Goal: Task Accomplishment & Management: Use online tool/utility

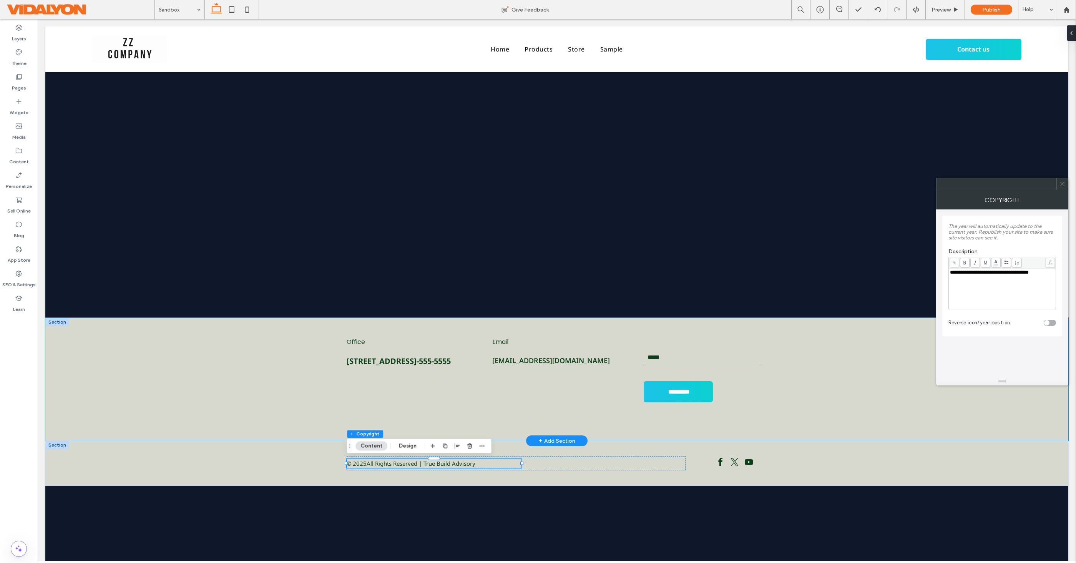
click at [221, 385] on div "Office 120 Maiden LnSan Francisco, CA555-555-5555 Email mymail@mailservice.com …" at bounding box center [556, 379] width 1023 height 123
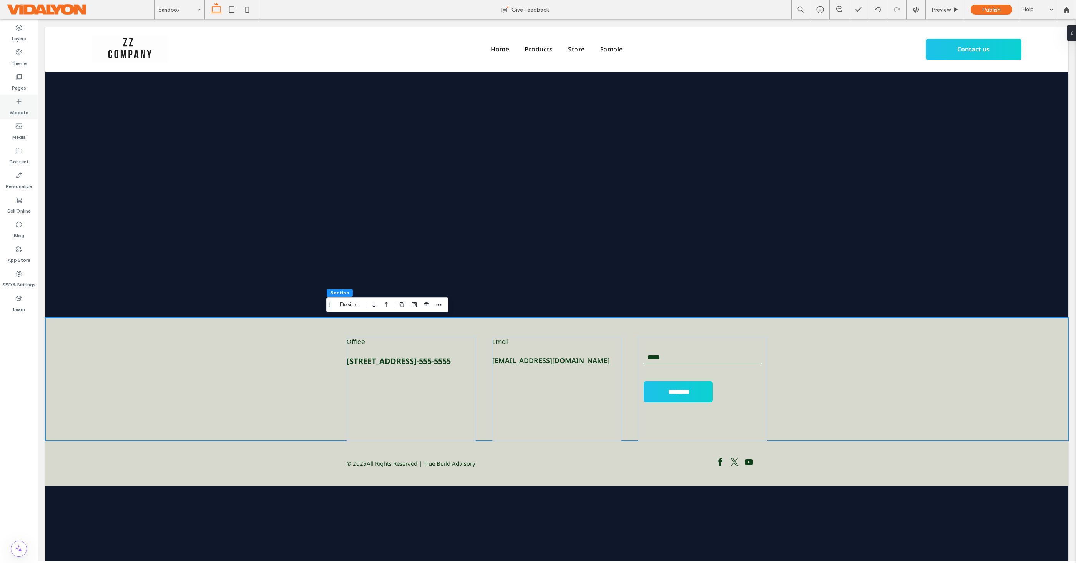
click at [16, 99] on icon at bounding box center [19, 102] width 8 height 8
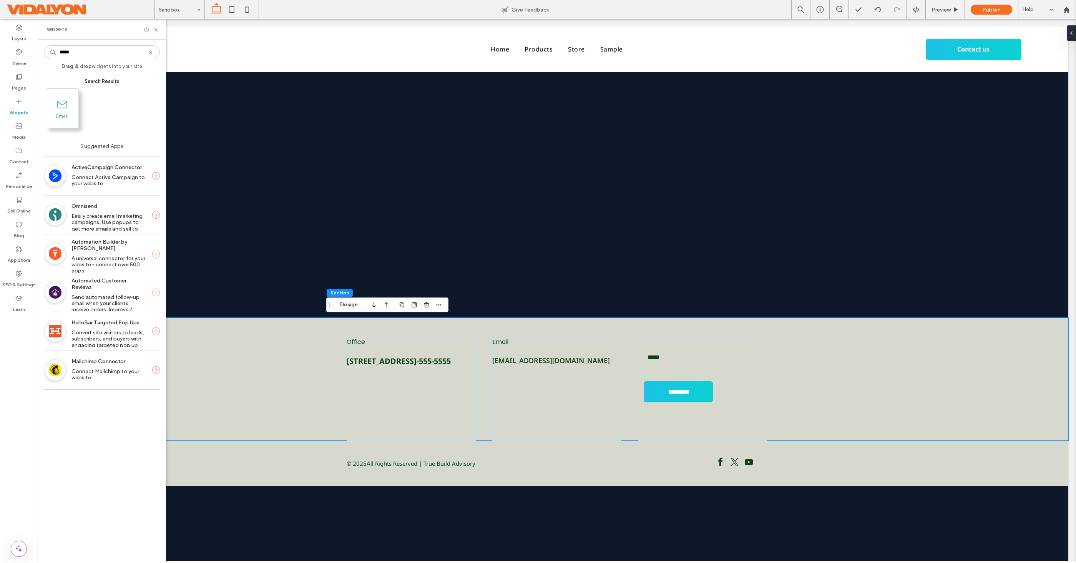
type input "*****"
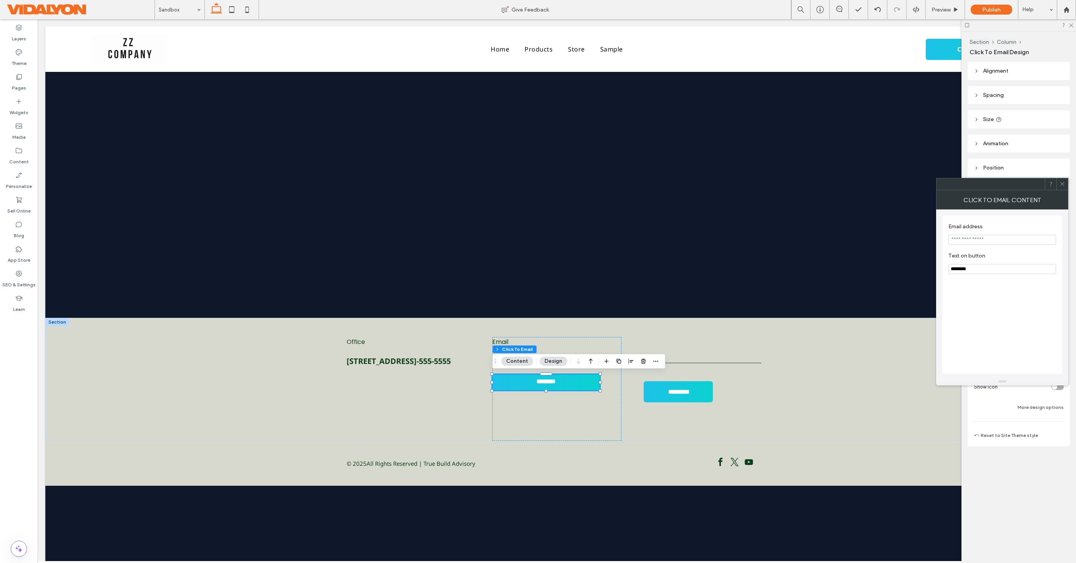
click at [549, 361] on button "Design" at bounding box center [553, 361] width 28 height 9
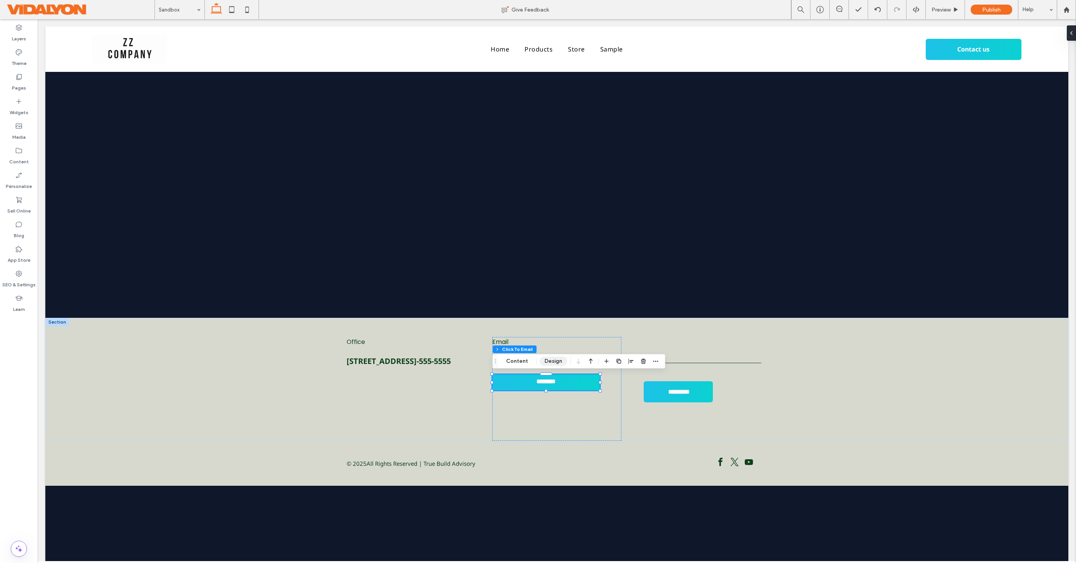
click at [554, 362] on button "Design" at bounding box center [553, 361] width 28 height 9
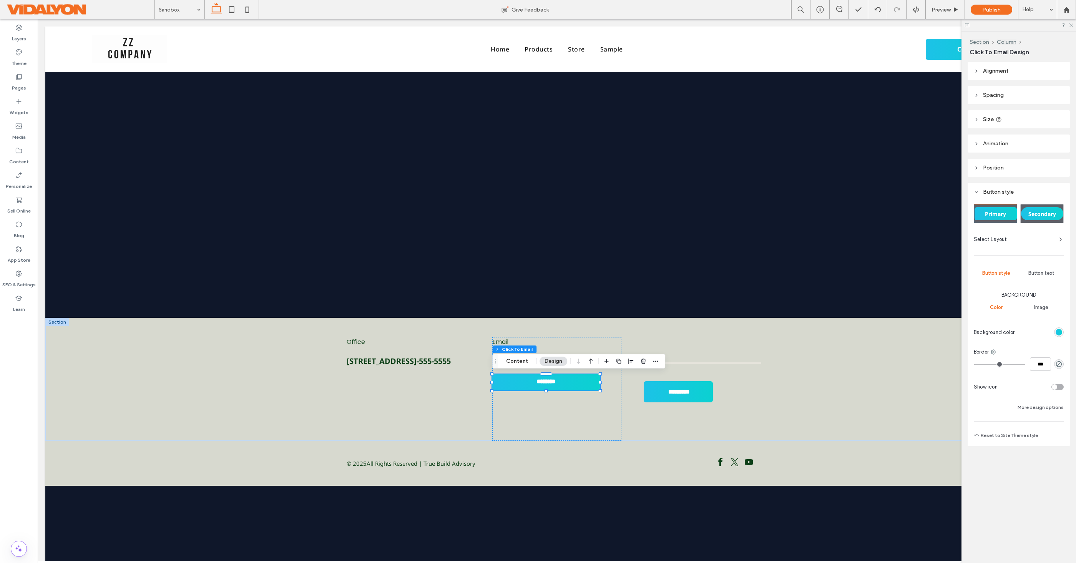
click at [1070, 26] on use at bounding box center [1071, 25] width 4 height 4
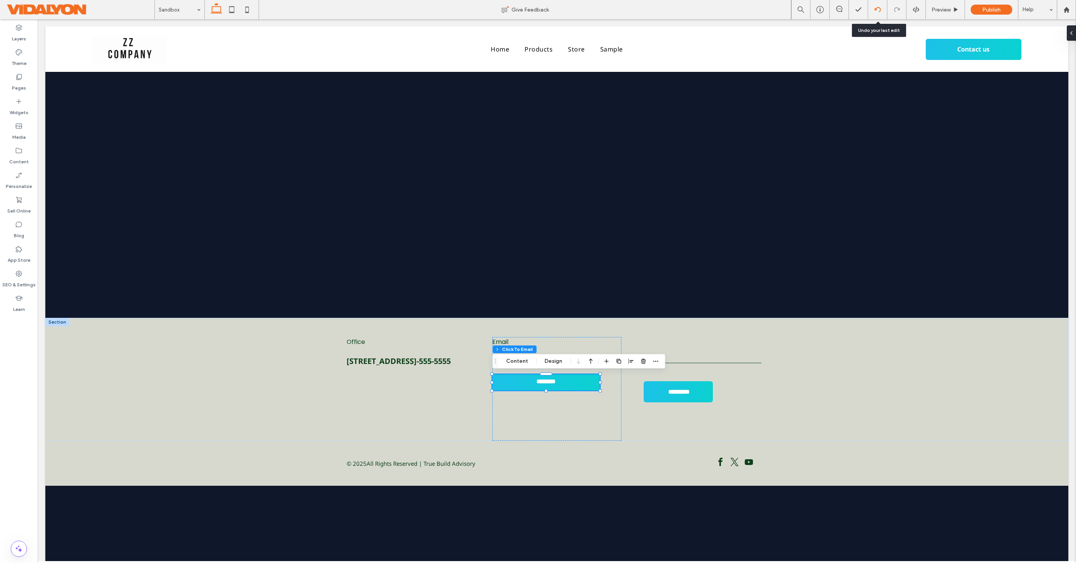
click at [878, 12] on icon at bounding box center [877, 10] width 6 height 6
click at [18, 106] on label "Widgets" at bounding box center [19, 110] width 19 height 11
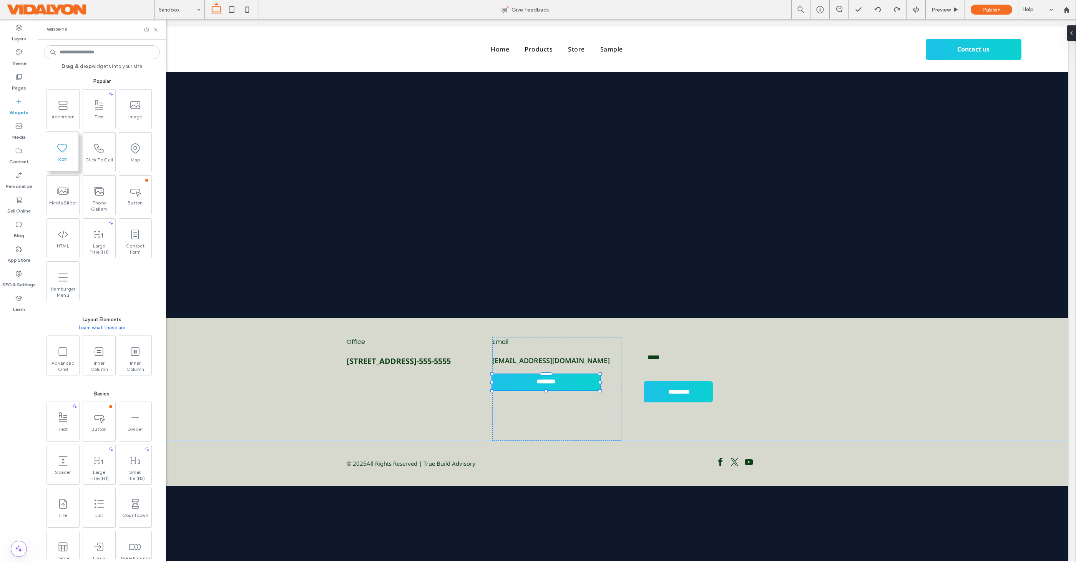
click at [55, 153] on span at bounding box center [62, 147] width 32 height 17
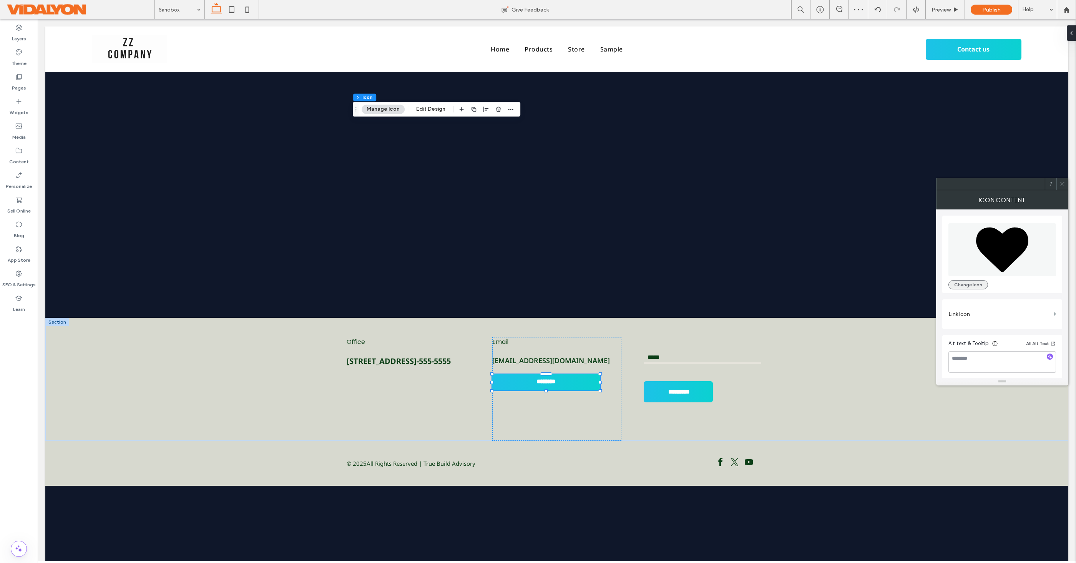
click at [974, 281] on button "Change Icon" at bounding box center [968, 284] width 40 height 9
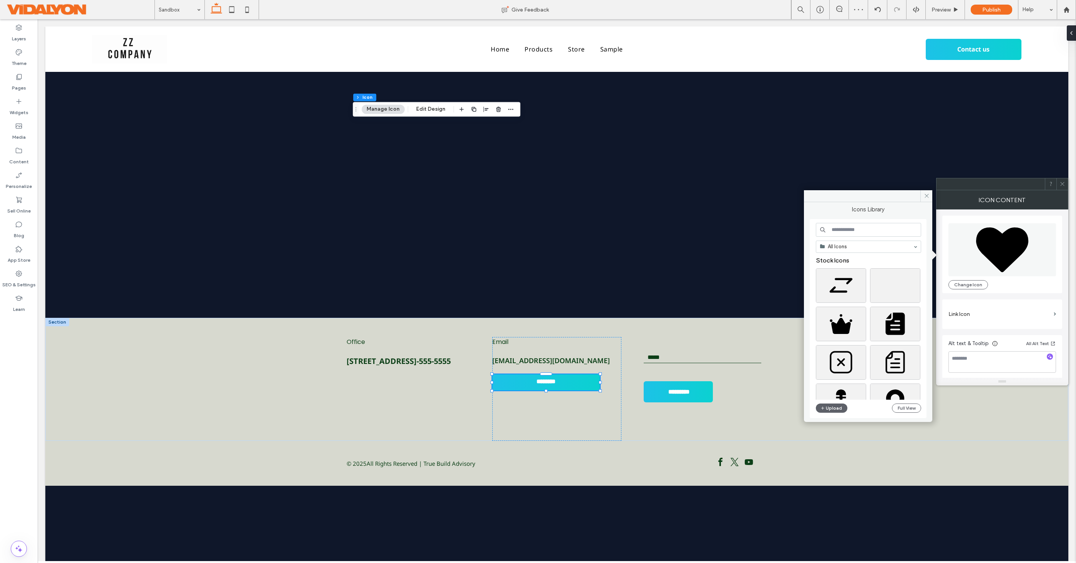
click at [852, 232] on input at bounding box center [868, 230] width 105 height 14
type input "*****"
click at [840, 315] on div "Select" at bounding box center [841, 317] width 50 height 35
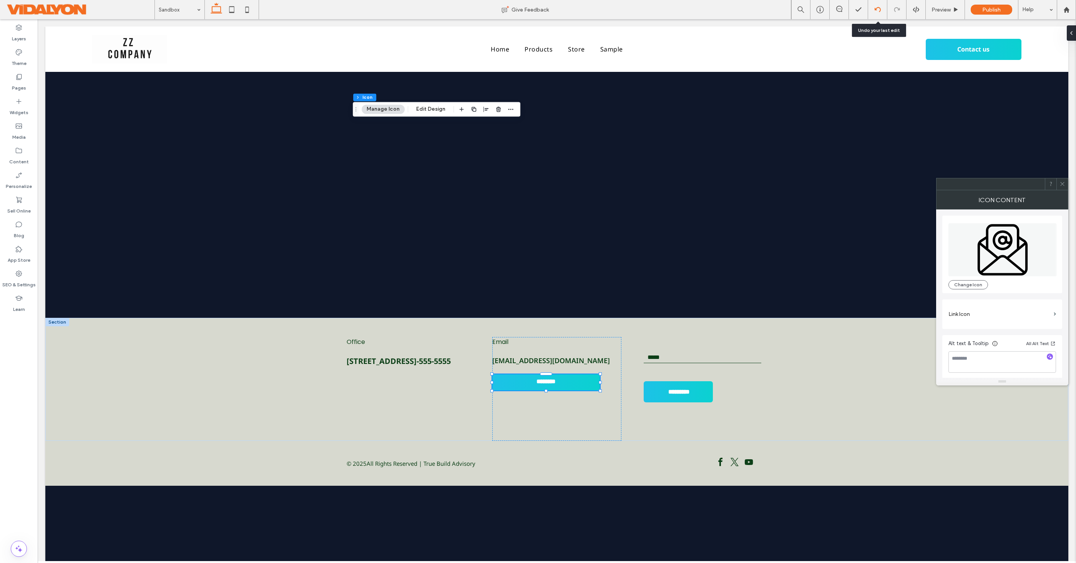
click at [876, 12] on icon at bounding box center [877, 10] width 6 height 6
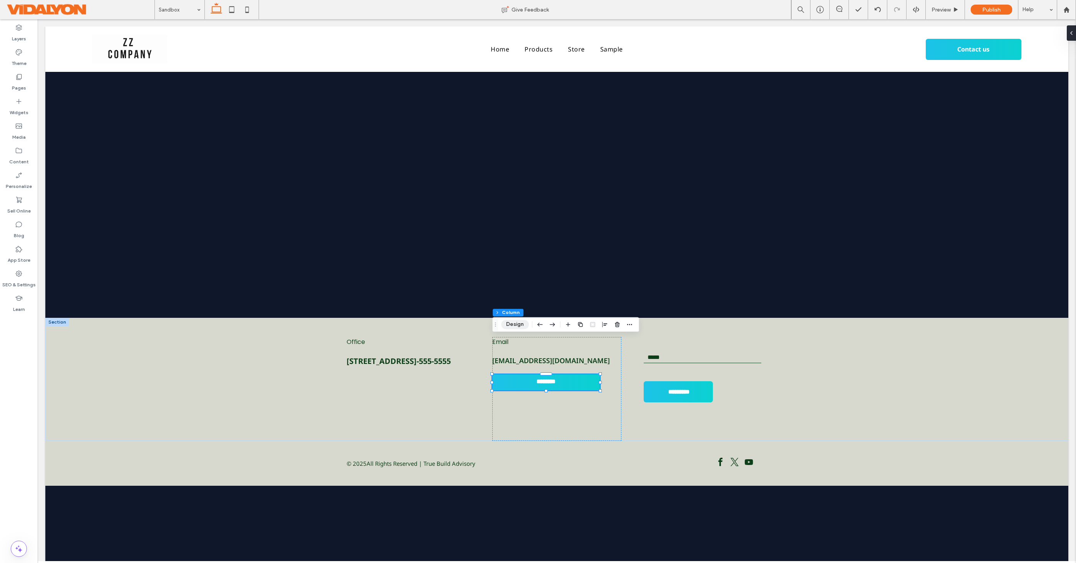
click at [512, 327] on button "Design" at bounding box center [515, 324] width 28 height 9
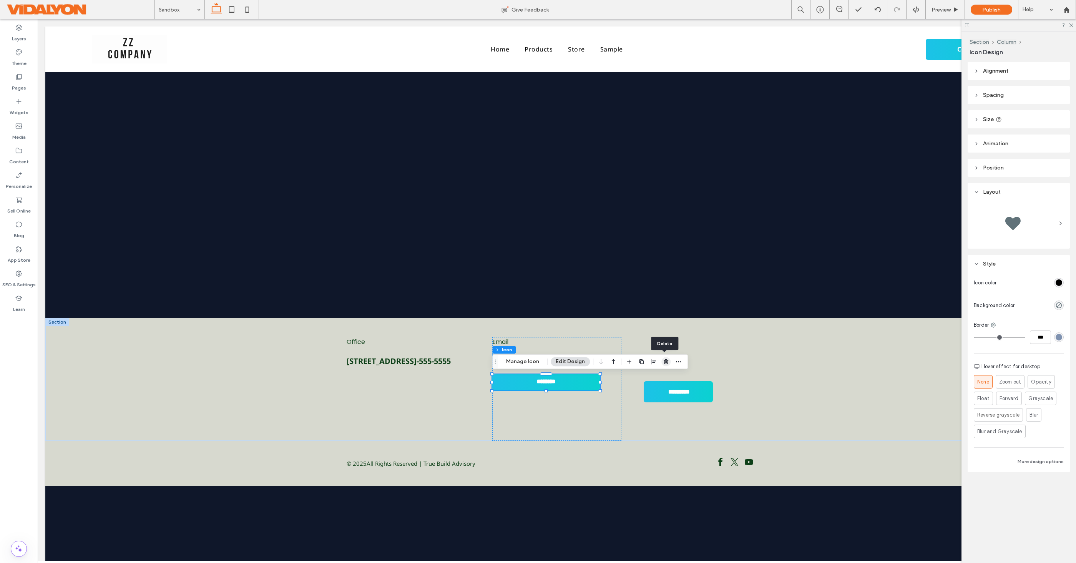
click at [664, 360] on use "button" at bounding box center [666, 361] width 5 height 5
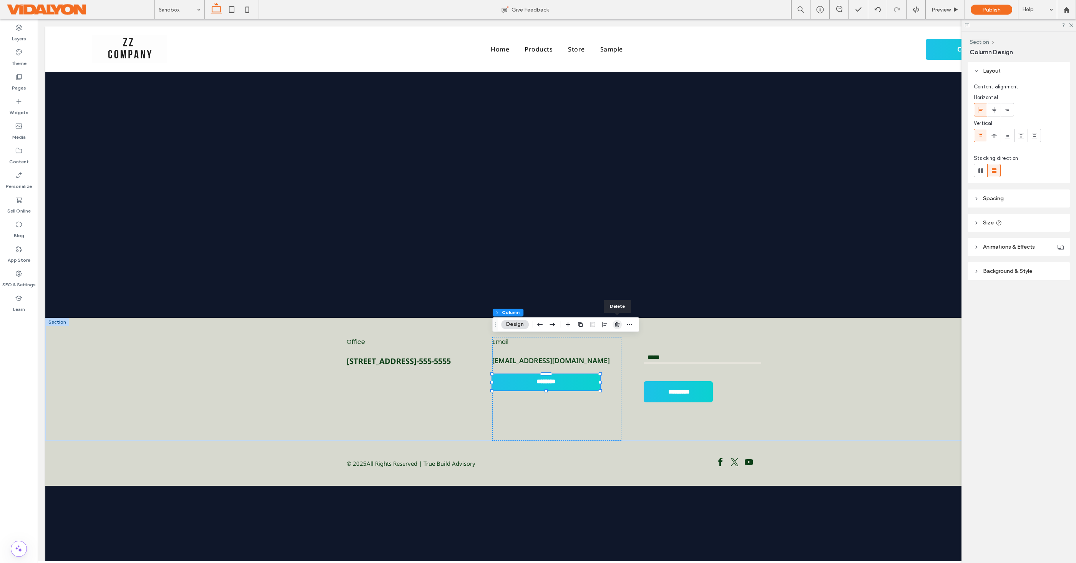
click at [619, 327] on icon "button" at bounding box center [617, 324] width 6 height 6
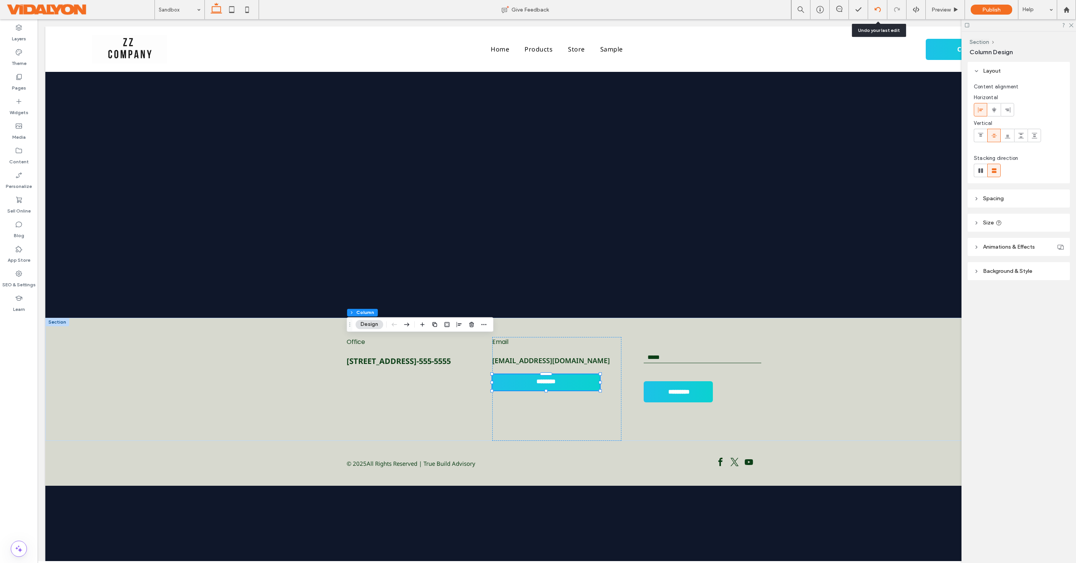
click at [881, 8] on div at bounding box center [877, 10] width 19 height 6
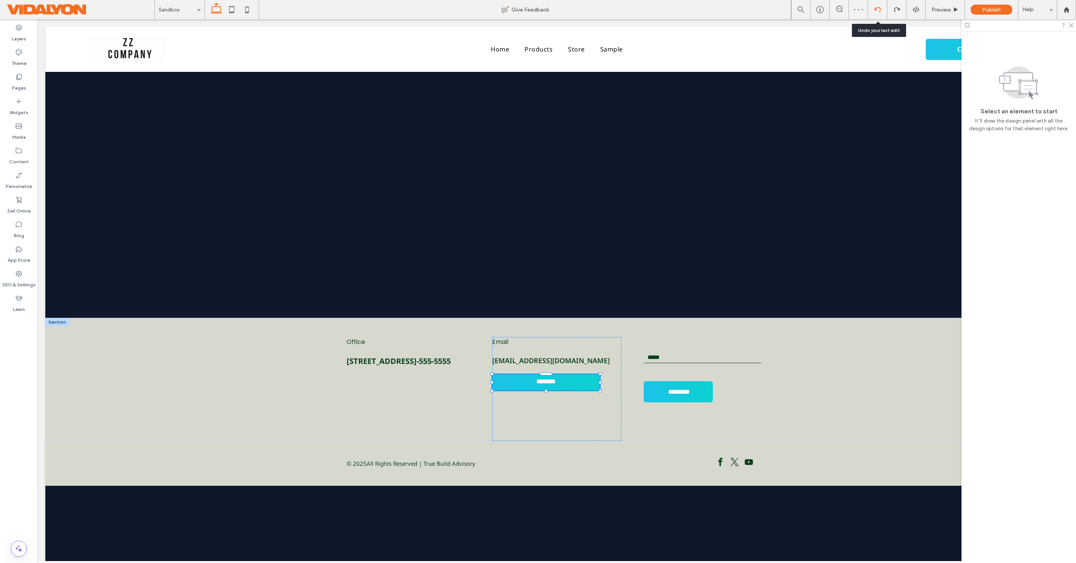
click at [880, 8] on icon at bounding box center [877, 10] width 6 height 6
click at [1067, 8] on use at bounding box center [1066, 10] width 6 height 6
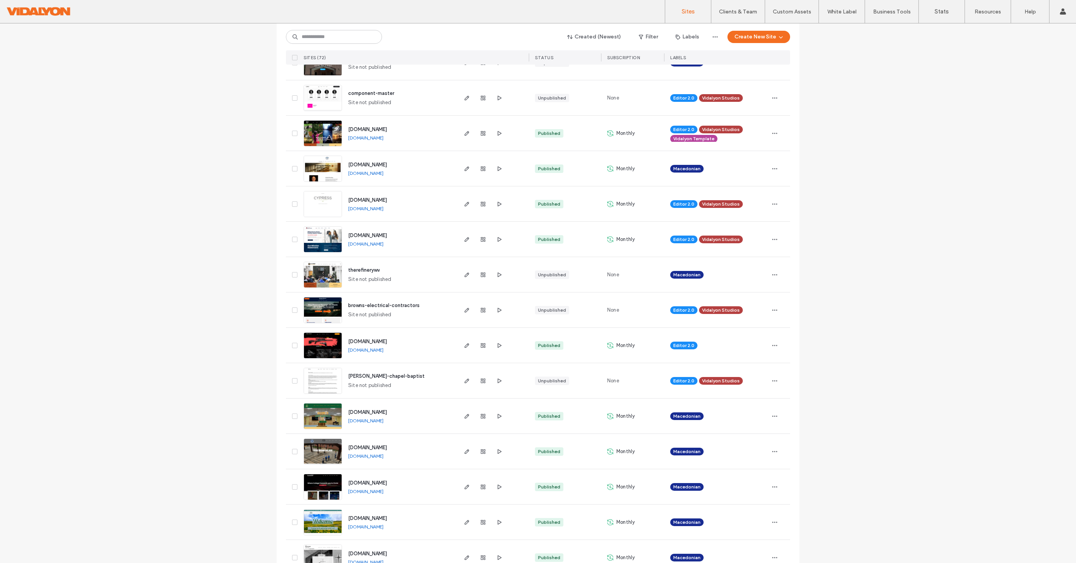
scroll to position [310, 0]
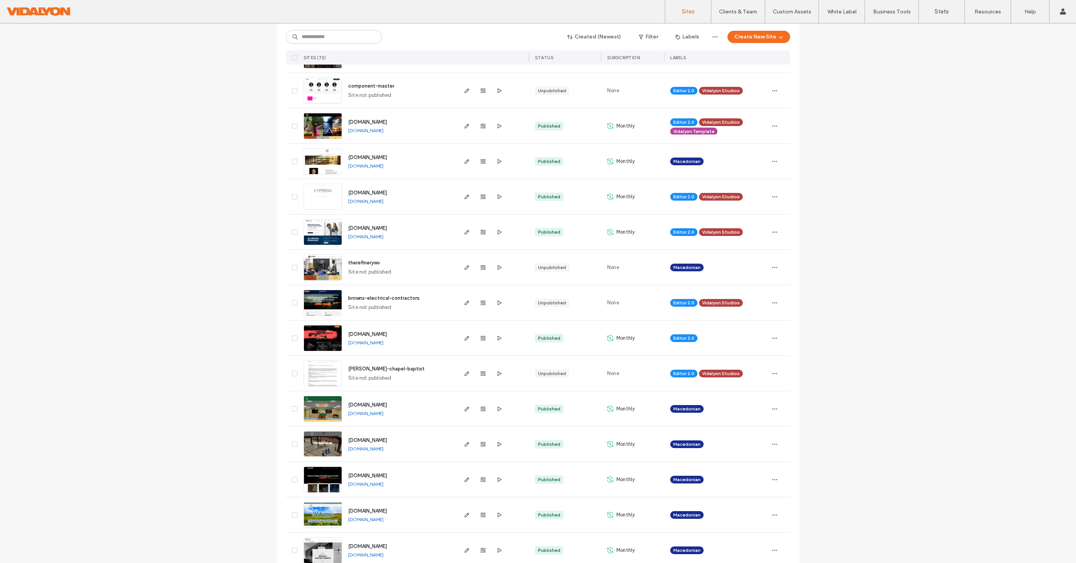
click at [383, 236] on link "www.texasfamilyhealthcenter.com" at bounding box center [365, 237] width 35 height 6
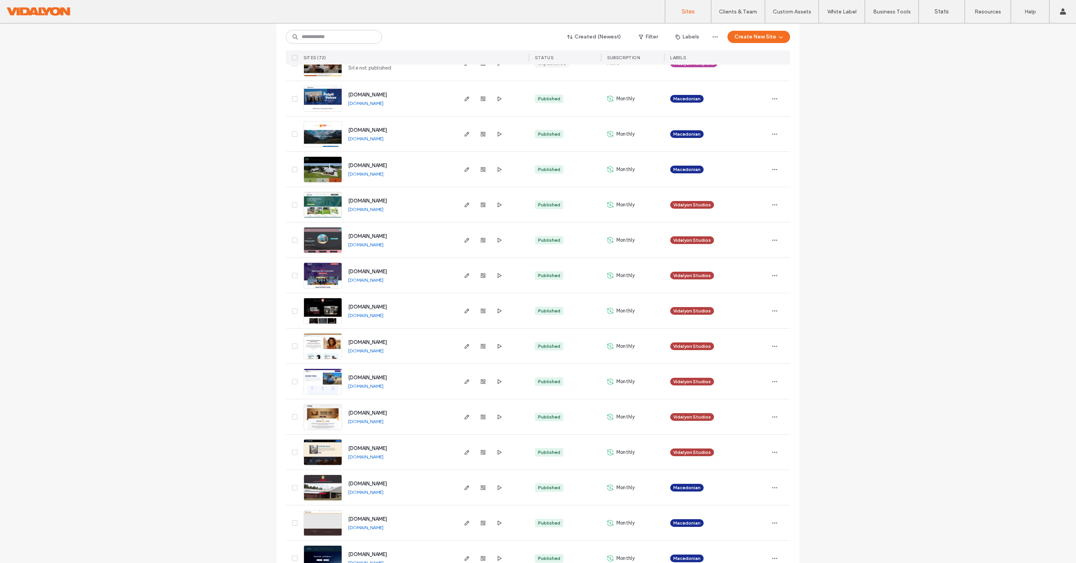
scroll to position [1328, 0]
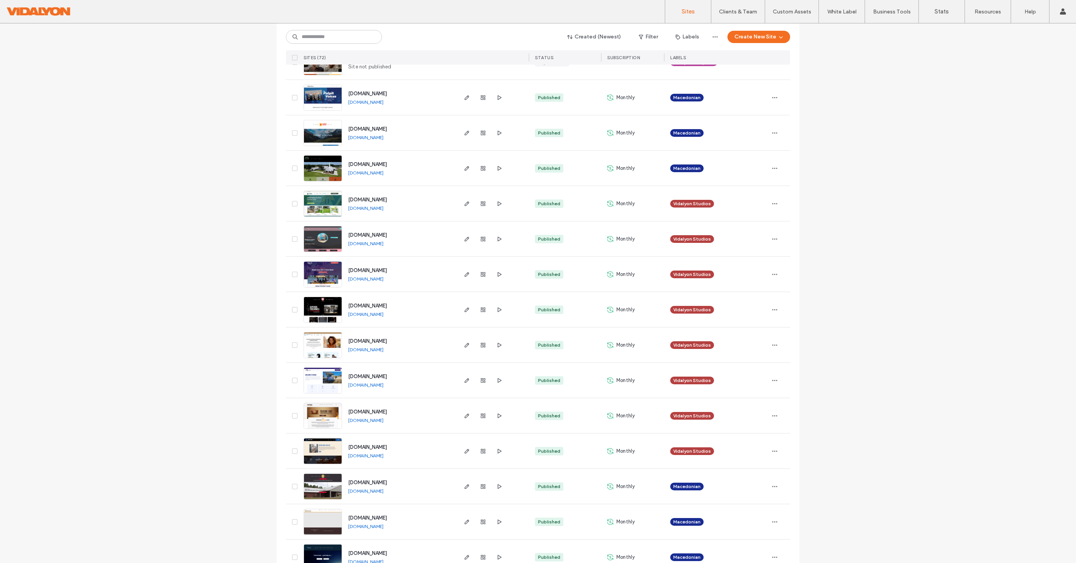
click at [383, 208] on link "[DOMAIN_NAME]" at bounding box center [365, 208] width 35 height 6
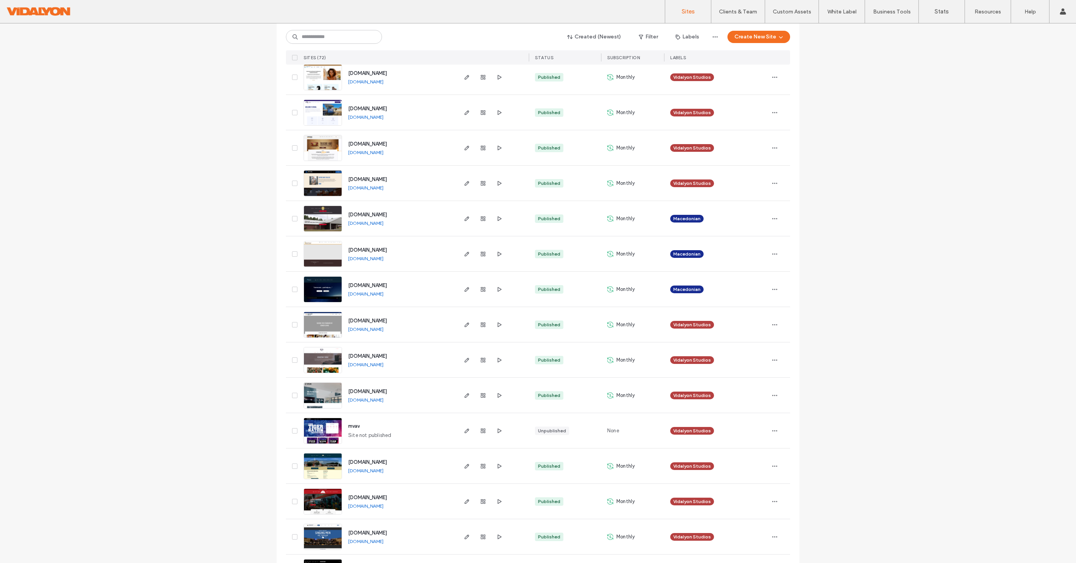
scroll to position [1603, 0]
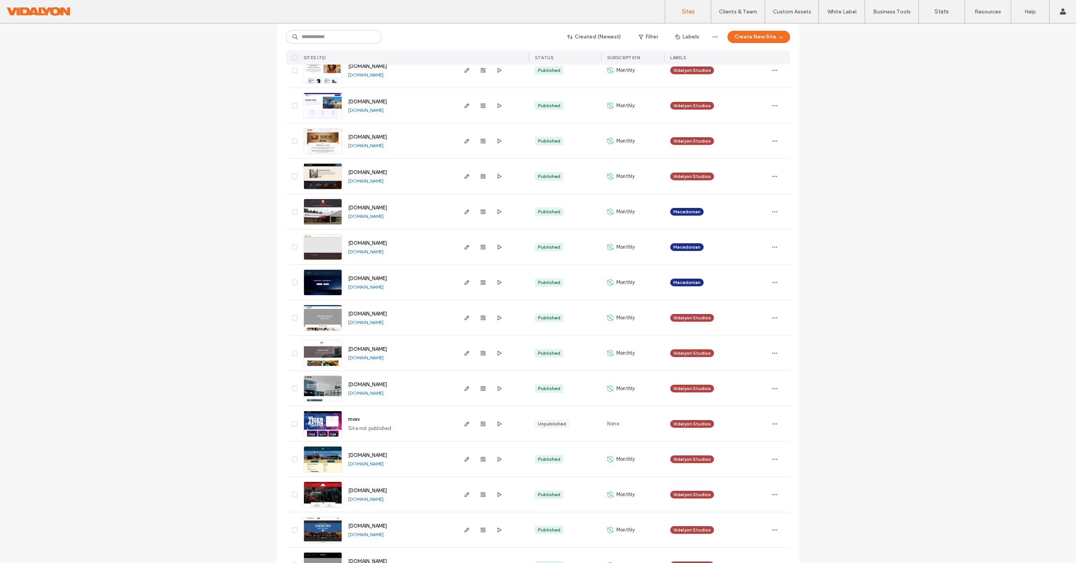
click at [369, 179] on link "[DOMAIN_NAME]" at bounding box center [365, 181] width 35 height 6
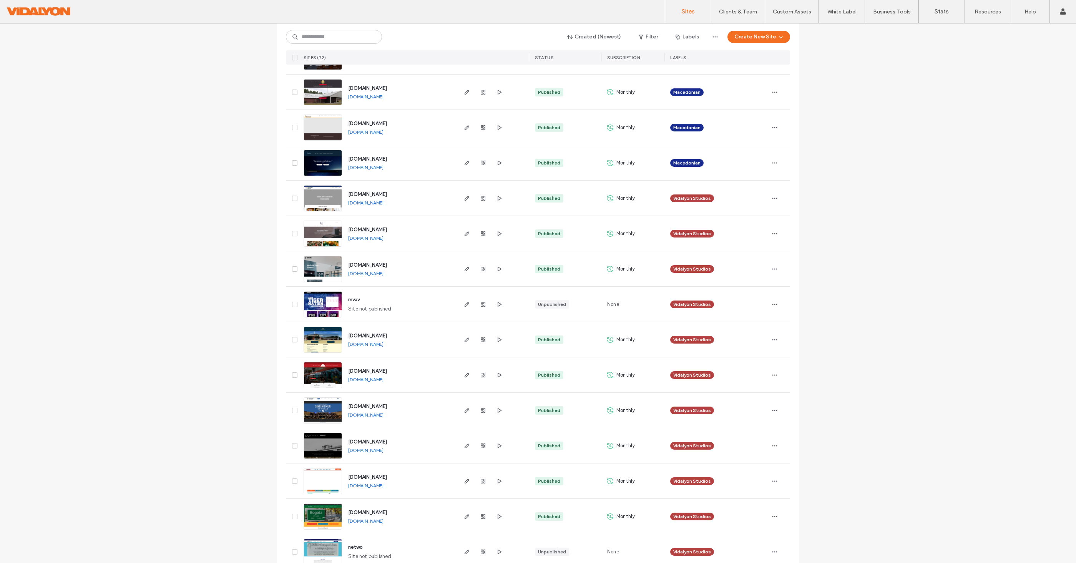
scroll to position [1726, 0]
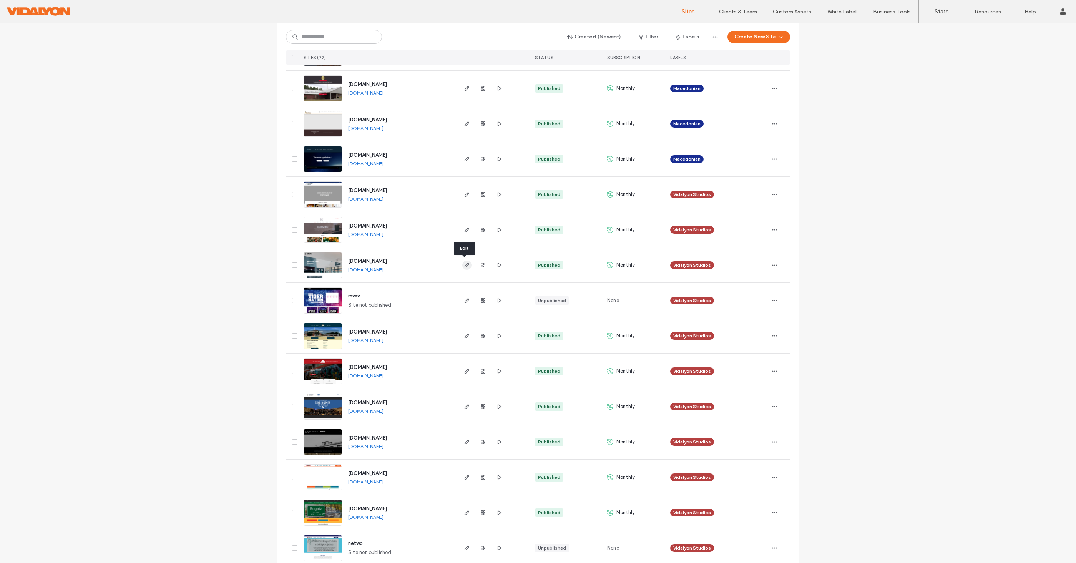
click at [464, 265] on icon "button" at bounding box center [467, 265] width 6 height 6
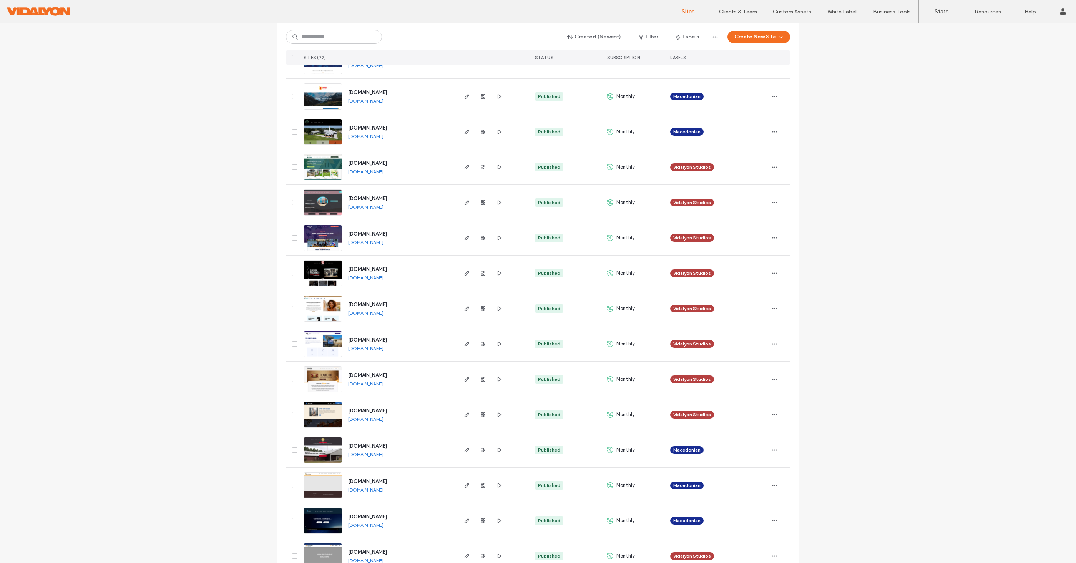
scroll to position [1372, 0]
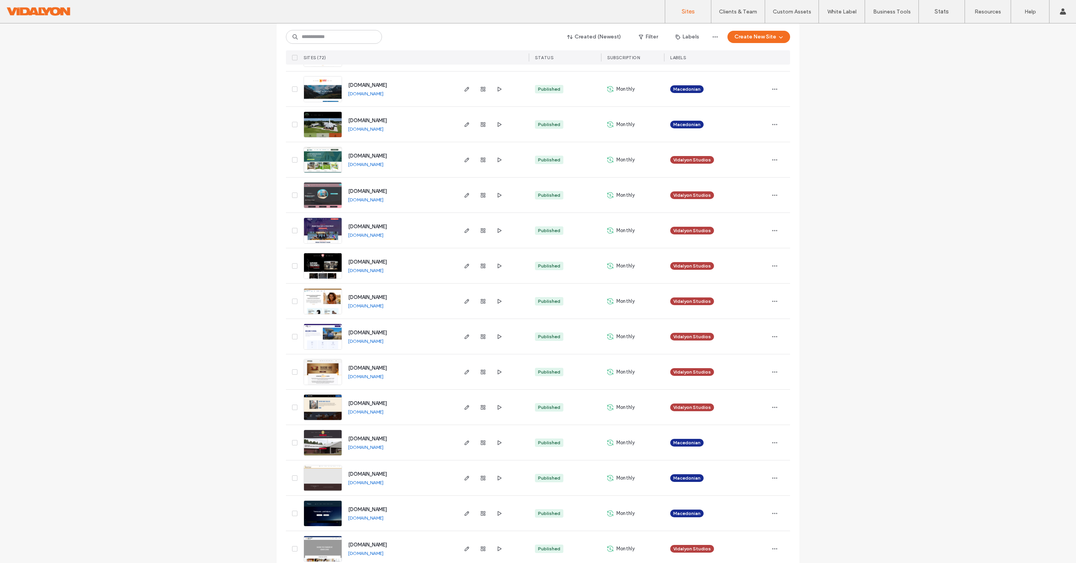
click at [362, 197] on link "www.fcrhc.com" at bounding box center [365, 200] width 35 height 6
click at [466, 196] on icon "button" at bounding box center [467, 195] width 6 height 6
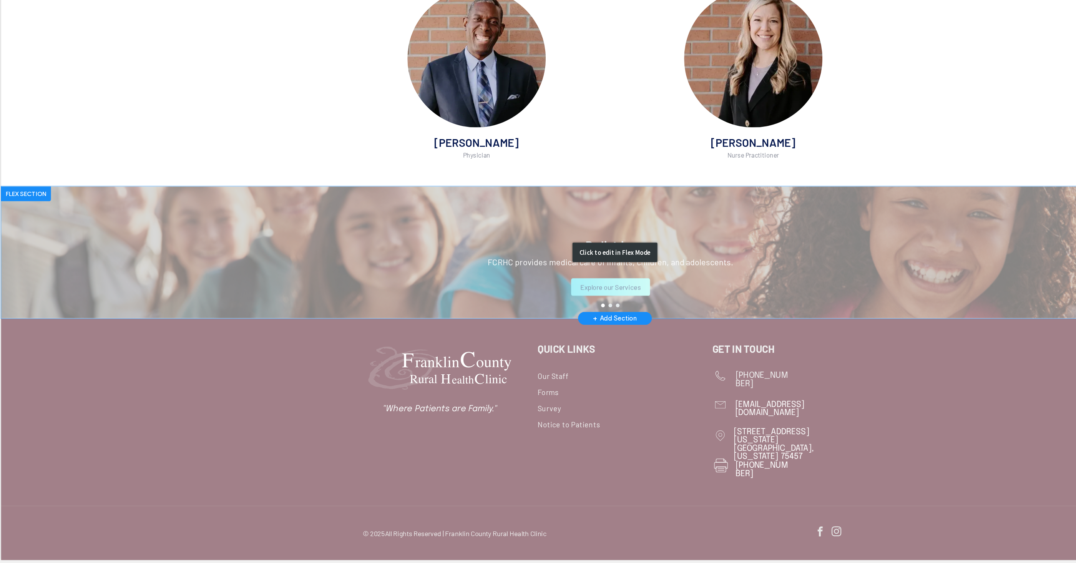
scroll to position [387, 0]
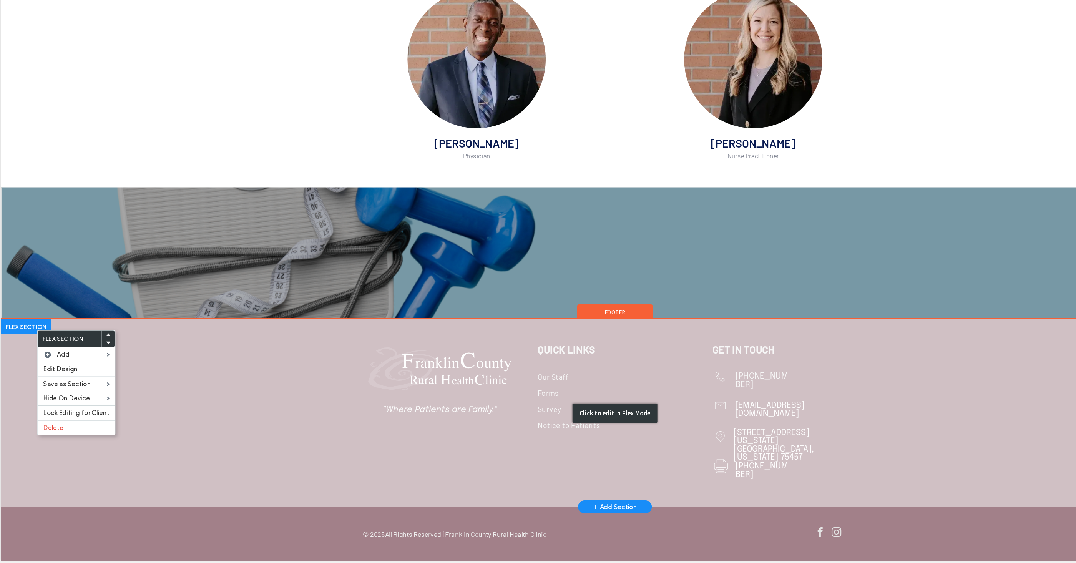
click at [188, 280] on div "Click to edit in Flex Mode" at bounding box center [511, 329] width 1023 height 156
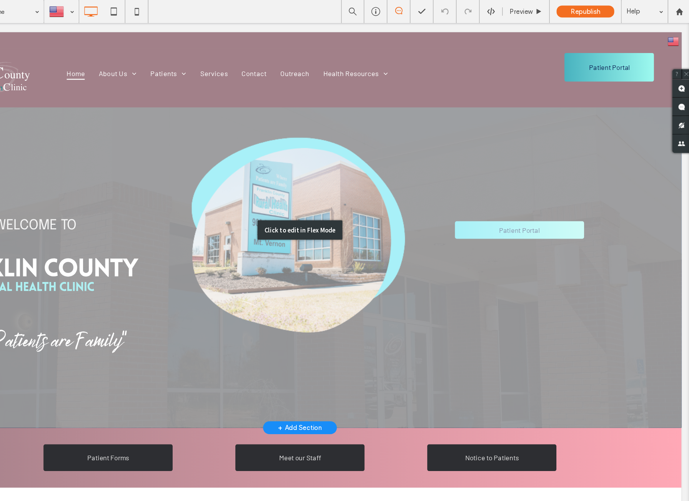
scroll to position [0, 0]
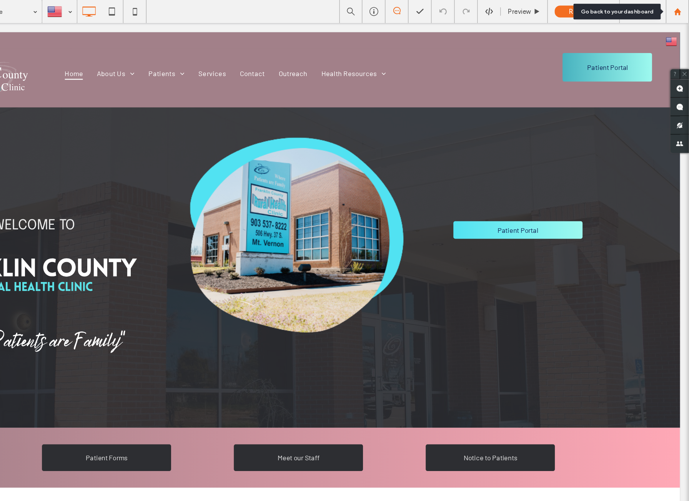
click at [678, 12] on use at bounding box center [679, 10] width 6 height 6
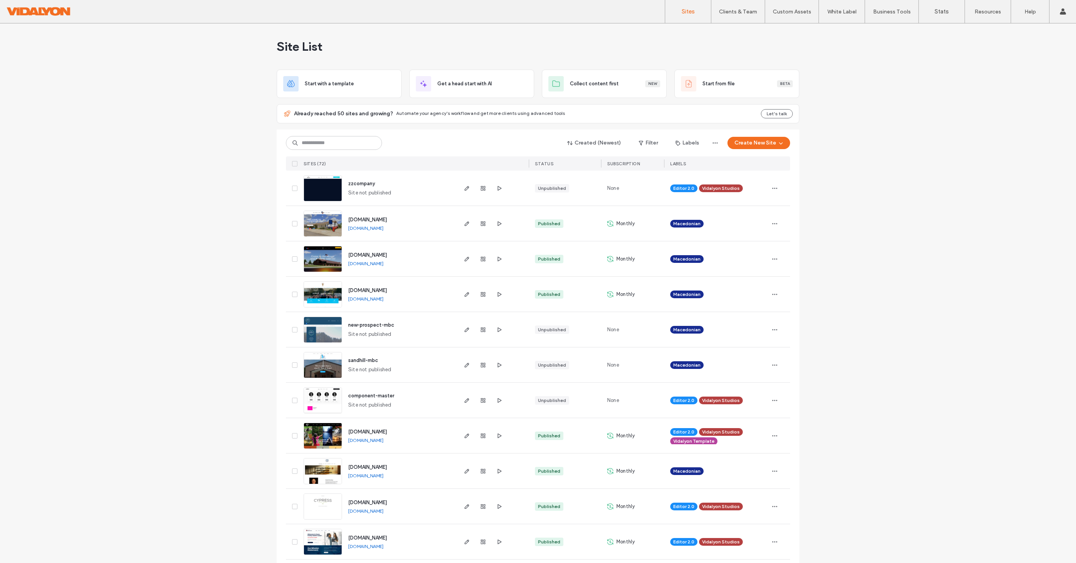
scroll to position [0, 0]
click at [465, 187] on use "button" at bounding box center [467, 188] width 5 height 5
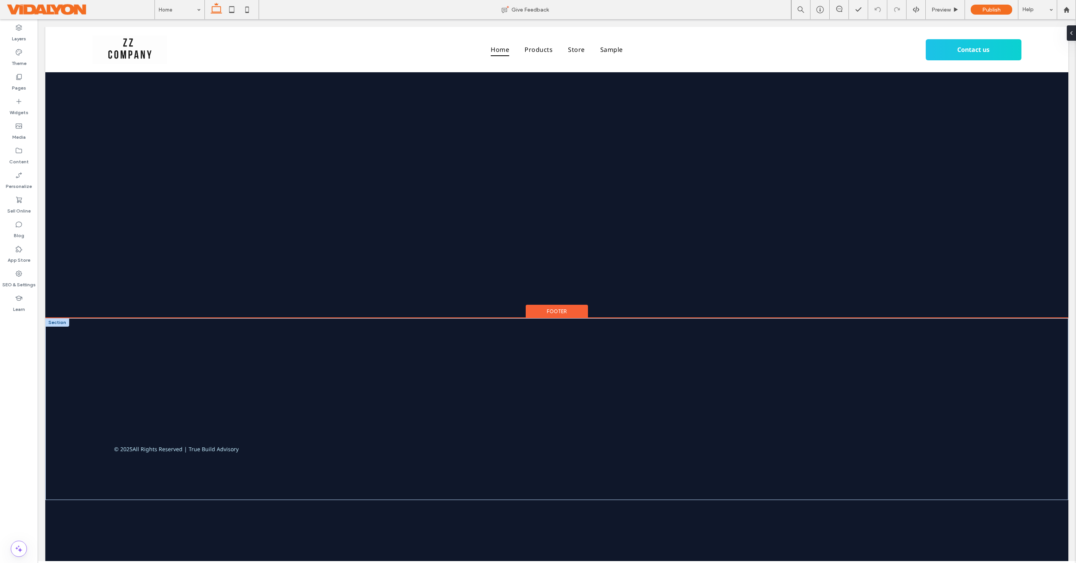
click at [54, 322] on div at bounding box center [57, 322] width 24 height 8
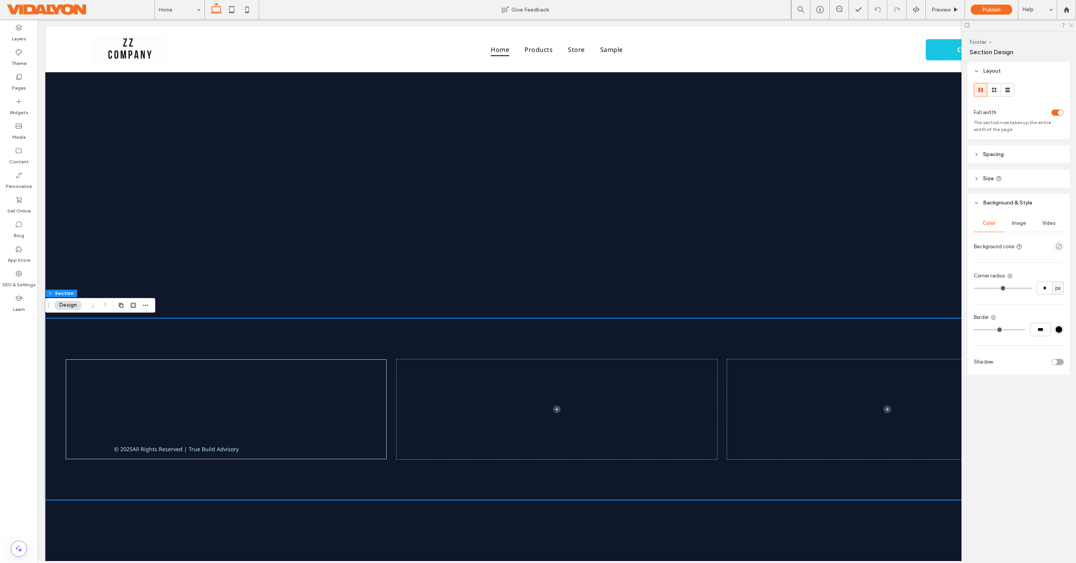
click at [1071, 25] on use at bounding box center [1071, 25] width 4 height 4
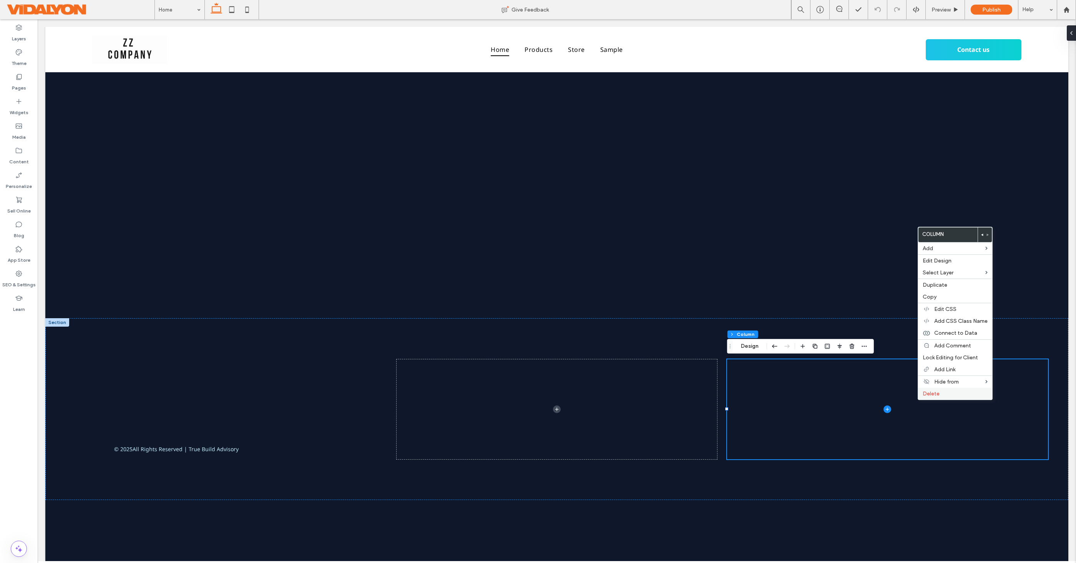
click at [930, 395] on span "Delete" at bounding box center [930, 393] width 17 height 7
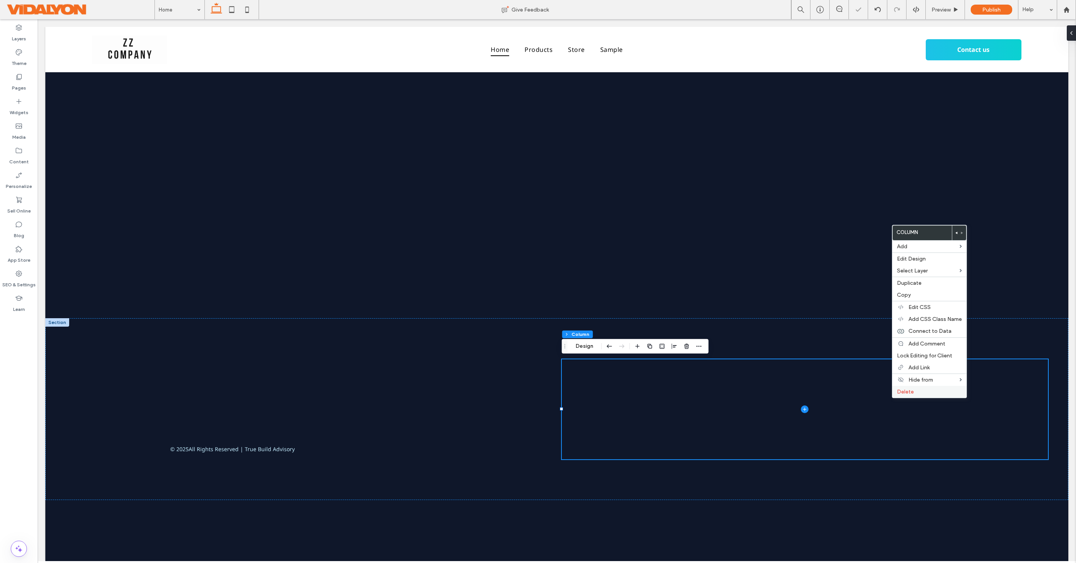
click at [895, 390] on div "Delete" at bounding box center [929, 392] width 74 height 12
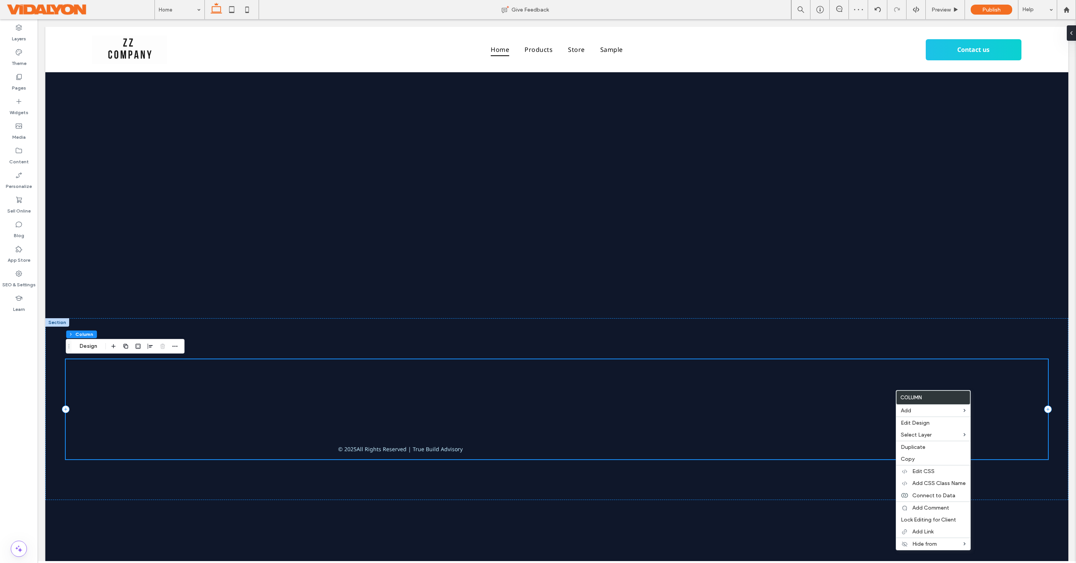
click at [830, 410] on div "© 2025 All Rights Reserved | True Build Advisory" at bounding box center [557, 409] width 982 height 100
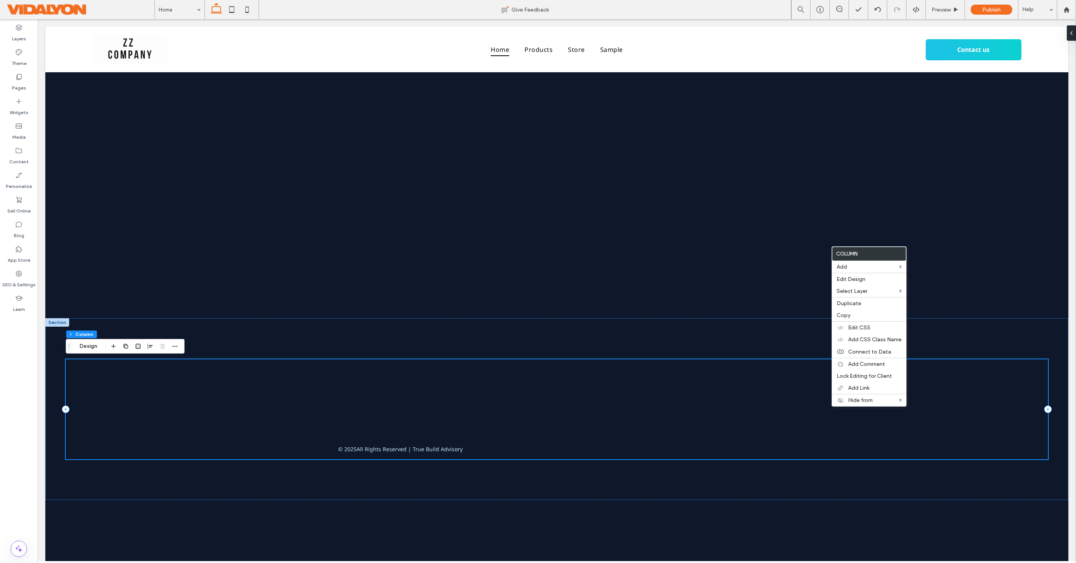
click at [802, 403] on div "© 2025 All Rights Reserved | True Build Advisory" at bounding box center [557, 409] width 982 height 100
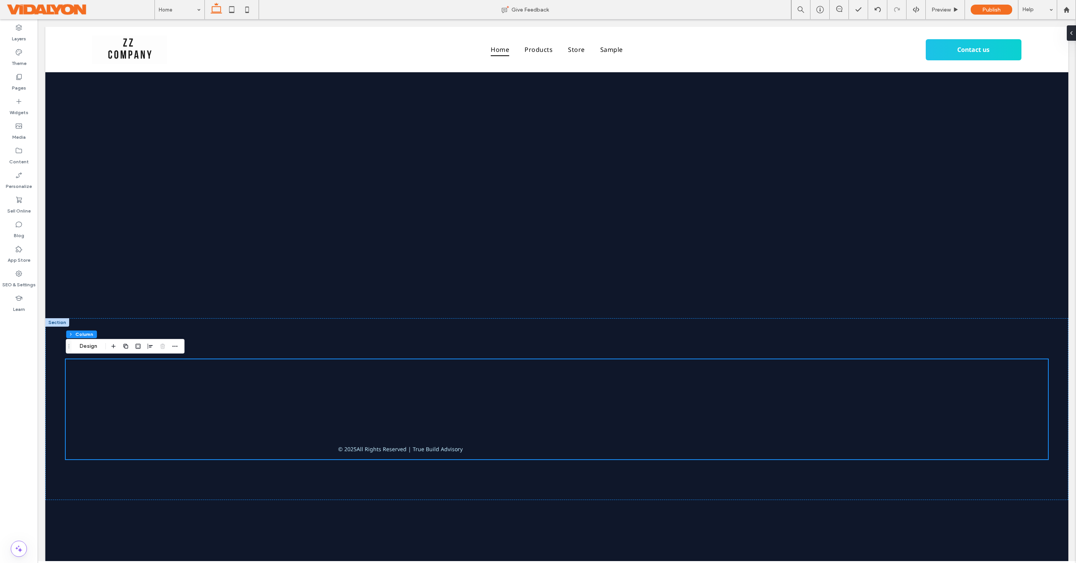
drag, startPoint x: 369, startPoint y: 452, endPoint x: 341, endPoint y: 533, distance: 85.5
click at [337, 534] on div "Home Products Store Sample Contact us Section Basic Header Section Home Product…" at bounding box center [556, 294] width 1023 height 534
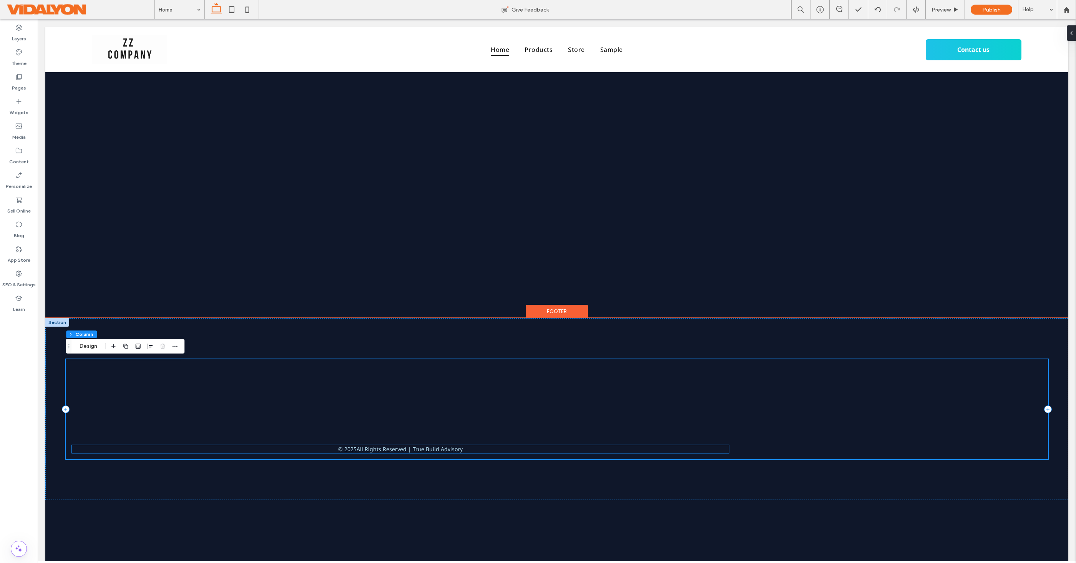
click at [388, 448] on p "All Rights Reserved | True Build Advisory" at bounding box center [410, 449] width 106 height 8
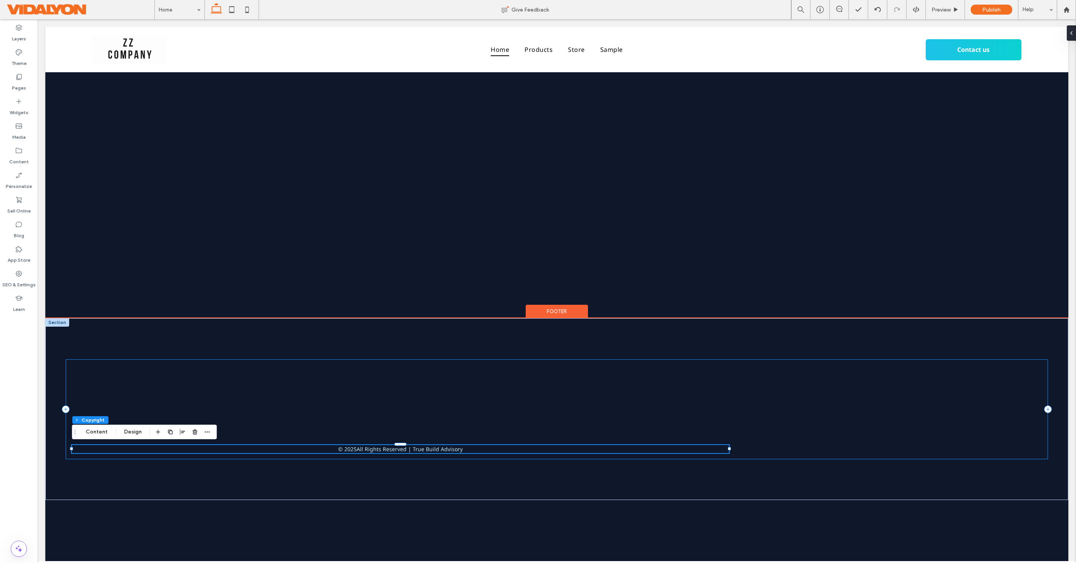
click at [414, 428] on div "© 2025 All Rights Reserved | True Build Advisory" at bounding box center [557, 409] width 982 height 100
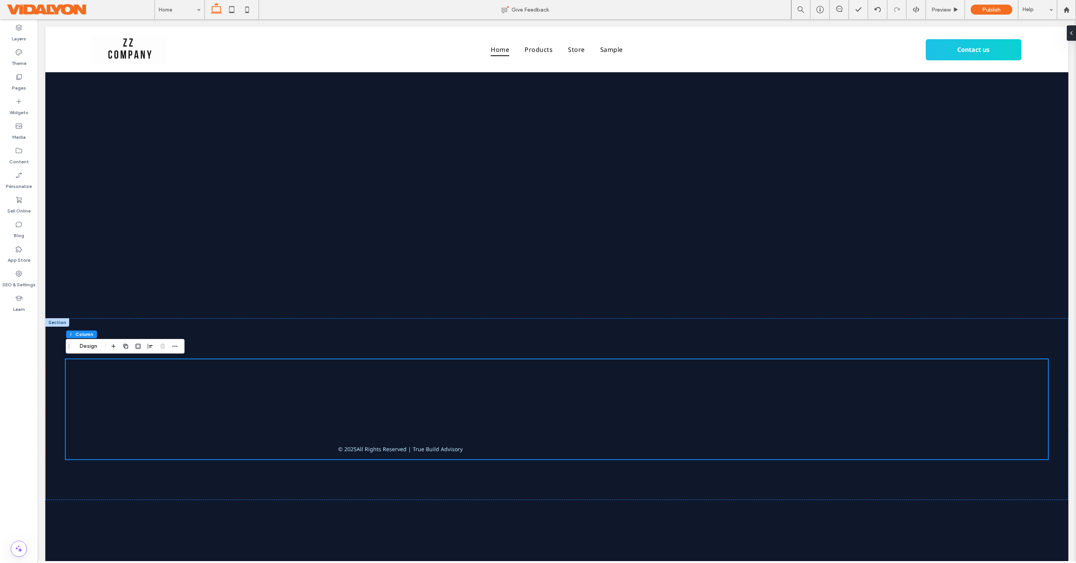
drag, startPoint x: 408, startPoint y: 451, endPoint x: 370, endPoint y: 525, distance: 82.7
click at [364, 531] on div "Home Products Store Sample Contact us Section Basic Header Section Home Product…" at bounding box center [556, 294] width 1023 height 534
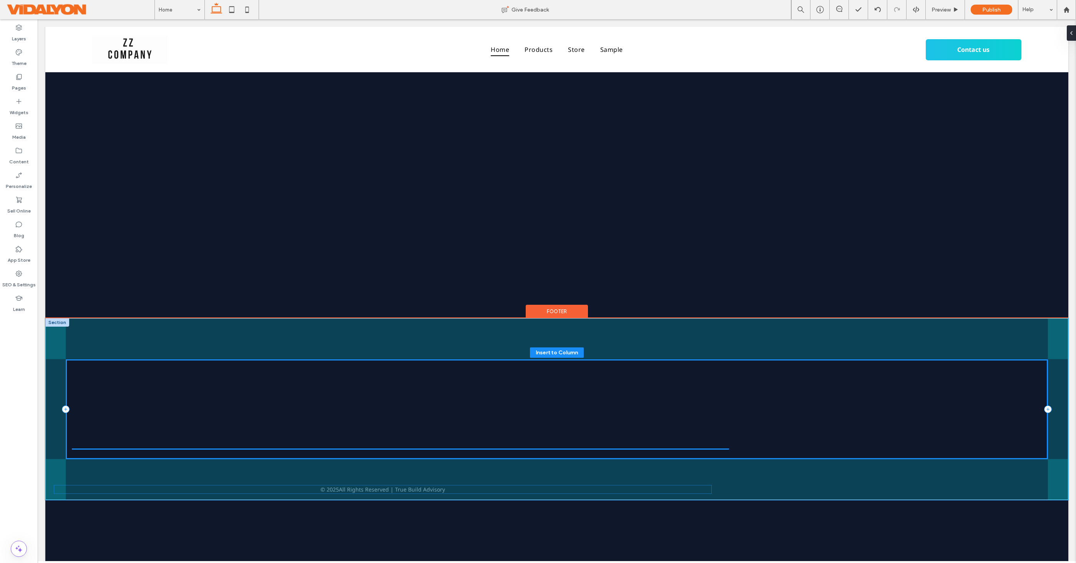
drag, startPoint x: 392, startPoint y: 451, endPoint x: 375, endPoint y: 491, distance: 44.0
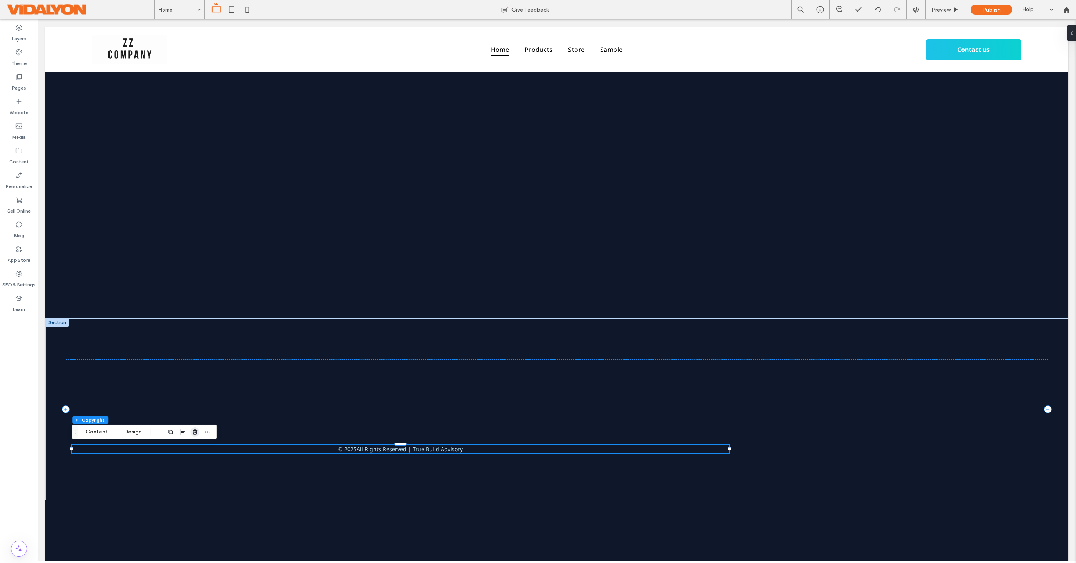
click at [197, 435] on span "button" at bounding box center [194, 431] width 9 height 9
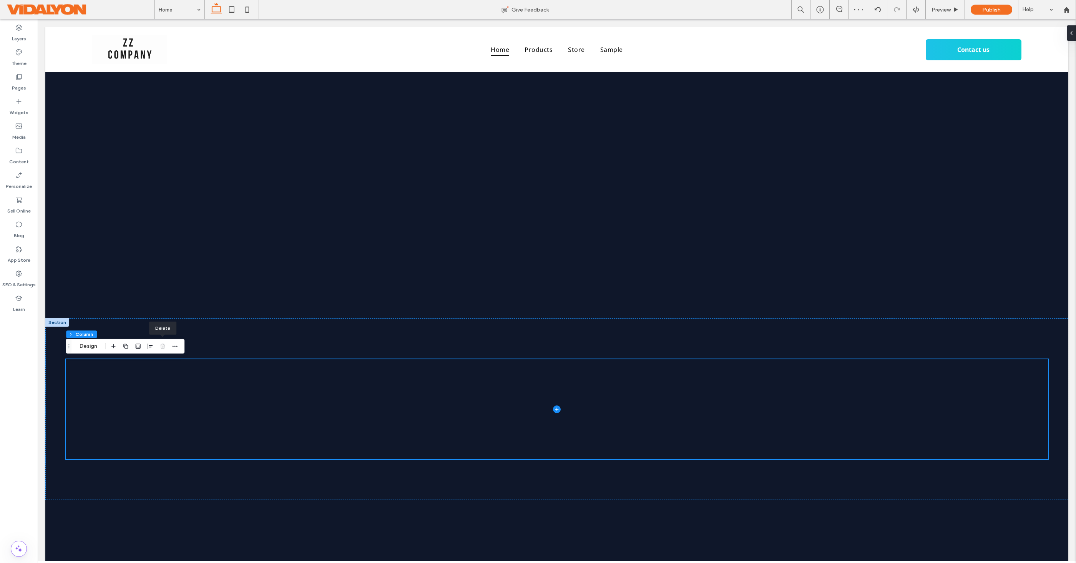
click at [163, 347] on div at bounding box center [162, 346] width 9 height 14
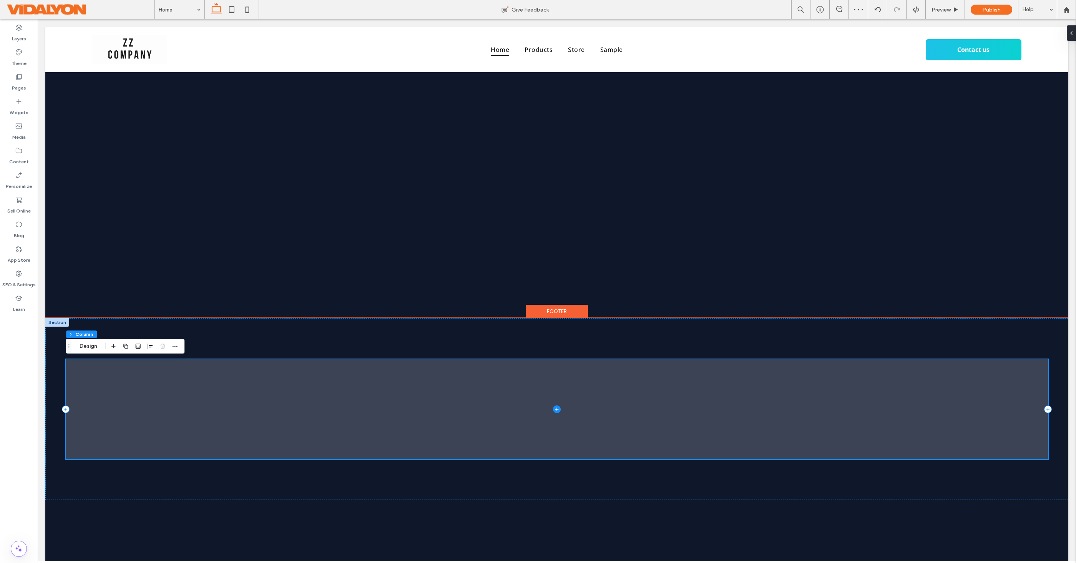
click at [173, 382] on span at bounding box center [557, 409] width 982 height 100
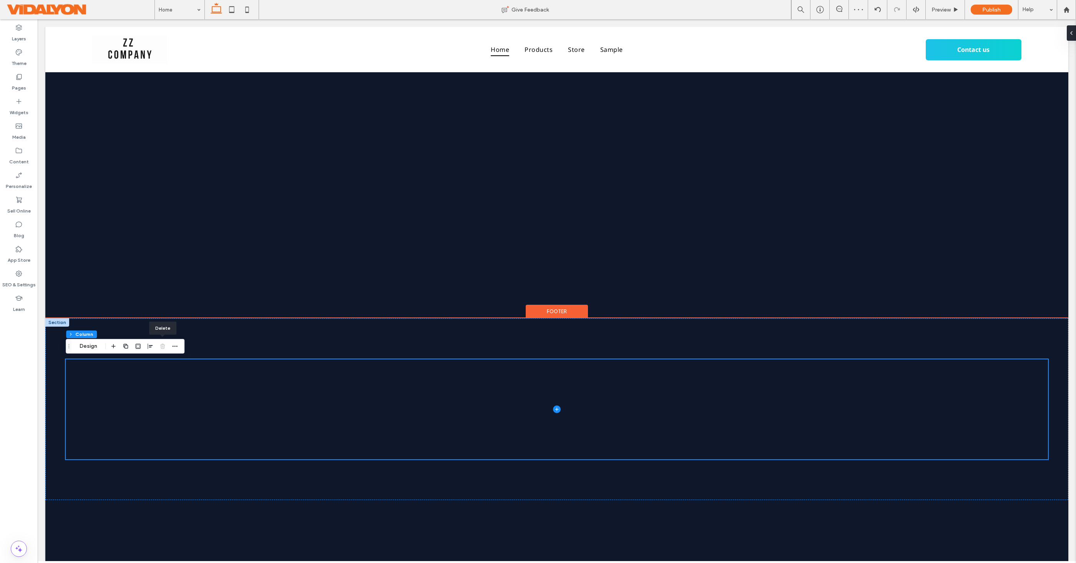
click at [161, 345] on div at bounding box center [162, 346] width 9 height 14
click at [57, 325] on div at bounding box center [57, 322] width 24 height 8
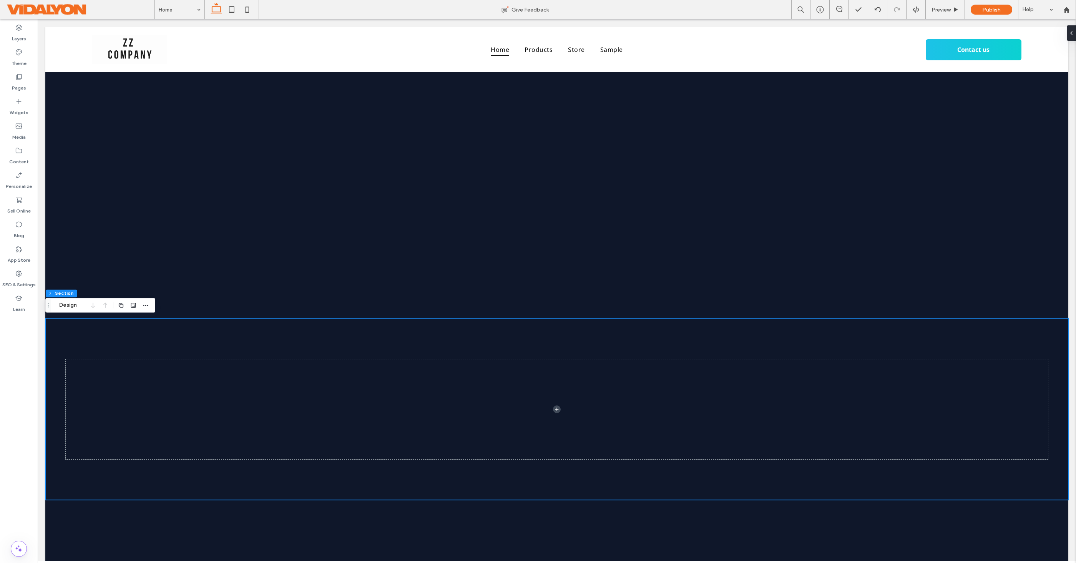
click at [66, 334] on div at bounding box center [556, 409] width 1023 height 182
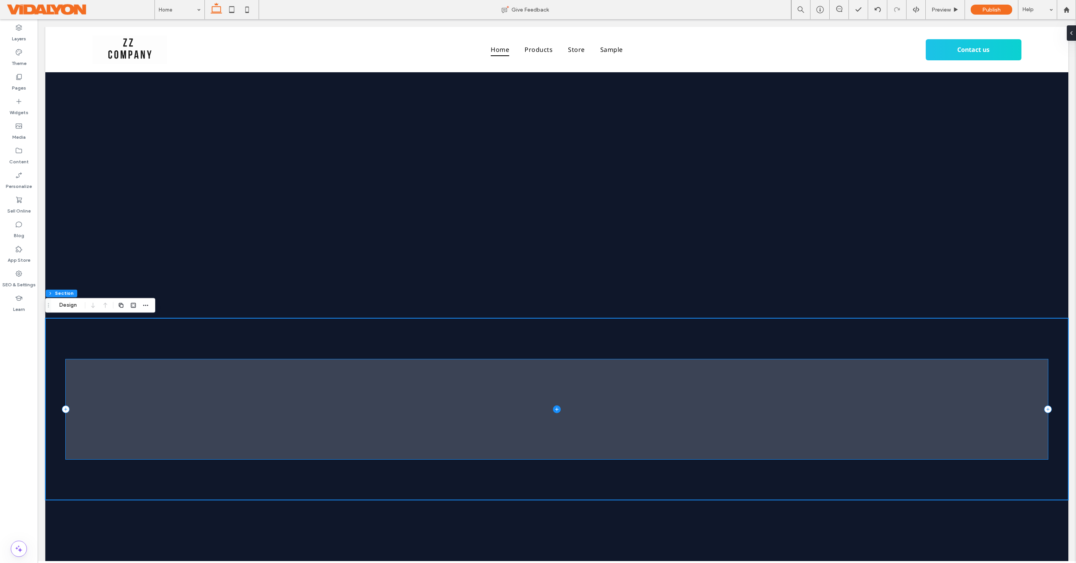
click at [555, 410] on icon at bounding box center [557, 409] width 8 height 8
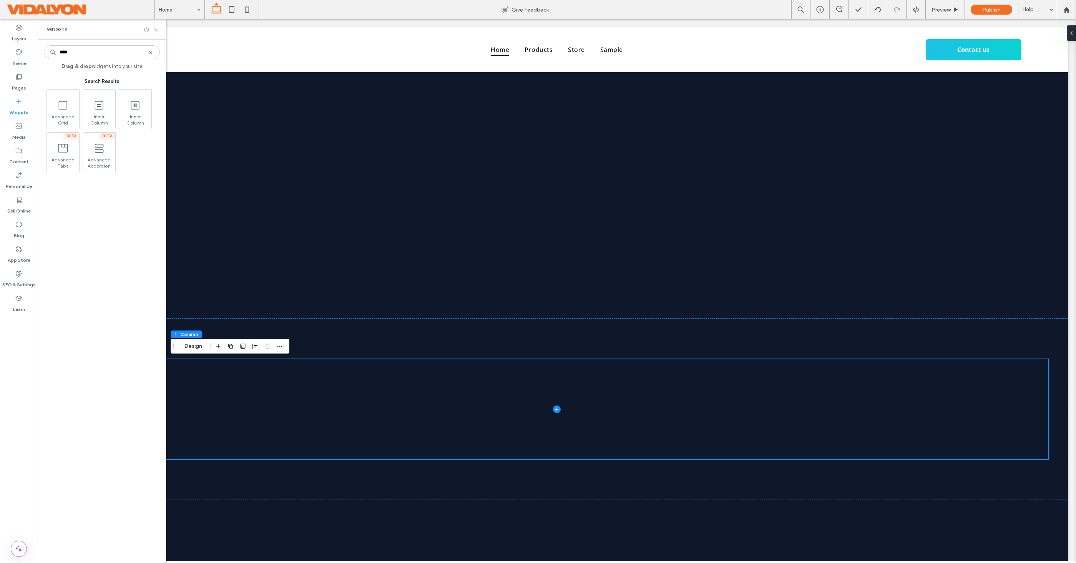
type input "****"
click at [155, 30] on icon at bounding box center [156, 30] width 6 height 6
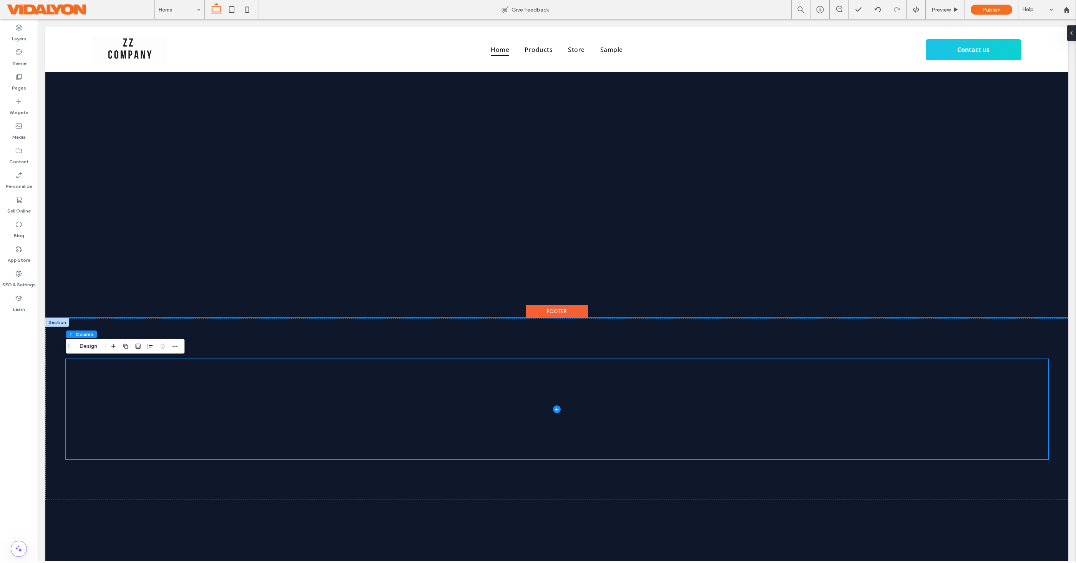
click at [554, 306] on div "Footer" at bounding box center [557, 312] width 62 height 14
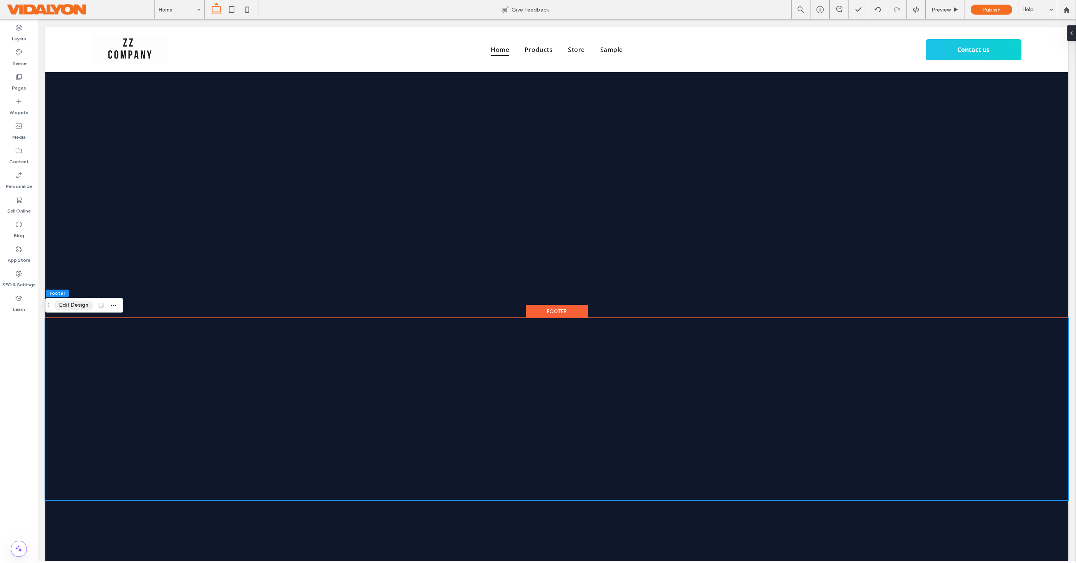
click at [76, 307] on button "Edit Design" at bounding box center [73, 304] width 39 height 9
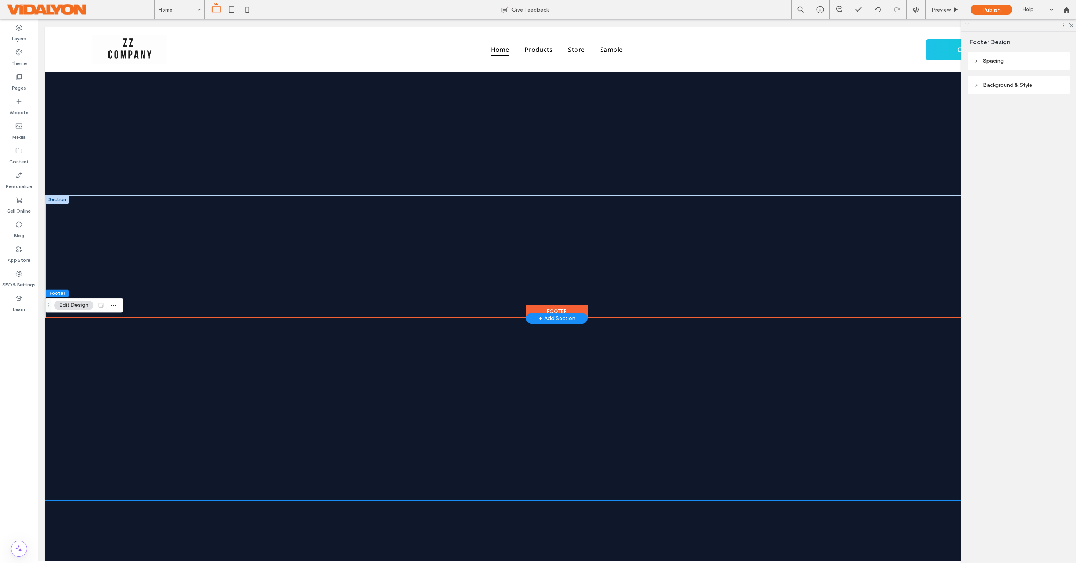
click at [558, 319] on div "+ Add Section" at bounding box center [556, 319] width 37 height 10
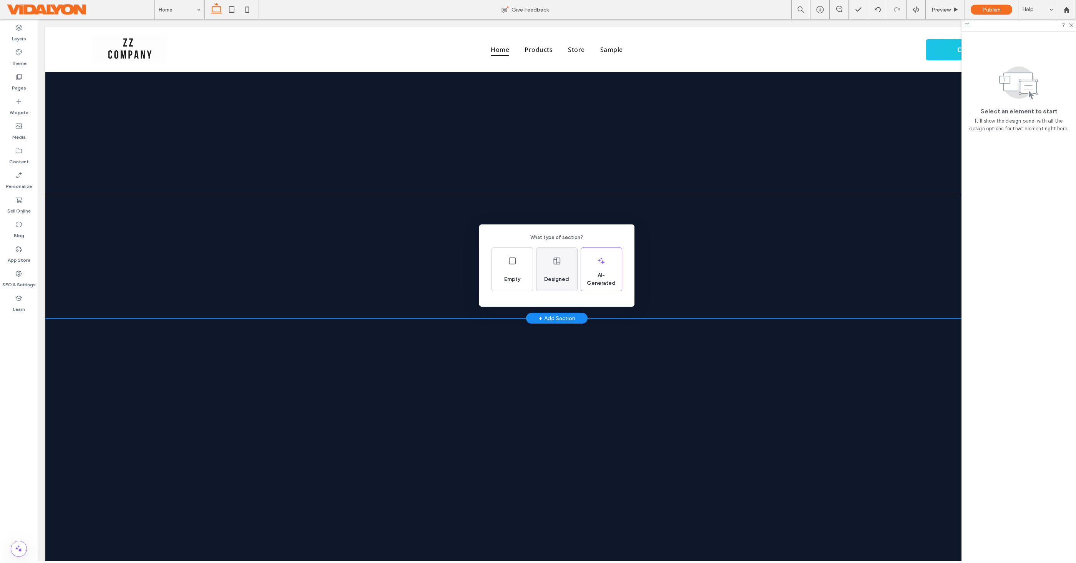
click at [557, 283] on div "Designed" at bounding box center [556, 279] width 31 height 17
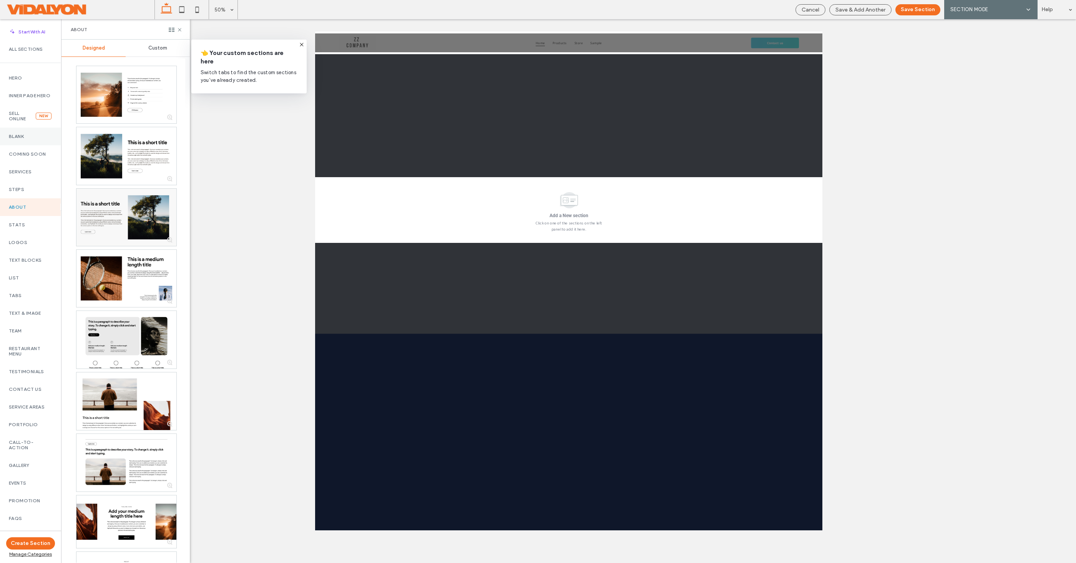
scroll to position [0, 0]
click at [180, 29] on use at bounding box center [179, 29] width 3 height 3
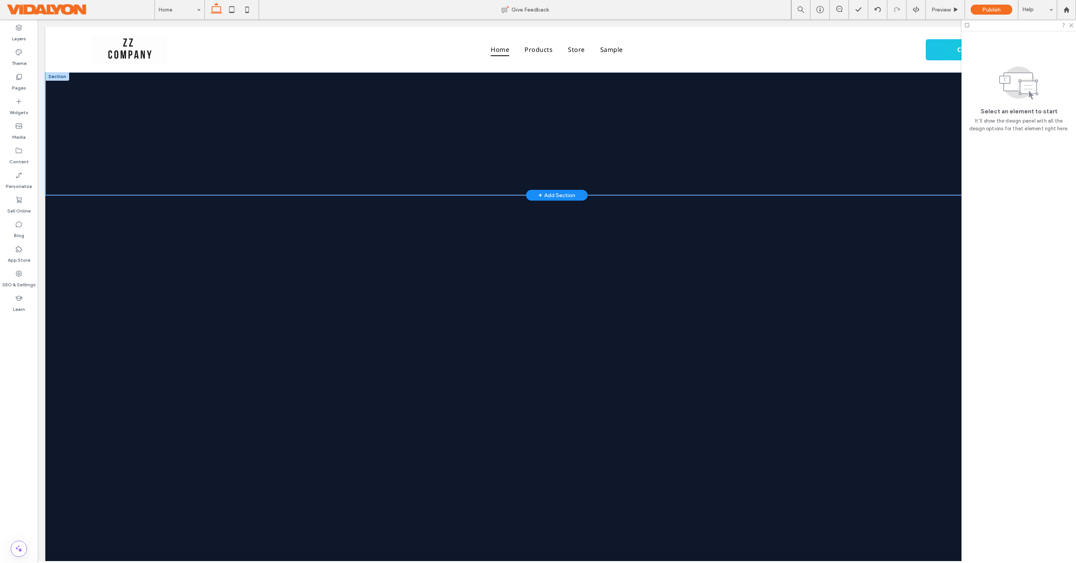
scroll to position [0, 0]
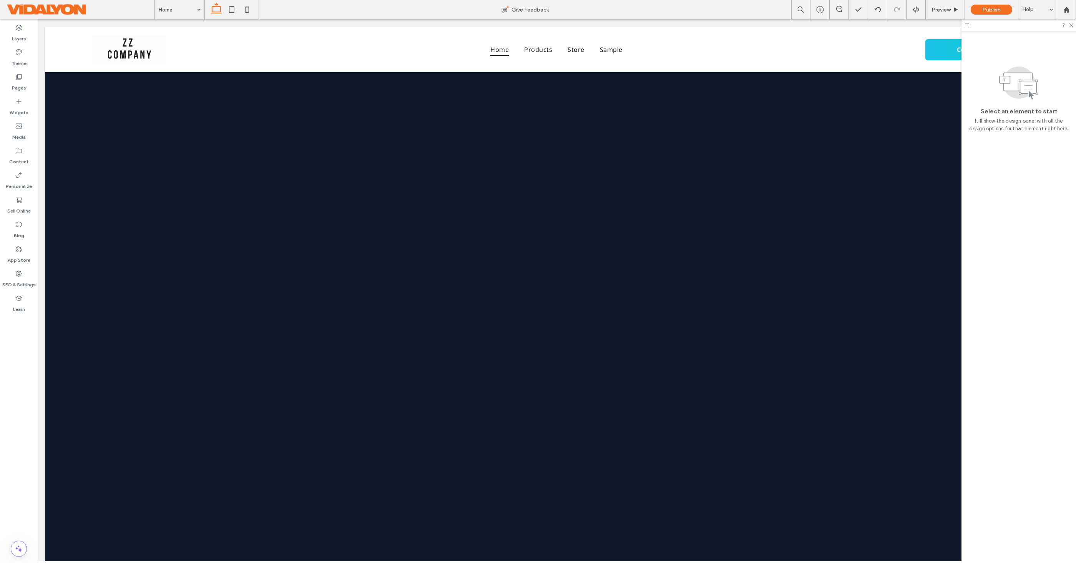
click at [1073, 26] on div at bounding box center [1018, 25] width 114 height 12
click at [1072, 24] on icon at bounding box center [1070, 24] width 5 height 5
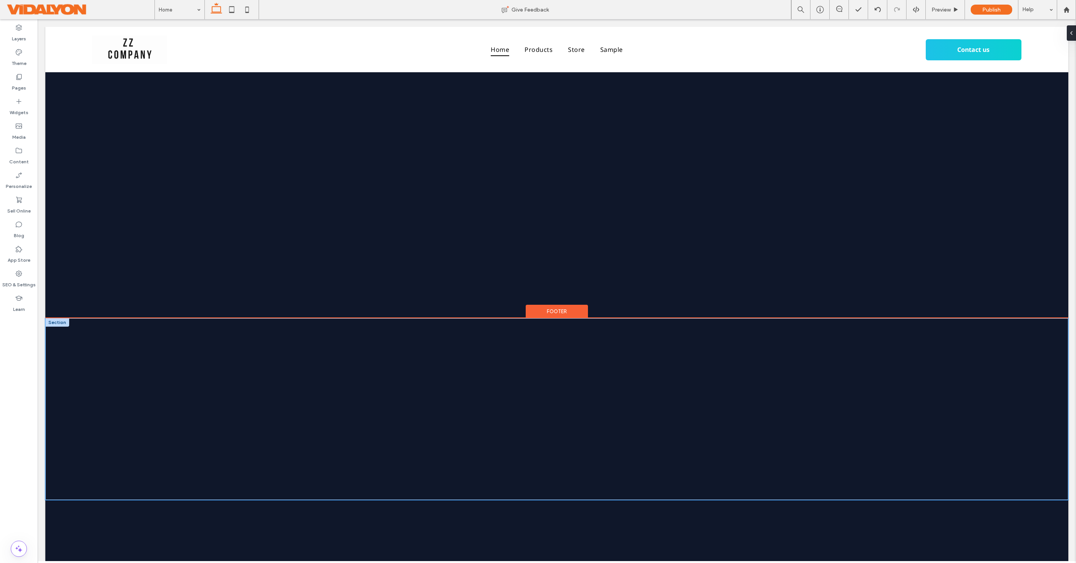
click at [558, 344] on div at bounding box center [556, 409] width 1023 height 182
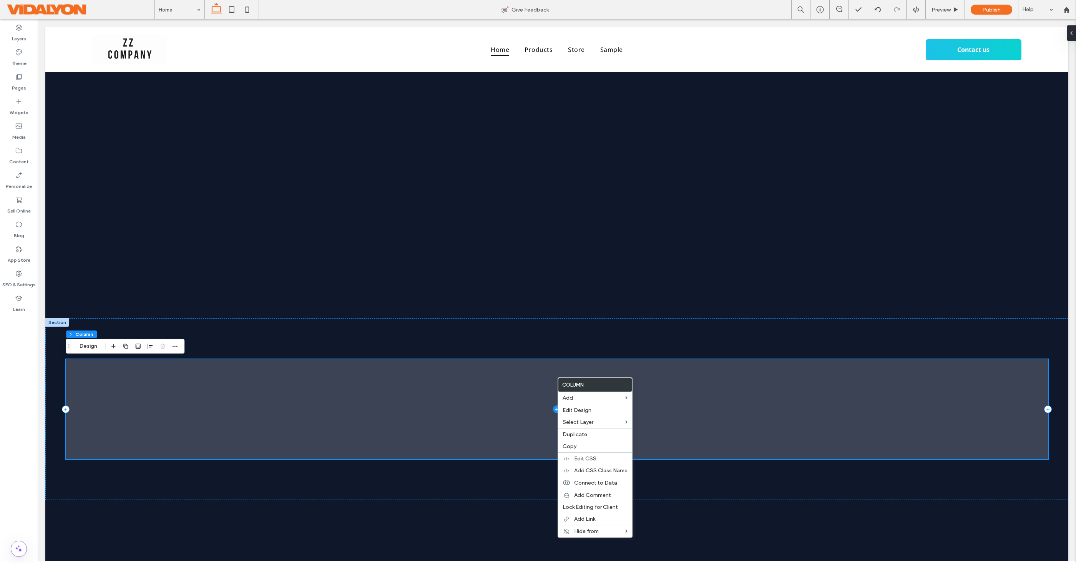
click at [660, 372] on span at bounding box center [557, 409] width 982 height 100
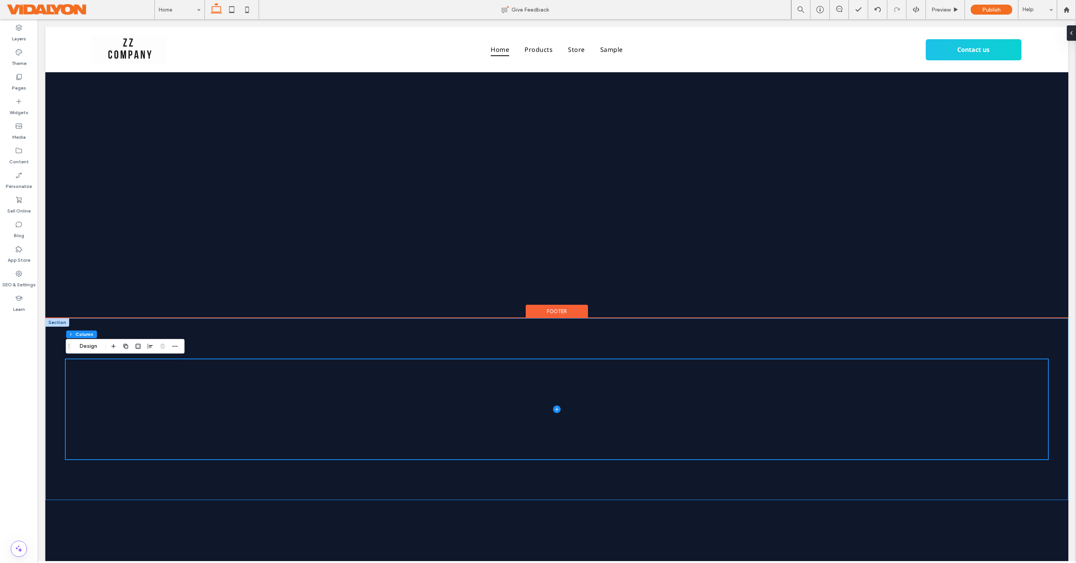
click at [247, 342] on div at bounding box center [556, 409] width 1023 height 182
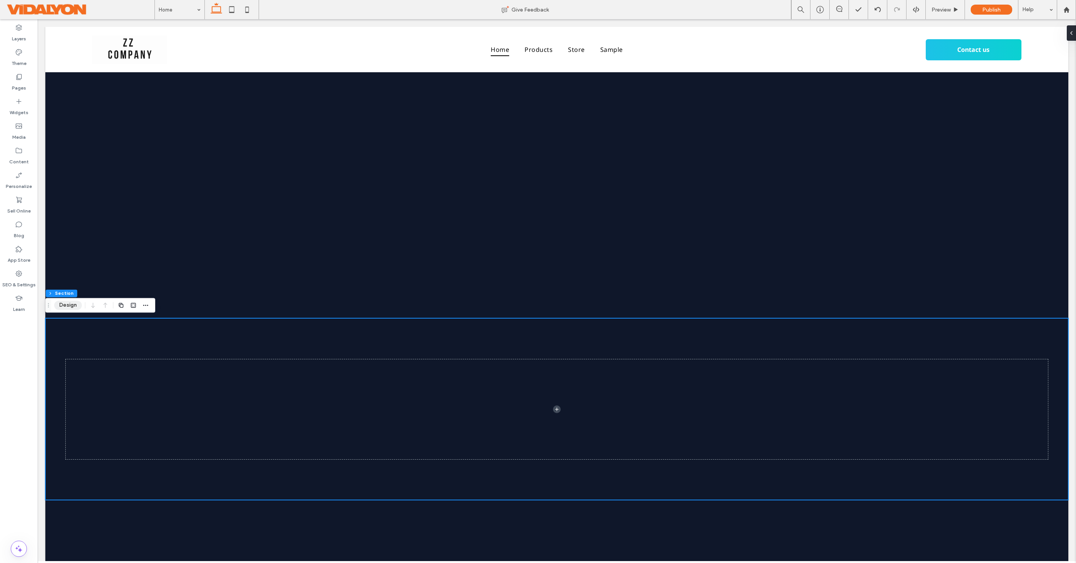
click at [66, 308] on button "Design" at bounding box center [68, 304] width 28 height 9
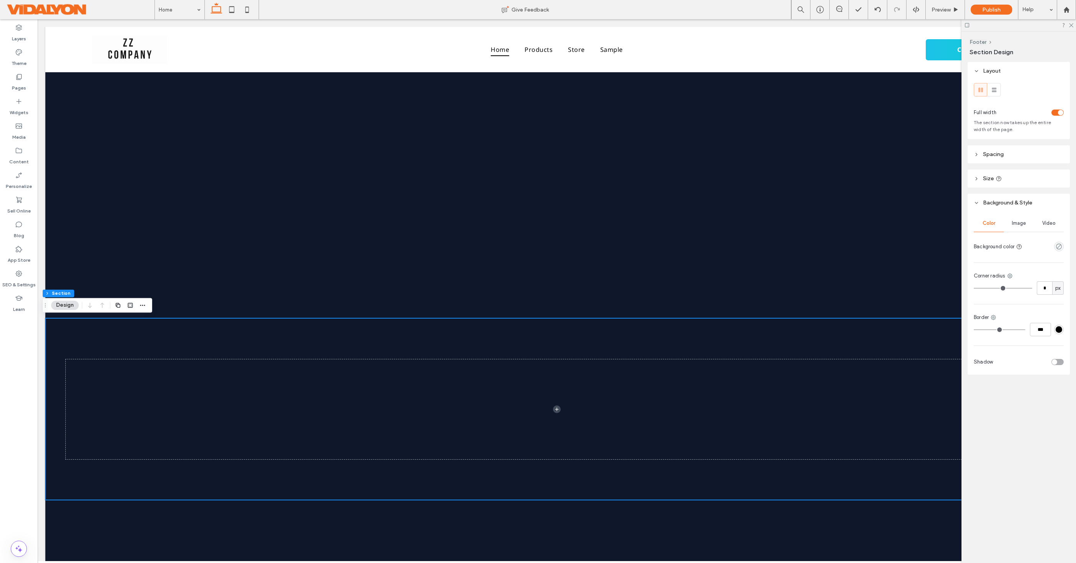
scroll to position [0, 5]
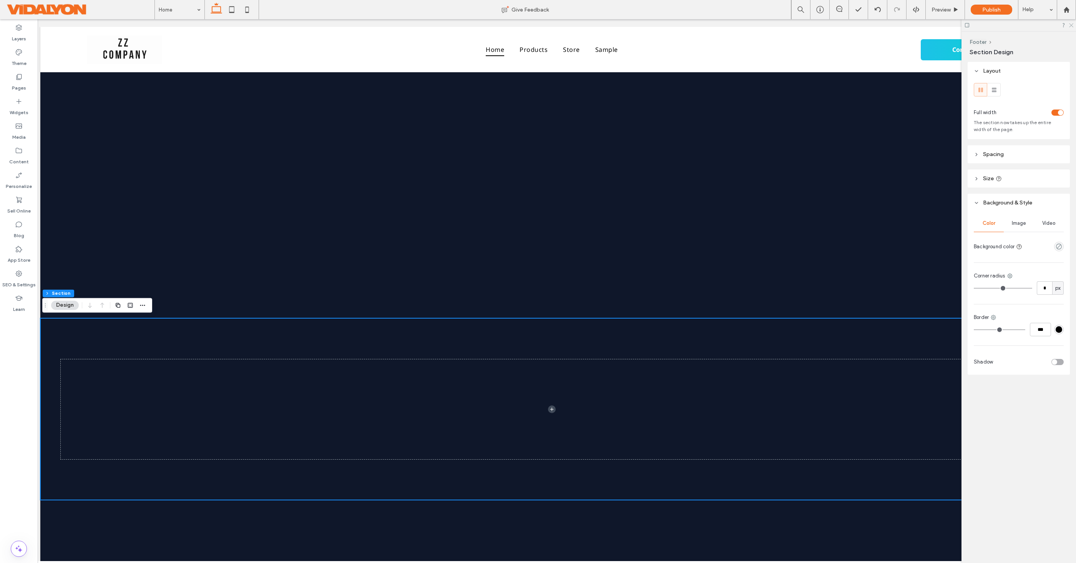
click at [1070, 25] on icon at bounding box center [1070, 24] width 5 height 5
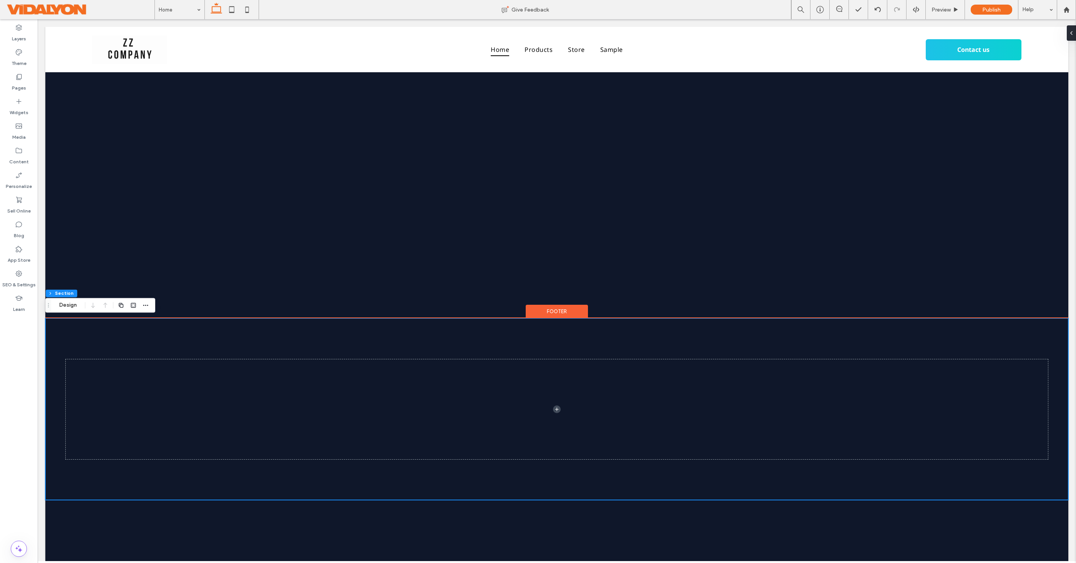
click at [557, 489] on div at bounding box center [556, 409] width 1023 height 182
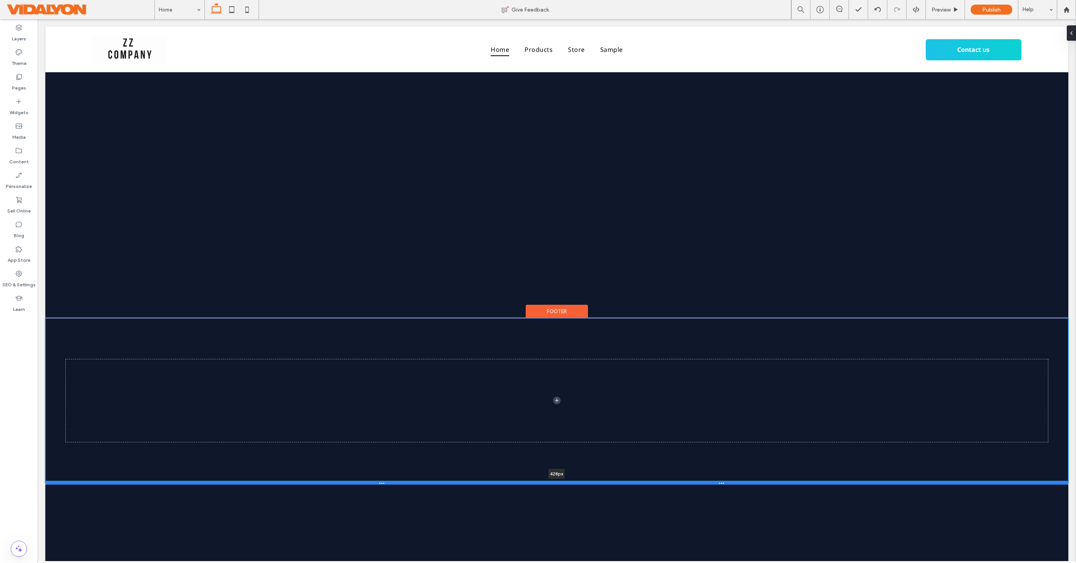
drag, startPoint x: 557, startPoint y: 499, endPoint x: 564, endPoint y: 482, distance: 18.3
click at [564, 482] on div at bounding box center [556, 483] width 1023 height 4
type input "***"
click at [385, 482] on div at bounding box center [556, 483] width 1023 height 4
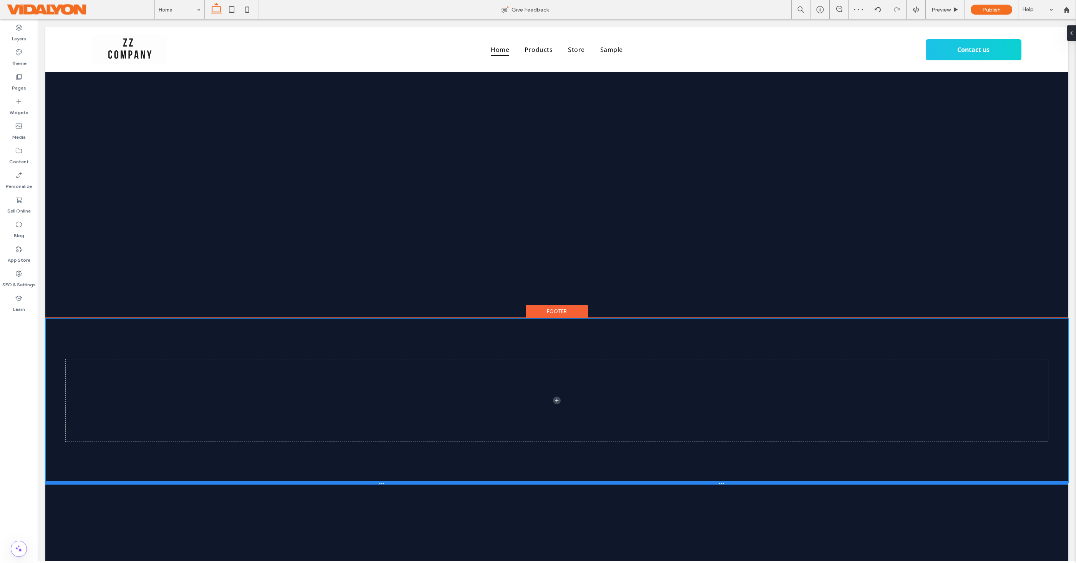
type input "***"
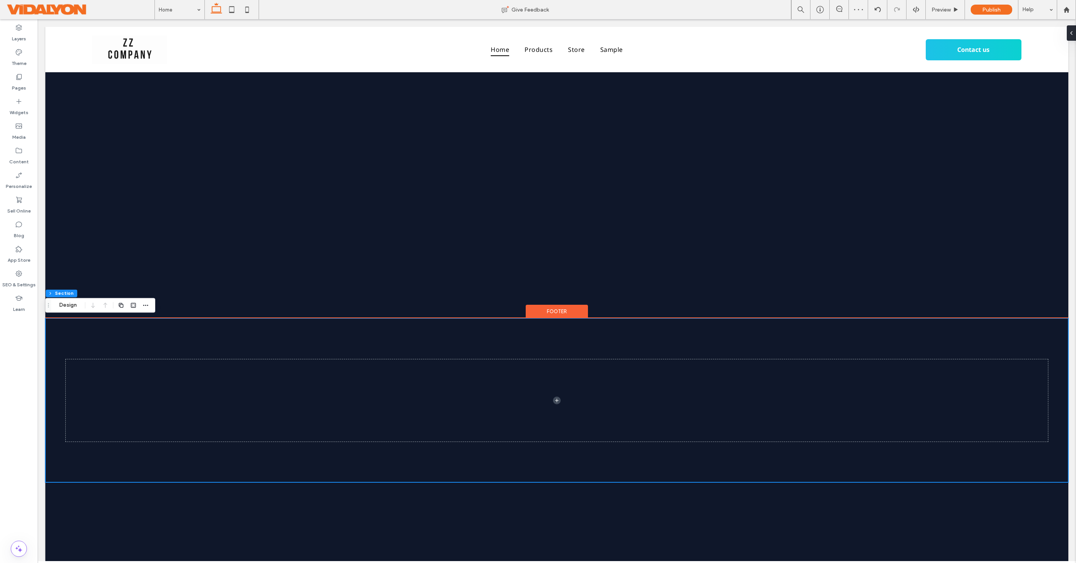
click at [629, 465] on div at bounding box center [556, 400] width 1023 height 164
click at [563, 309] on div "Footer" at bounding box center [557, 312] width 62 height 14
click at [111, 306] on icon "button" at bounding box center [113, 305] width 6 height 6
click at [19, 276] on use at bounding box center [19, 273] width 6 height 6
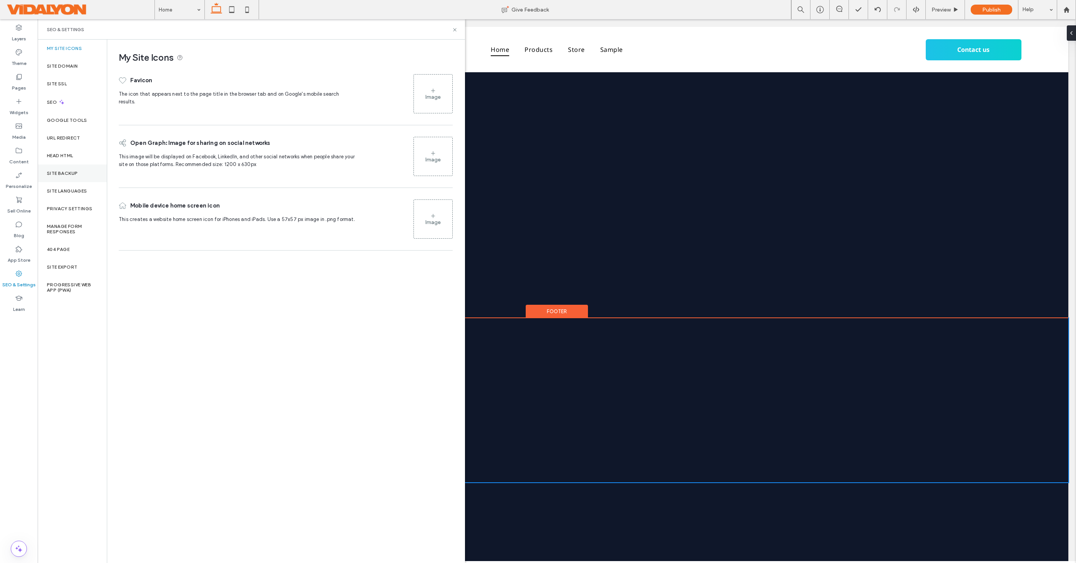
click at [72, 175] on label "Site Backup" at bounding box center [62, 173] width 31 height 5
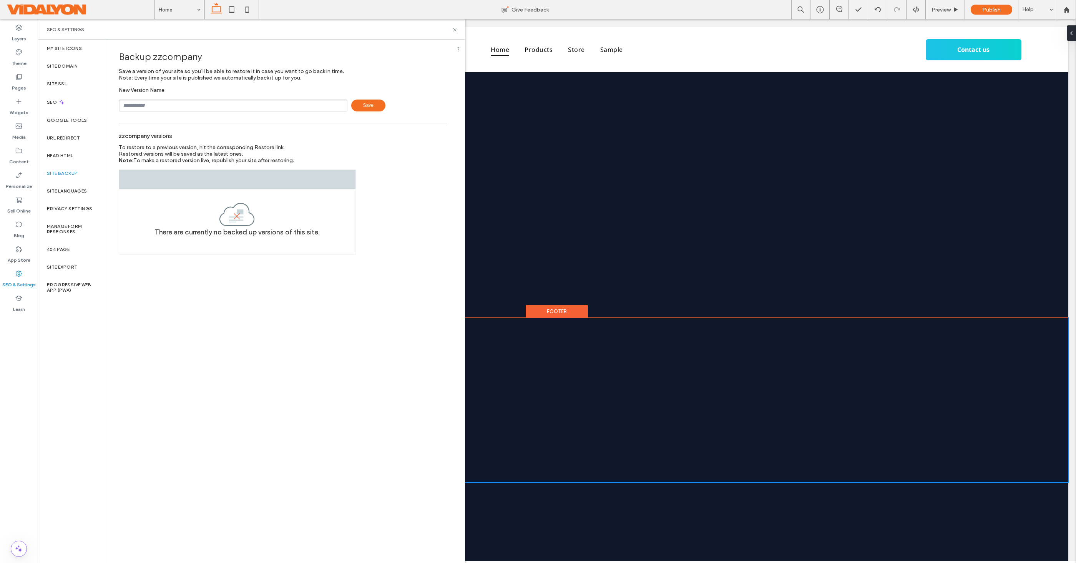
click at [372, 108] on span "Save" at bounding box center [368, 106] width 34 height 12
click at [454, 30] on icon at bounding box center [455, 30] width 6 height 6
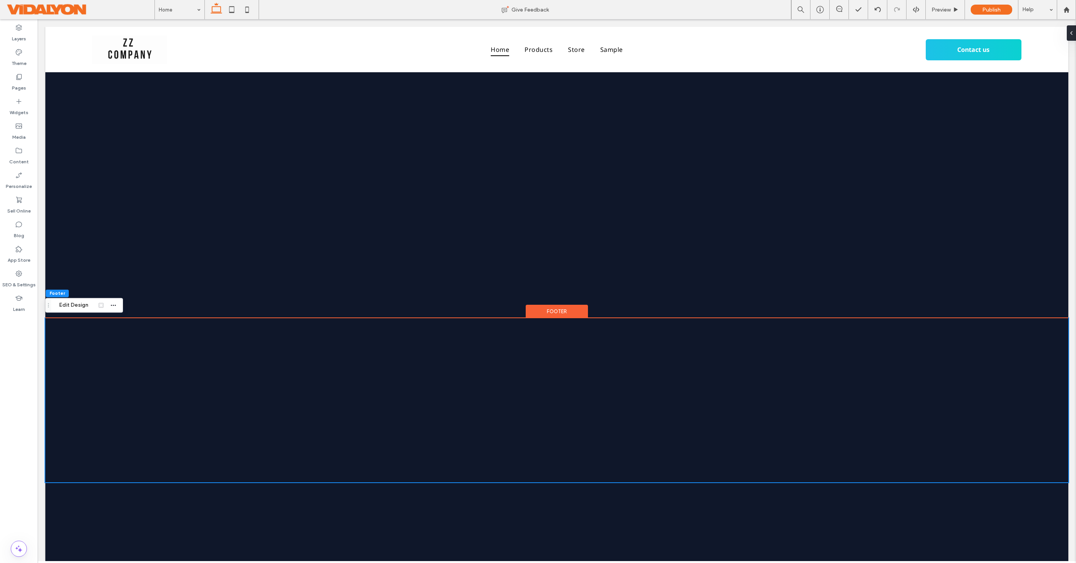
click at [558, 313] on div "Footer" at bounding box center [557, 312] width 62 height 14
click at [562, 310] on div "Footer" at bounding box center [557, 312] width 62 height 14
click at [572, 326] on div "Edit Design" at bounding box center [598, 331] width 71 height 12
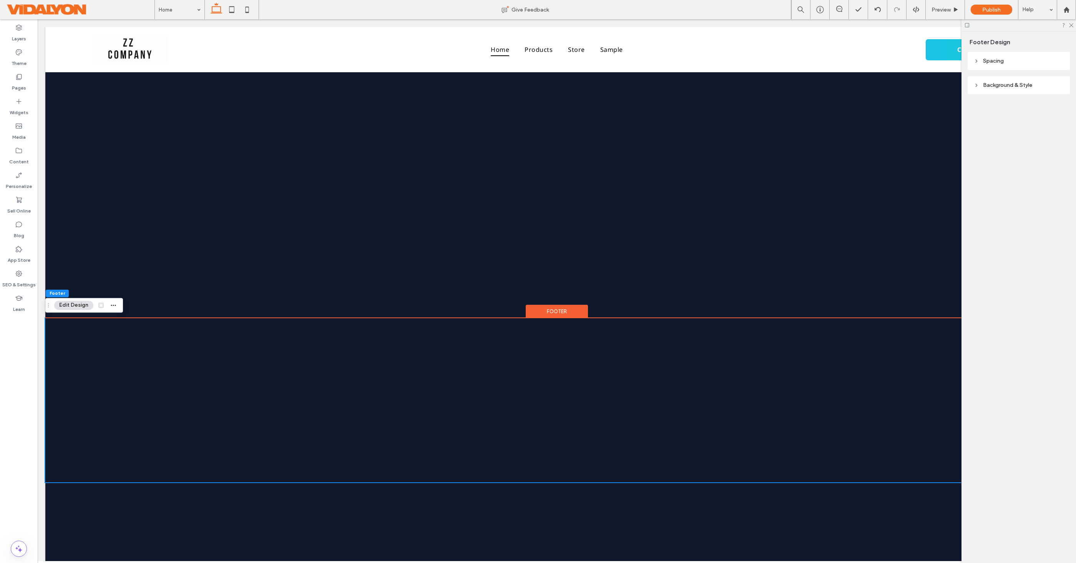
click at [1020, 52] on header "Spacing" at bounding box center [1018, 61] width 102 height 18
click at [1008, 202] on span "Background & Style" at bounding box center [1007, 203] width 49 height 7
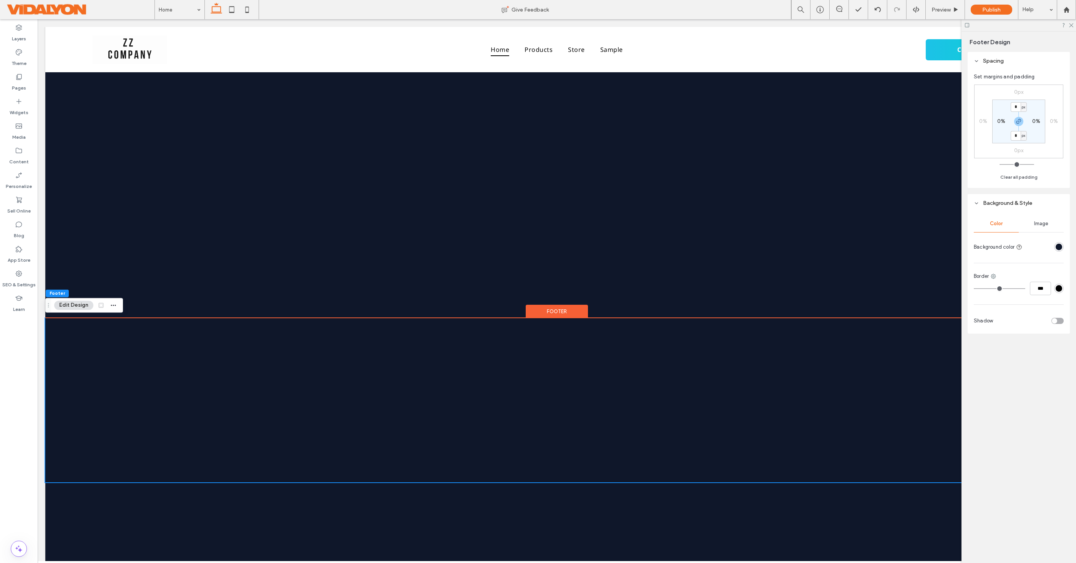
click at [1008, 202] on span "Background & Style" at bounding box center [1007, 203] width 49 height 7
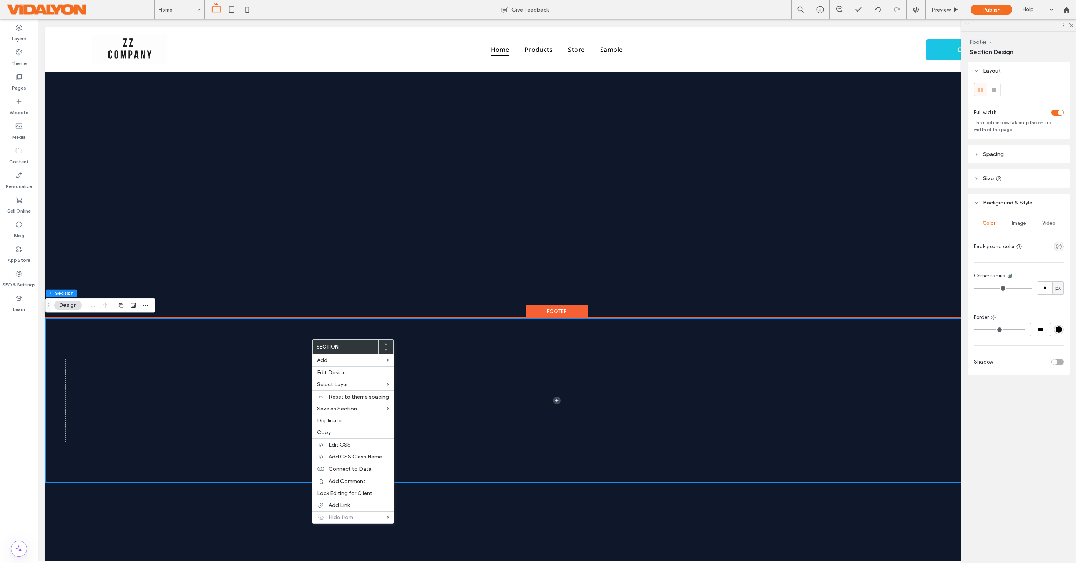
click at [224, 331] on div at bounding box center [556, 400] width 1023 height 164
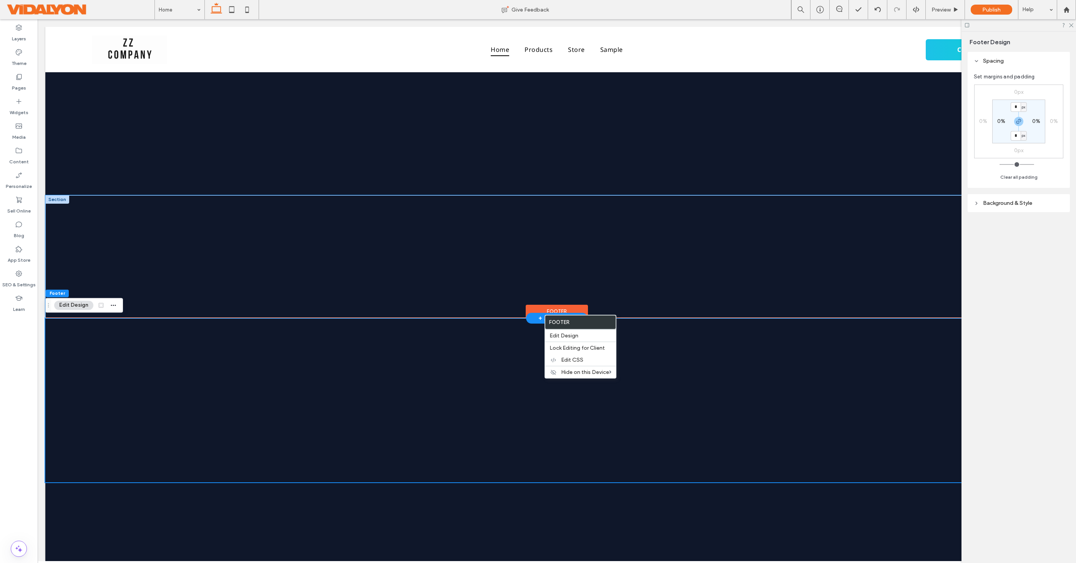
click at [639, 309] on div at bounding box center [556, 256] width 461 height 123
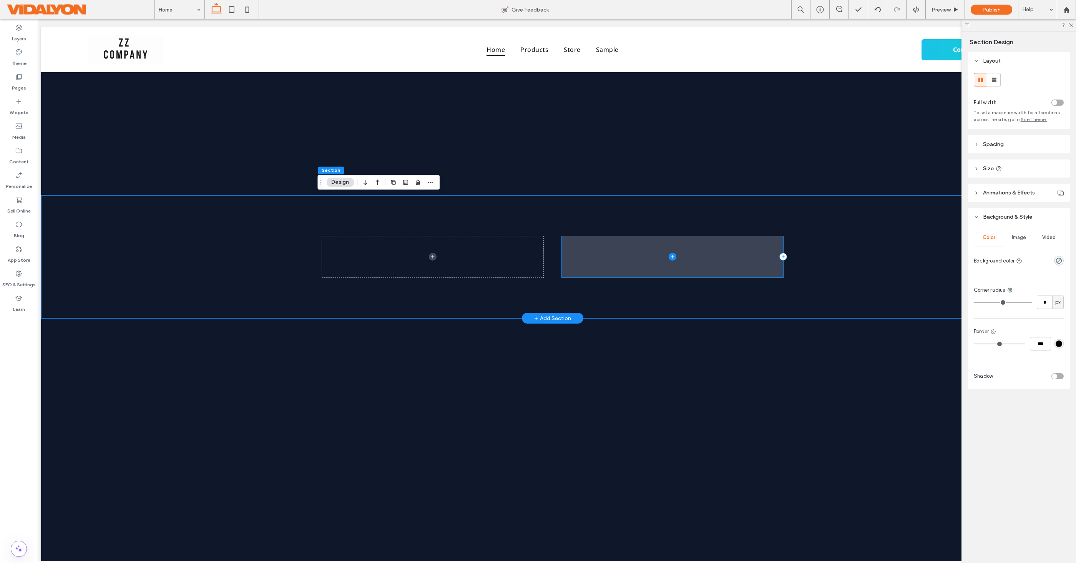
scroll to position [0, 6]
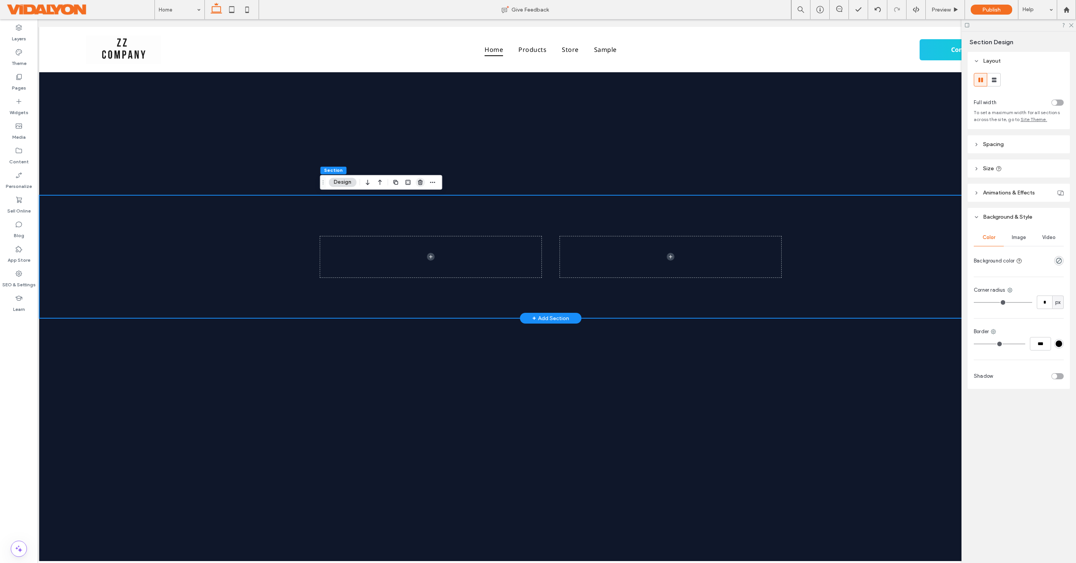
click at [421, 185] on icon "button" at bounding box center [420, 182] width 6 height 6
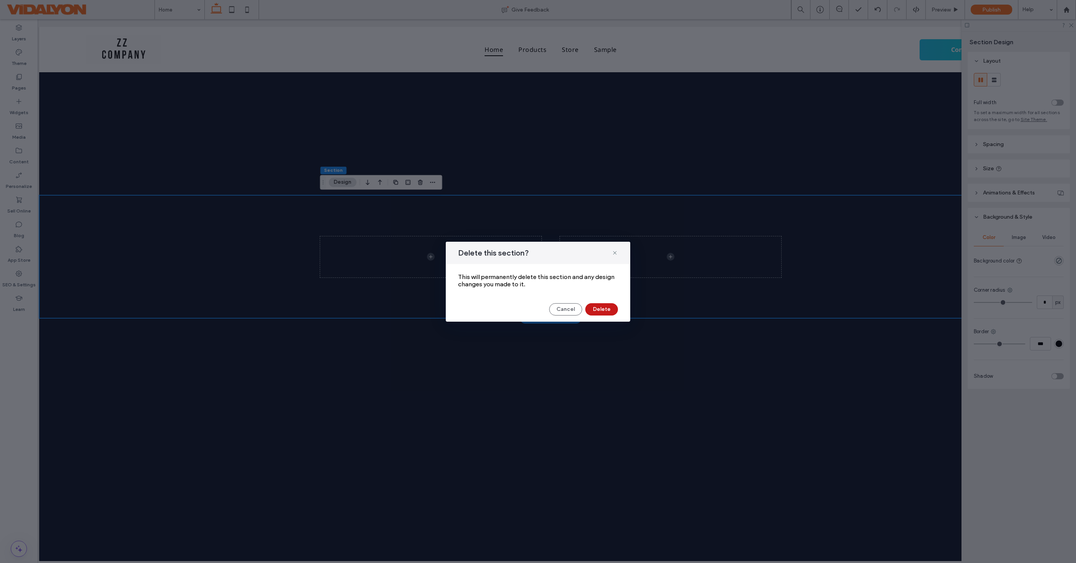
click at [597, 306] on button "Delete" at bounding box center [601, 309] width 33 height 12
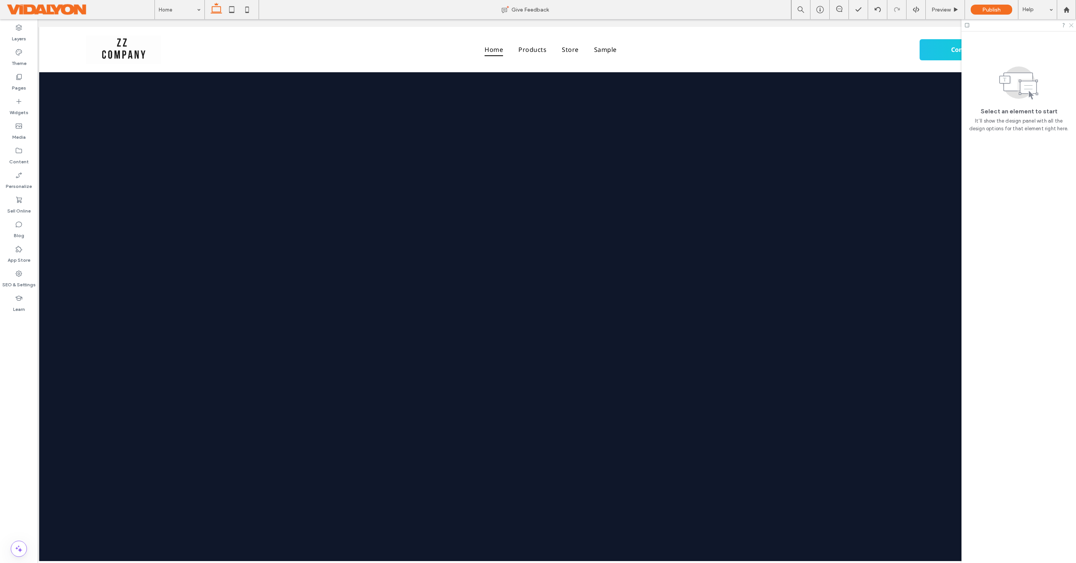
click at [1070, 26] on use at bounding box center [1071, 25] width 4 height 4
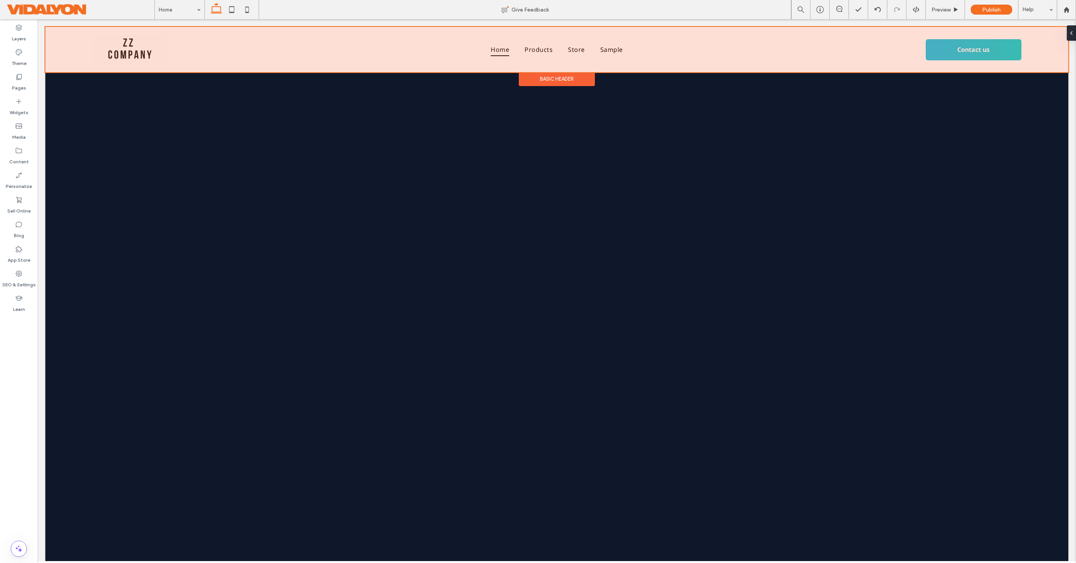
scroll to position [0, 0]
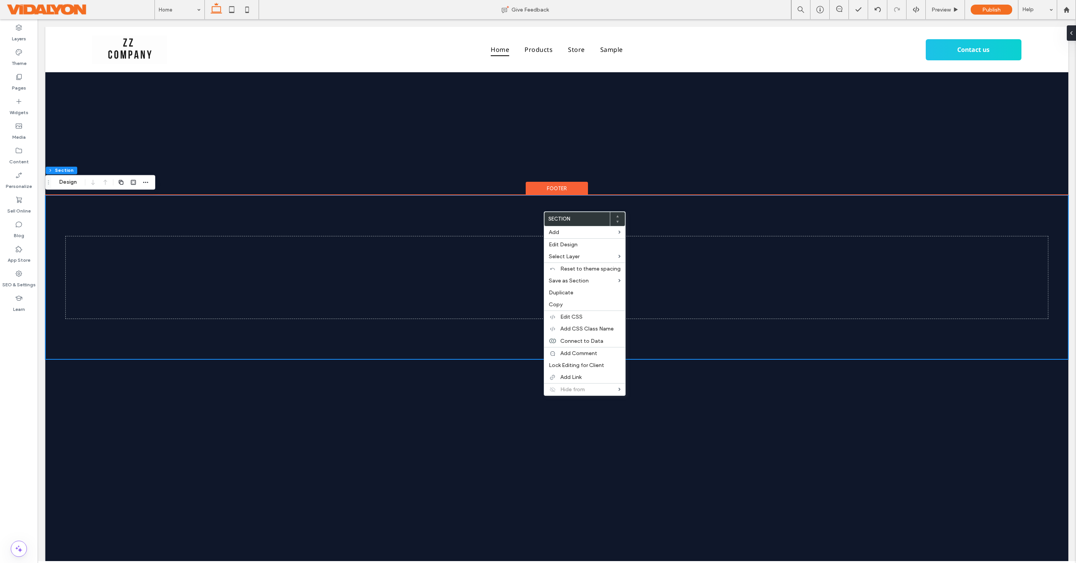
click at [526, 212] on div at bounding box center [556, 277] width 1023 height 164
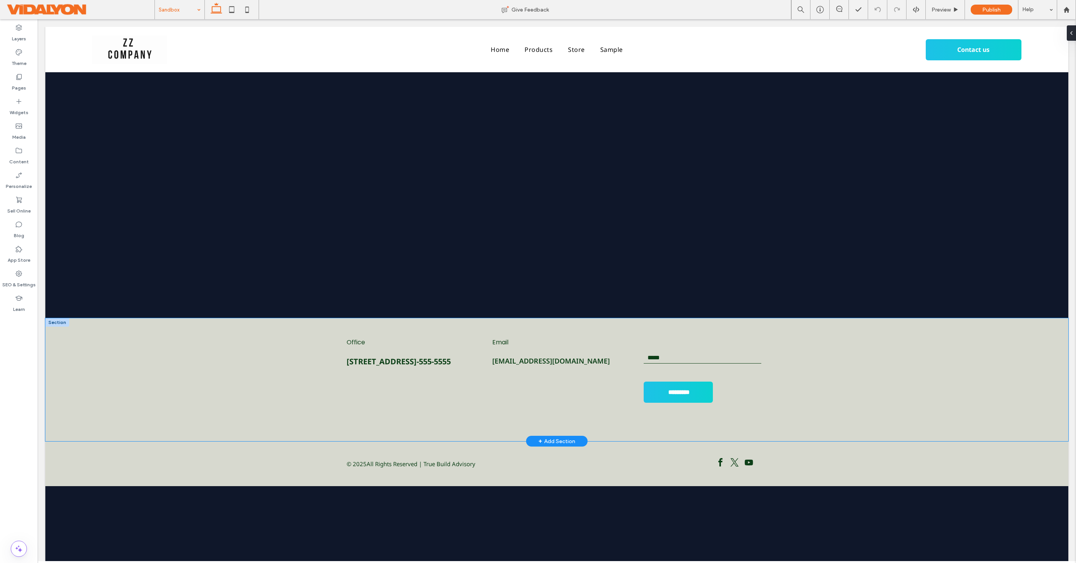
click at [260, 342] on div "Office 120 Maiden LnSan Francisco, CA555-555-5555 Email mymail@mailservice.com …" at bounding box center [556, 379] width 1023 height 123
click at [372, 367] on span "120 Maiden LnSan Francisco, CA555-555-5555" at bounding box center [399, 361] width 104 height 10
click at [274, 355] on div "Office 120 Maiden LnSan Francisco, CA555-555-5555 Email mymail@mailservice.com …" at bounding box center [556, 379] width 1023 height 123
click at [18, 34] on label "Layers" at bounding box center [19, 37] width 14 height 11
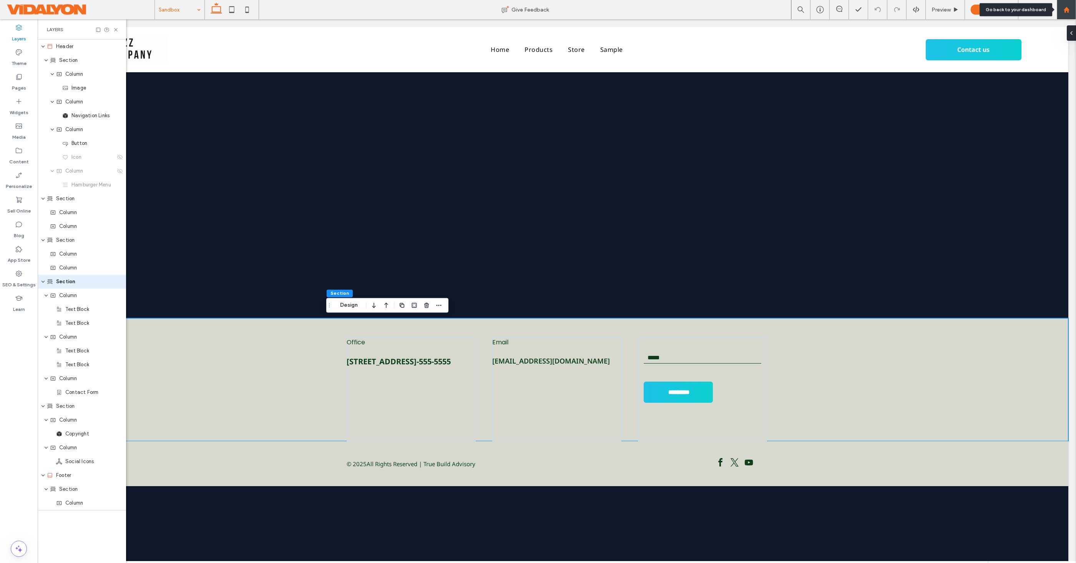
click at [1065, 9] on use at bounding box center [1066, 10] width 6 height 6
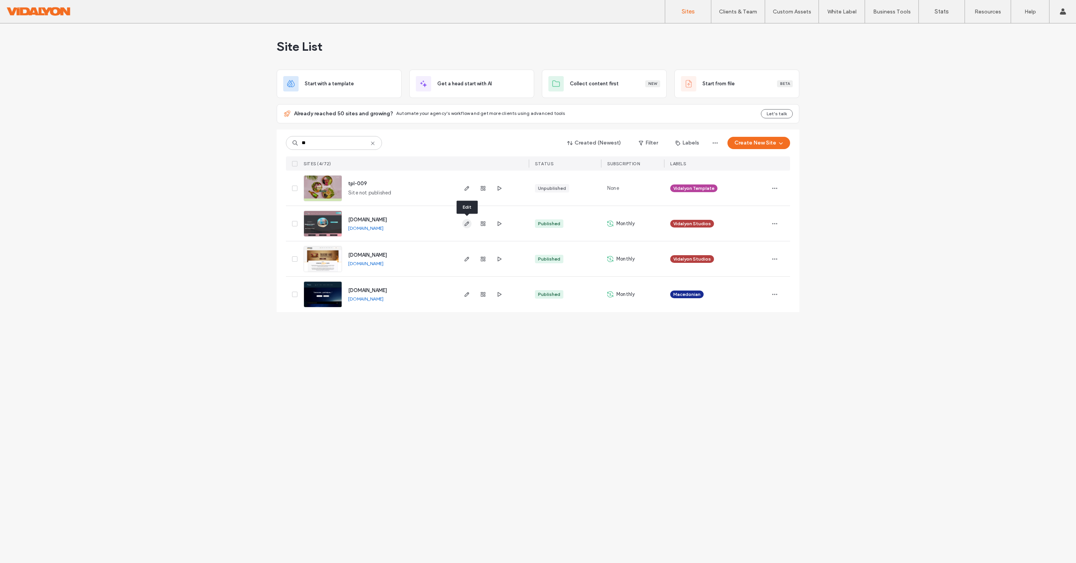
type input "**"
click at [467, 223] on use "button" at bounding box center [467, 223] width 5 height 5
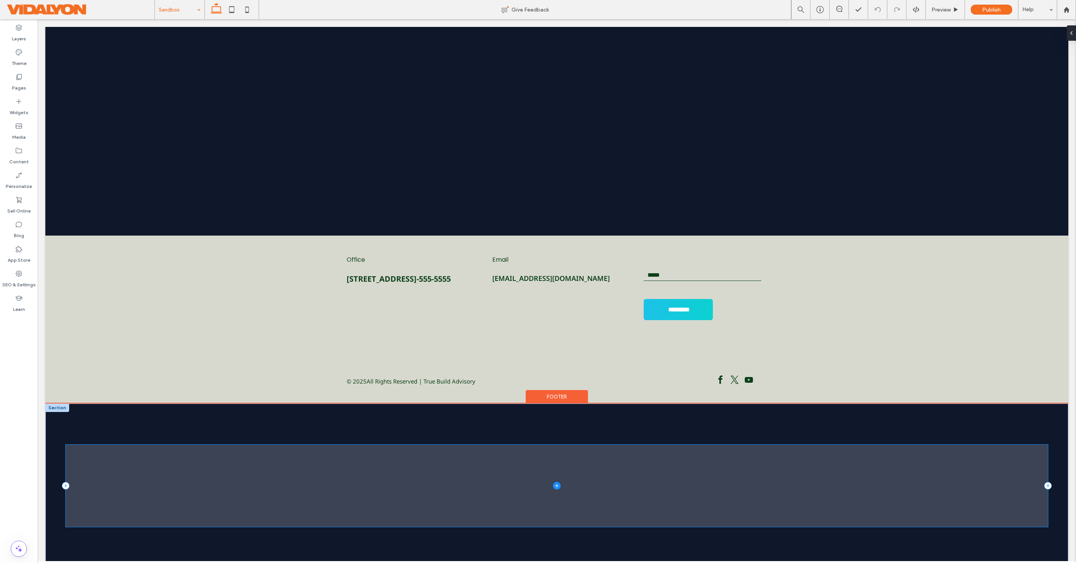
scroll to position [91, 0]
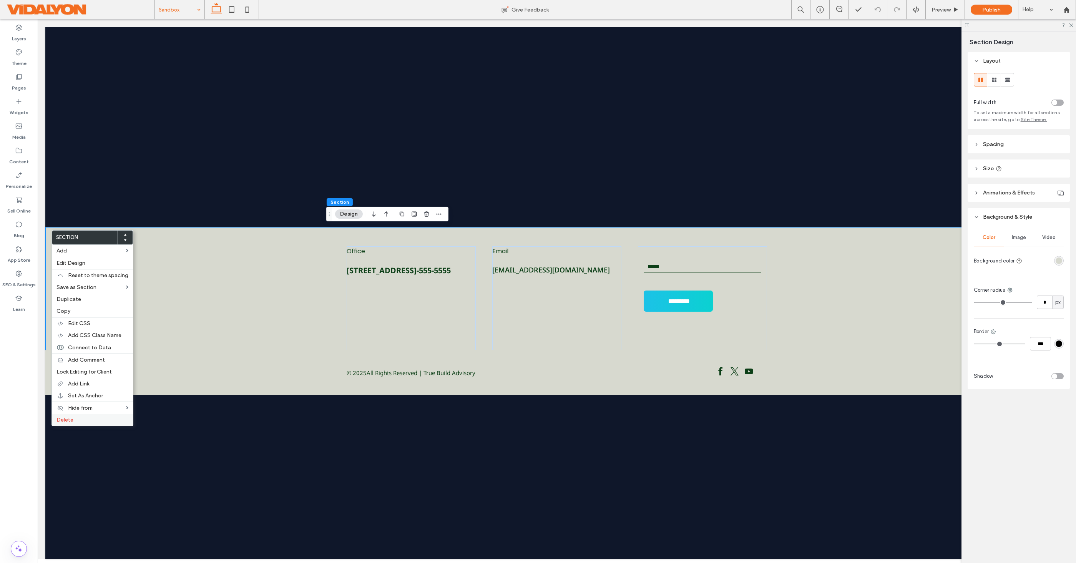
click at [73, 421] on label "Delete" at bounding box center [92, 419] width 72 height 7
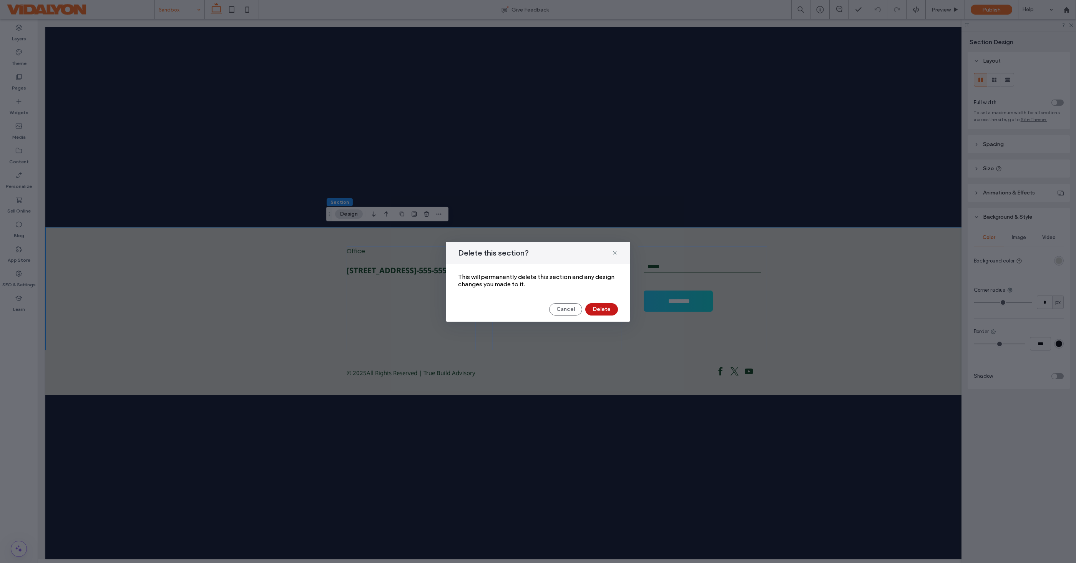
click at [593, 310] on button "Delete" at bounding box center [601, 309] width 33 height 12
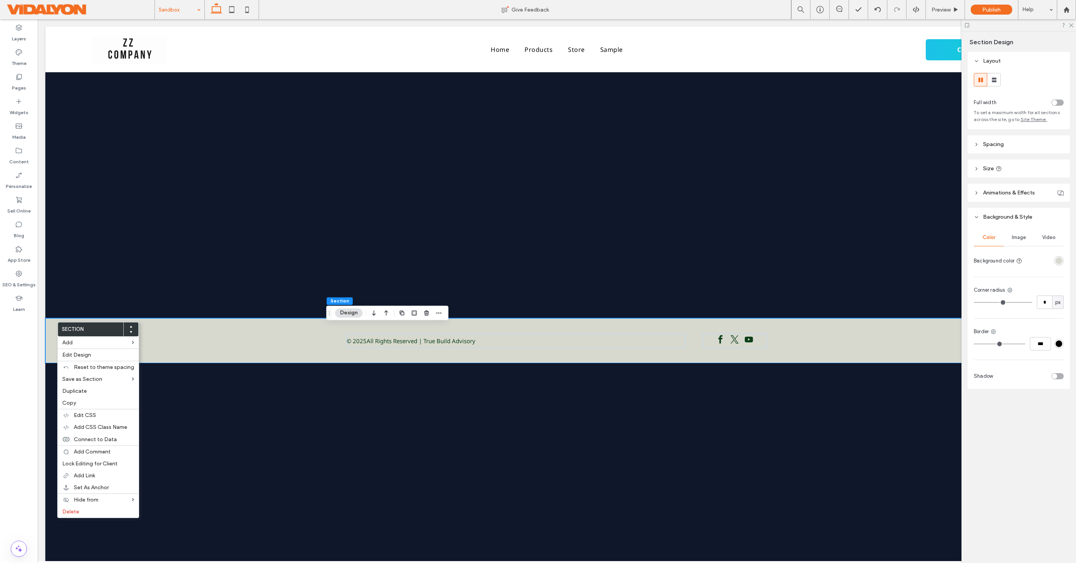
click at [130, 332] on icon at bounding box center [130, 331] width 3 height 3
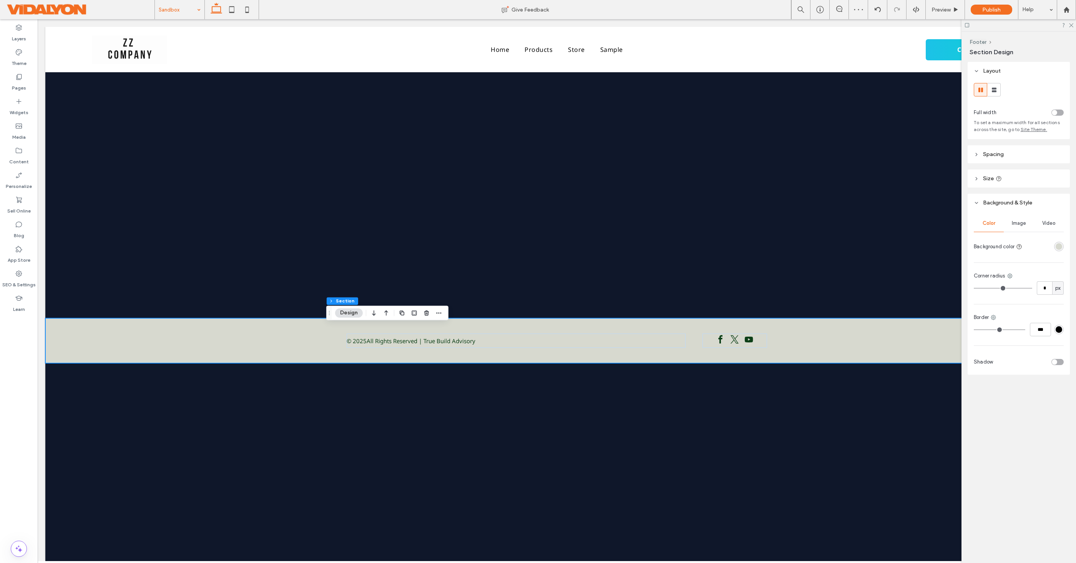
click at [369, 315] on icon "button" at bounding box center [373, 313] width 9 height 14
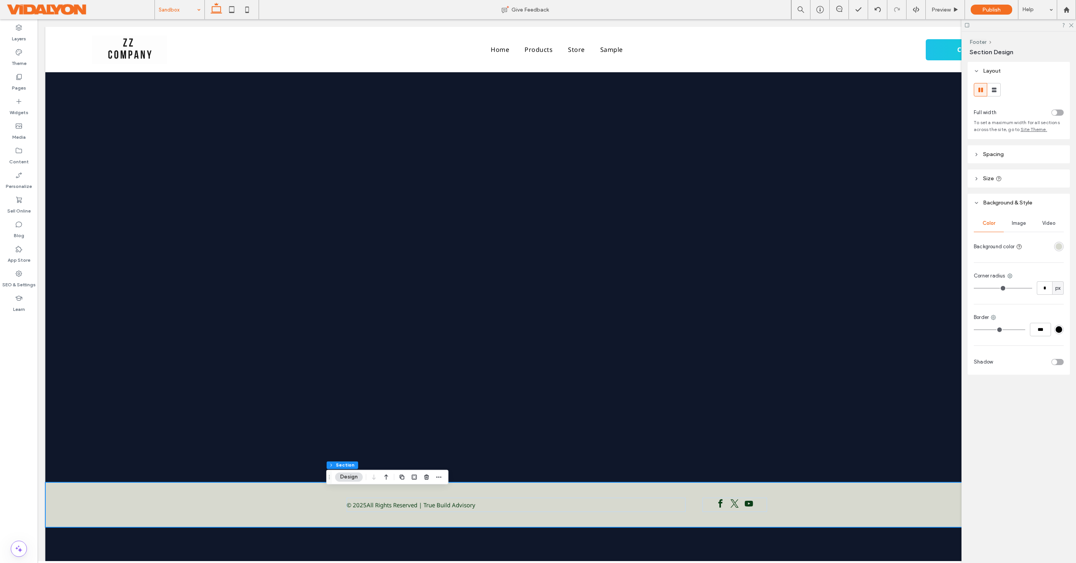
click at [463, 539] on div "Home Products Store Sample Contact us Section Basic Header Section Home Product…" at bounding box center [556, 294] width 1023 height 534
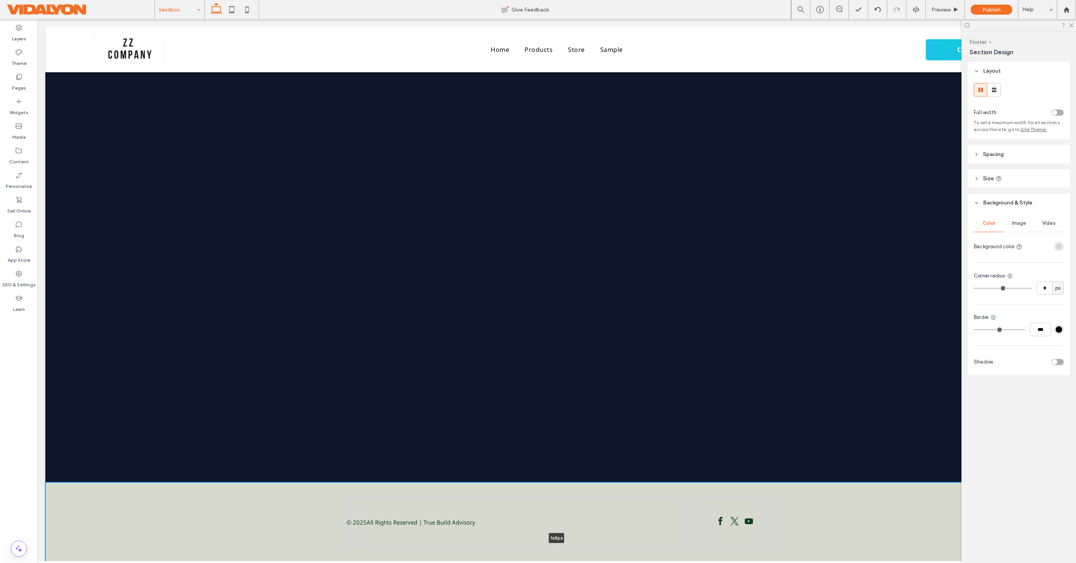
drag, startPoint x: 520, startPoint y: 527, endPoint x: 519, endPoint y: 562, distance: 35.0
click at [519, 562] on html "Home Products Store Sample Contact us Section Basic Header Section Home Product…" at bounding box center [557, 291] width 1038 height 545
type input "***"
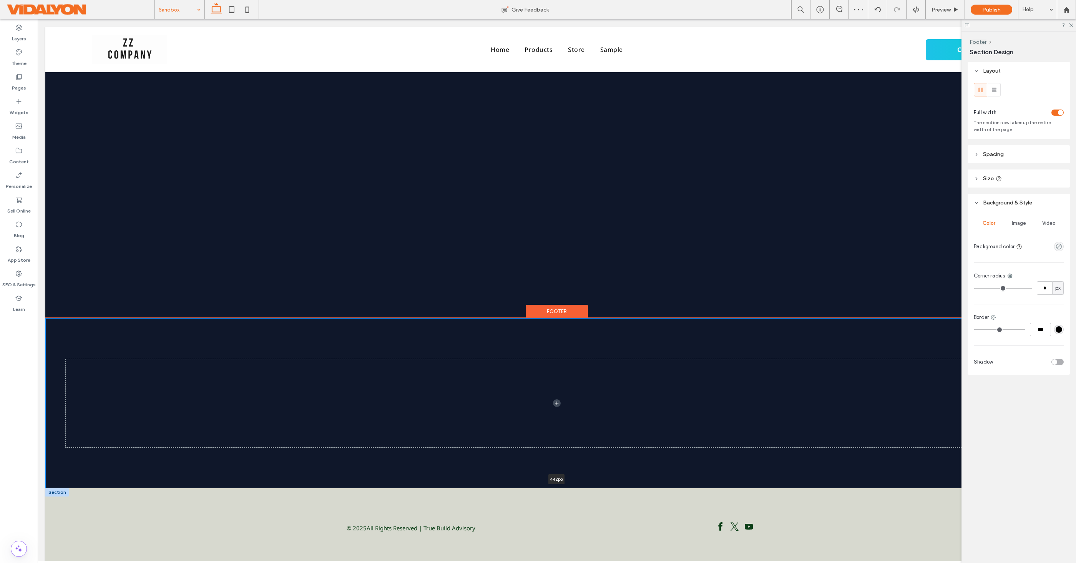
drag, startPoint x: 519, startPoint y: 483, endPoint x: 520, endPoint y: 489, distance: 6.2
click at [520, 489] on div "442px Section © 2025 All Rights Reserved | True Build Advisory Section Footer" at bounding box center [556, 442] width 1023 height 249
type input "***"
click at [316, 518] on div "© 2025 All Rights Reserved | True Build Advisory" at bounding box center [556, 528] width 1023 height 80
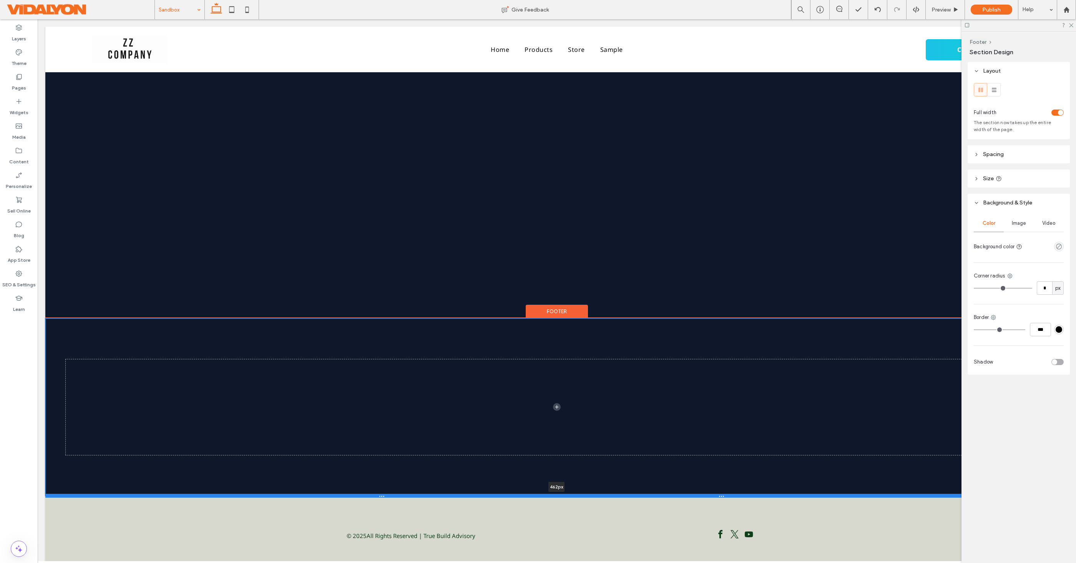
drag, startPoint x: 577, startPoint y: 489, endPoint x: 577, endPoint y: 494, distance: 5.4
click at [577, 497] on div at bounding box center [556, 496] width 1023 height 4
type input "***"
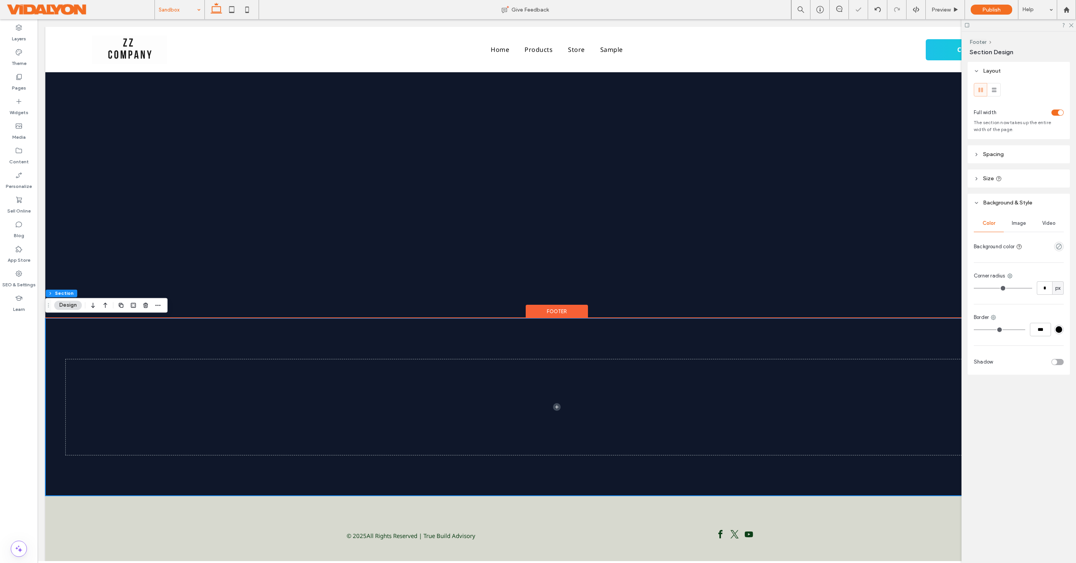
scroll to position [16, 0]
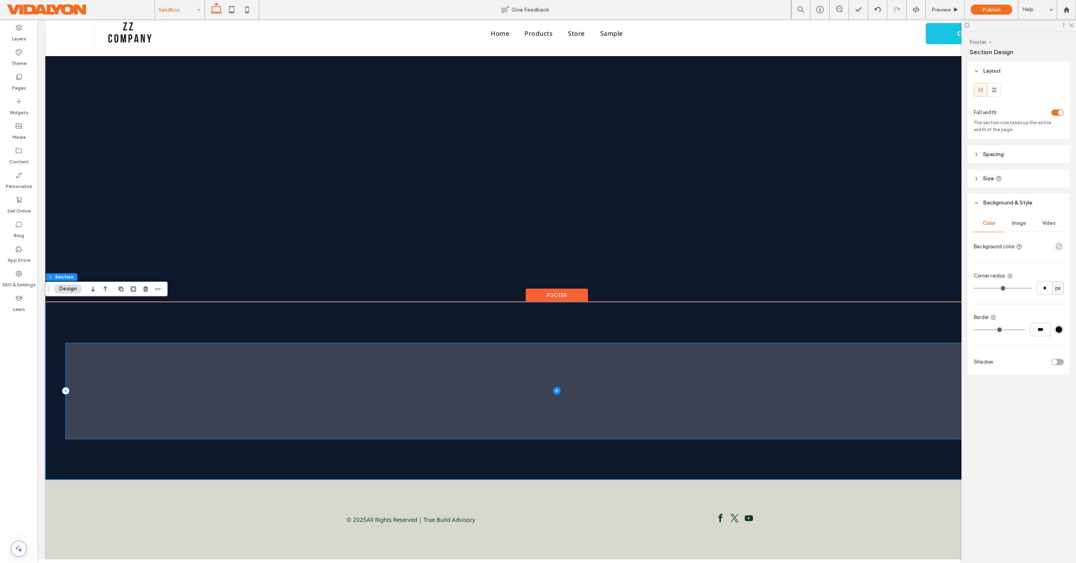
click at [556, 393] on icon at bounding box center [557, 391] width 8 height 8
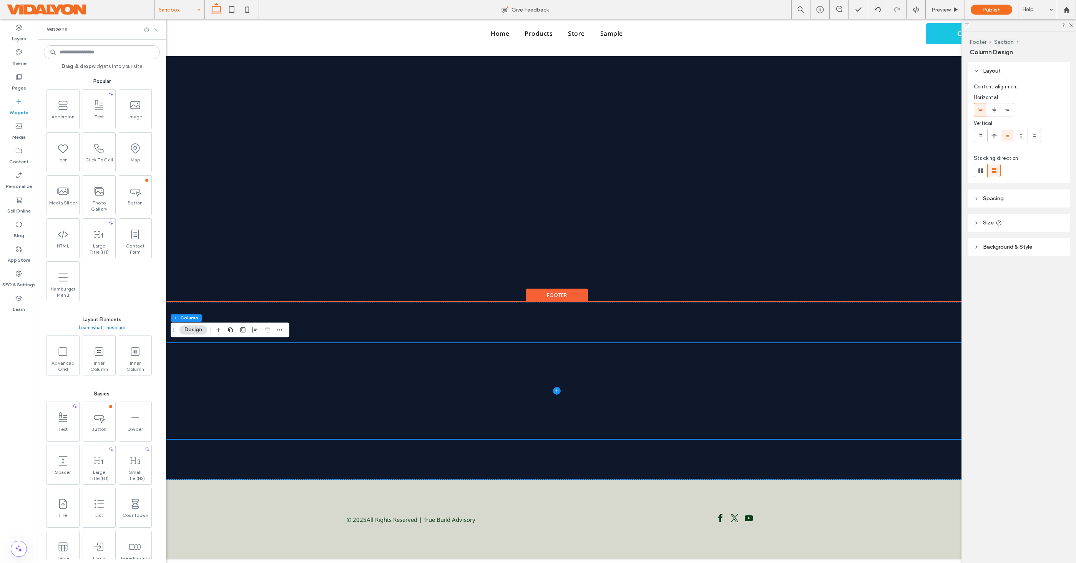
click at [153, 30] on icon at bounding box center [156, 30] width 6 height 6
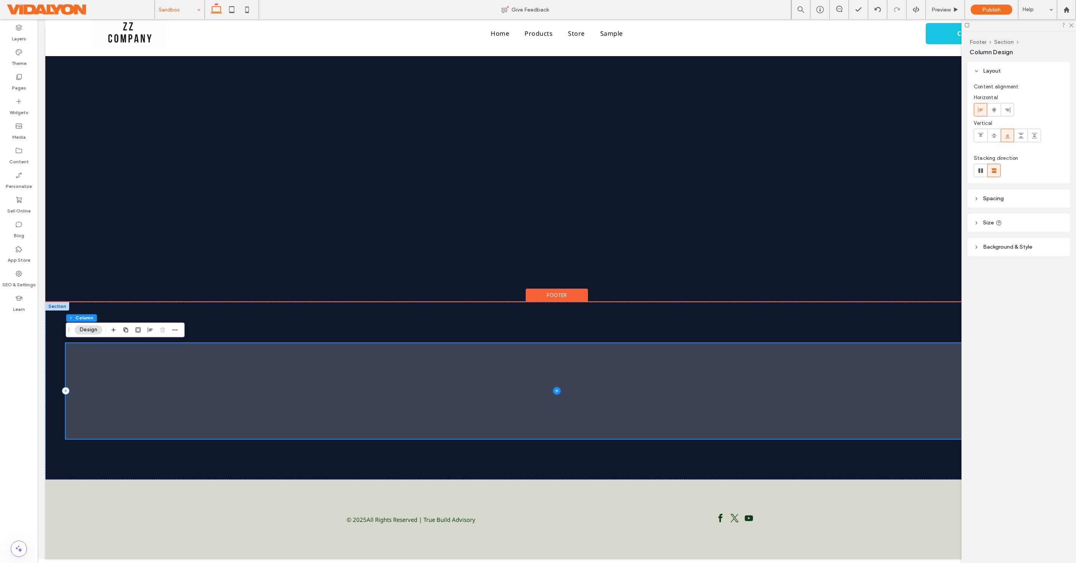
click at [558, 391] on icon at bounding box center [557, 391] width 8 height 8
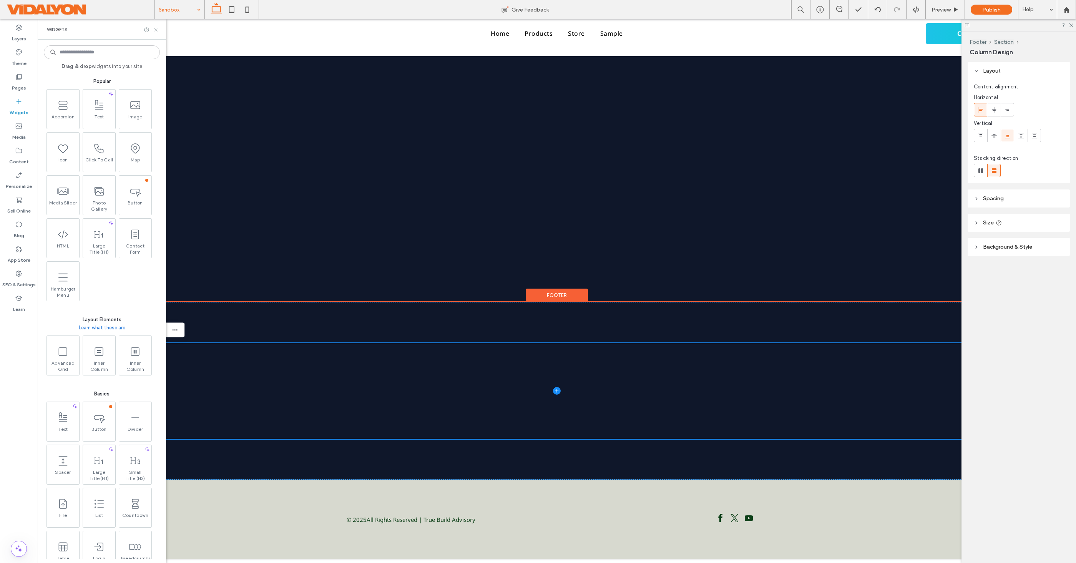
click at [157, 29] on icon at bounding box center [156, 30] width 6 height 6
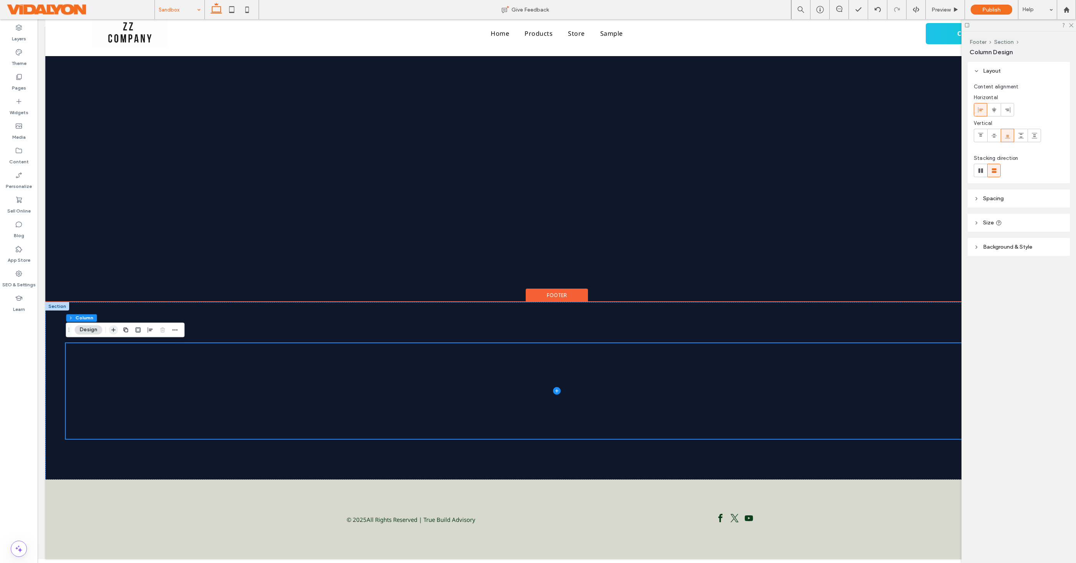
click at [114, 329] on use "button" at bounding box center [113, 330] width 4 height 4
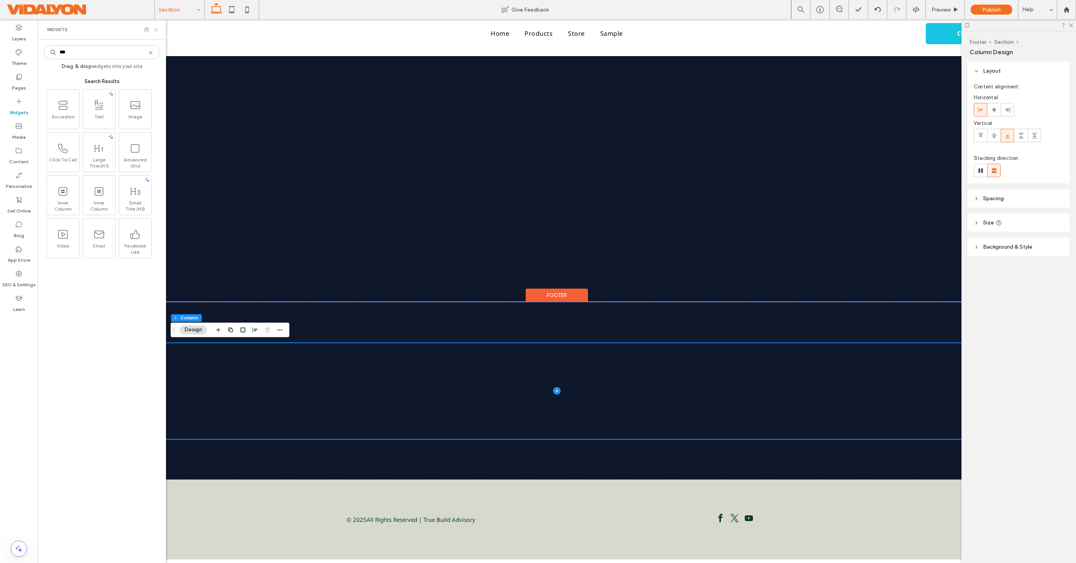
type input "***"
click at [155, 29] on icon at bounding box center [156, 30] width 6 height 6
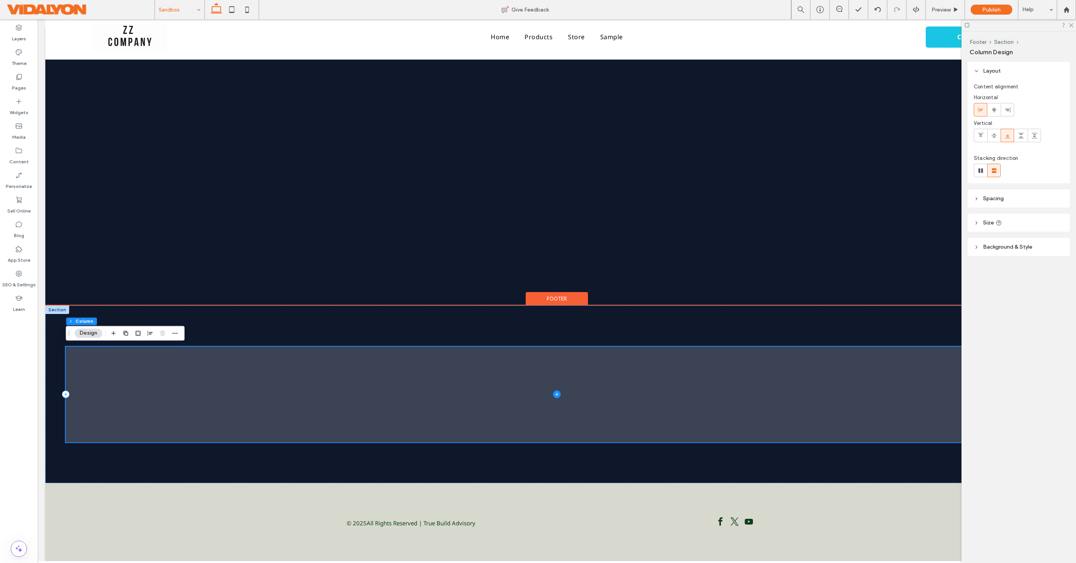
scroll to position [14, 0]
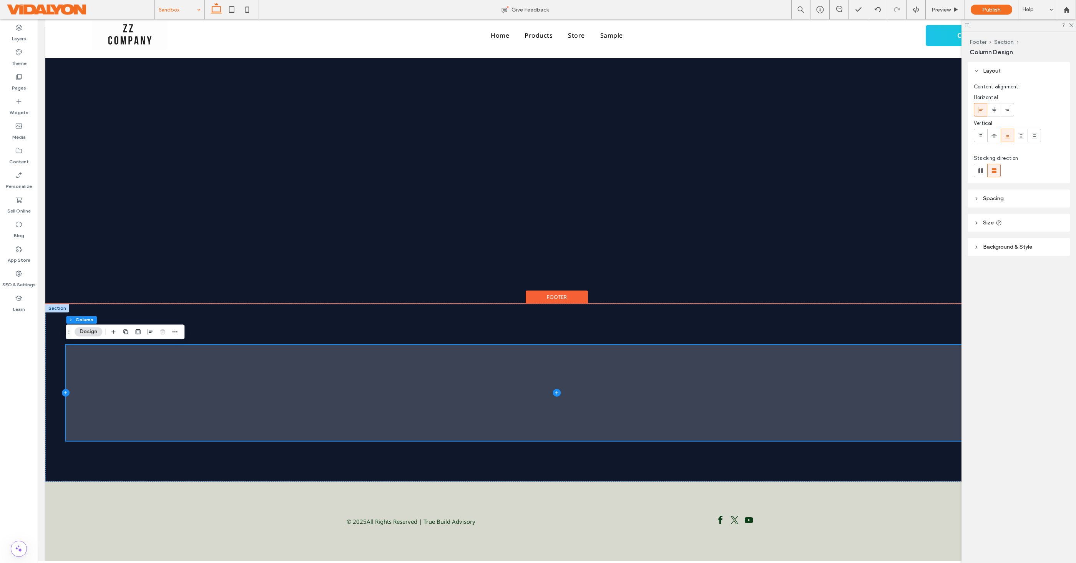
click at [65, 393] on icon at bounding box center [66, 393] width 8 height 8
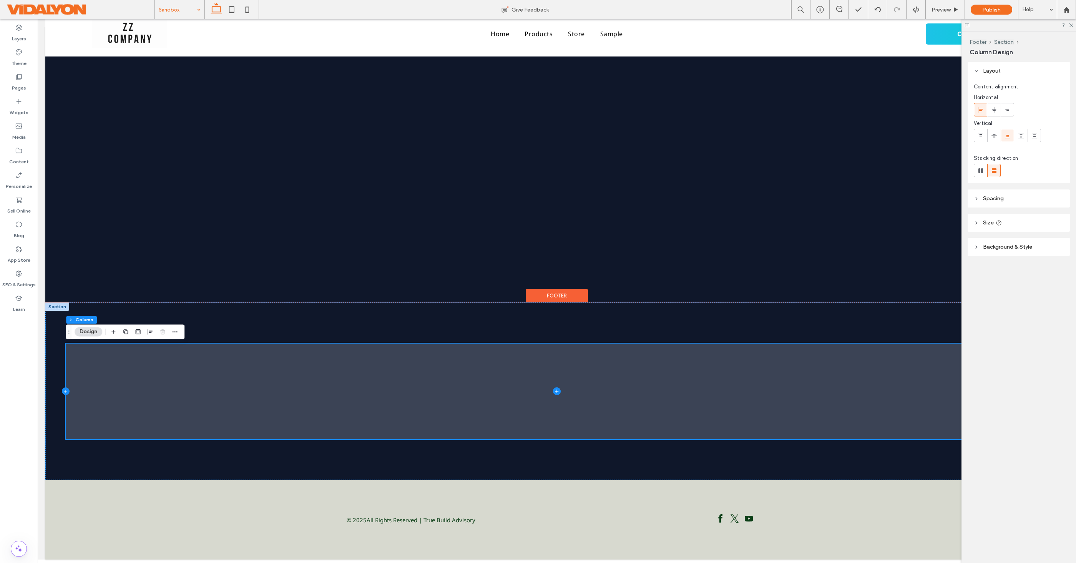
type input "**"
type input "*****"
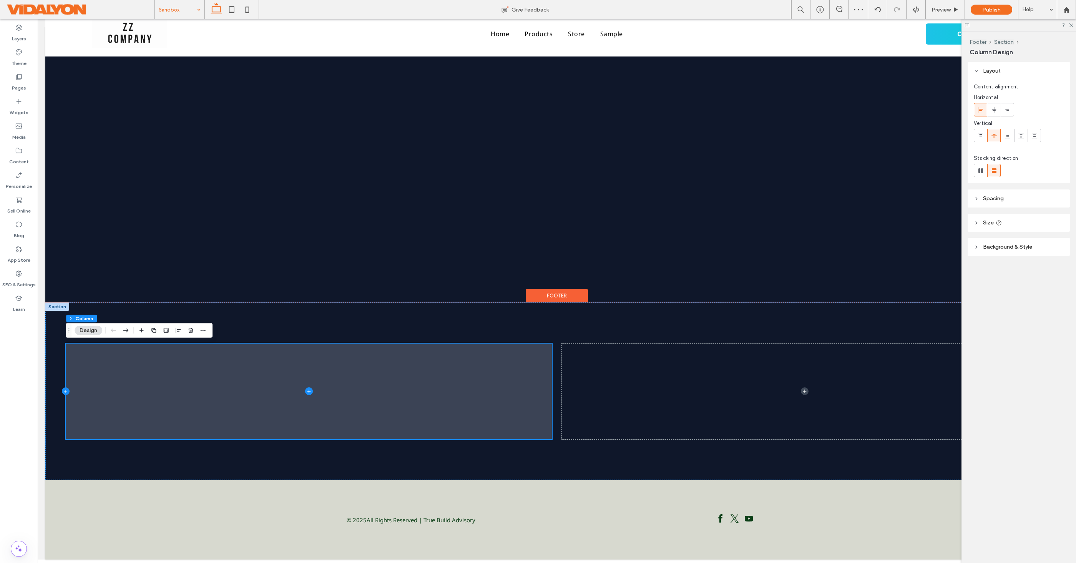
click at [66, 393] on icon at bounding box center [66, 391] width 8 height 8
type input "**"
type input "*****"
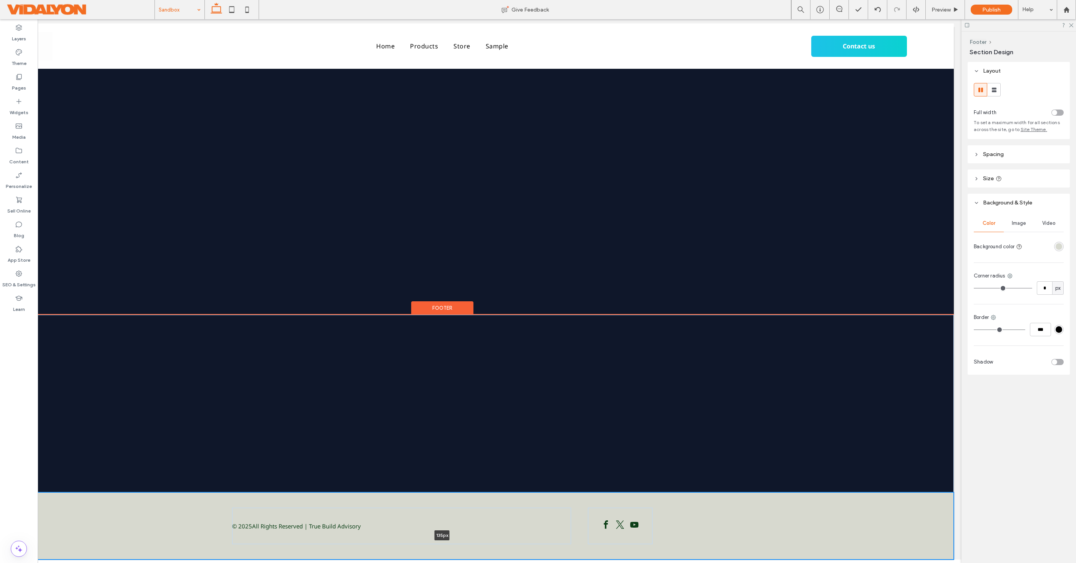
scroll to position [0, 0]
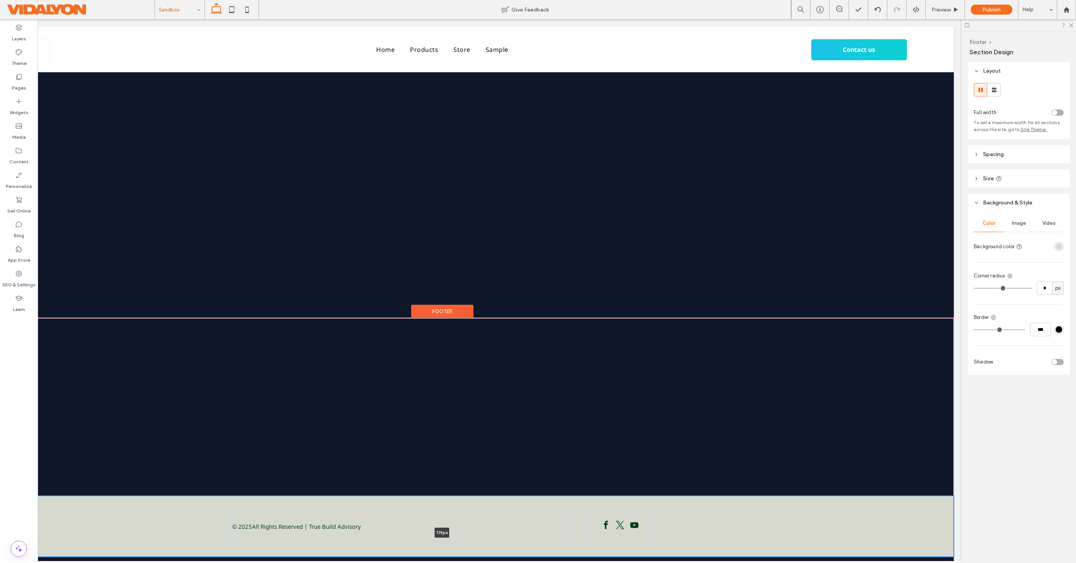
drag, startPoint x: 580, startPoint y: 559, endPoint x: 582, endPoint y: 541, distance: 18.2
click at [582, 541] on div "© 2025 All Rights Reserved | True Build Advisory 119px Section" at bounding box center [442, 526] width 1023 height 61
type input "***"
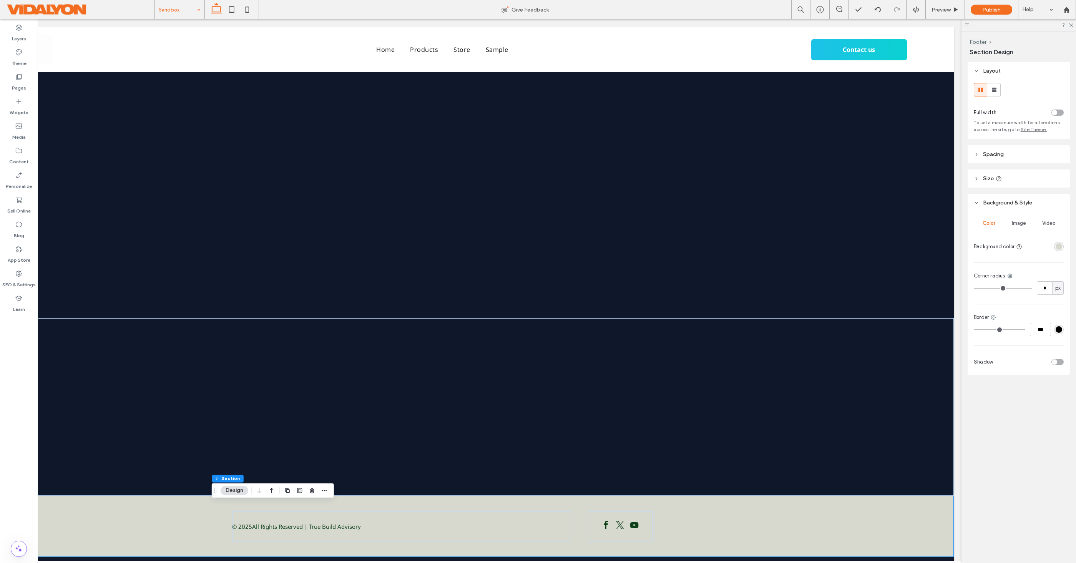
click at [720, 349] on div at bounding box center [442, 407] width 1023 height 178
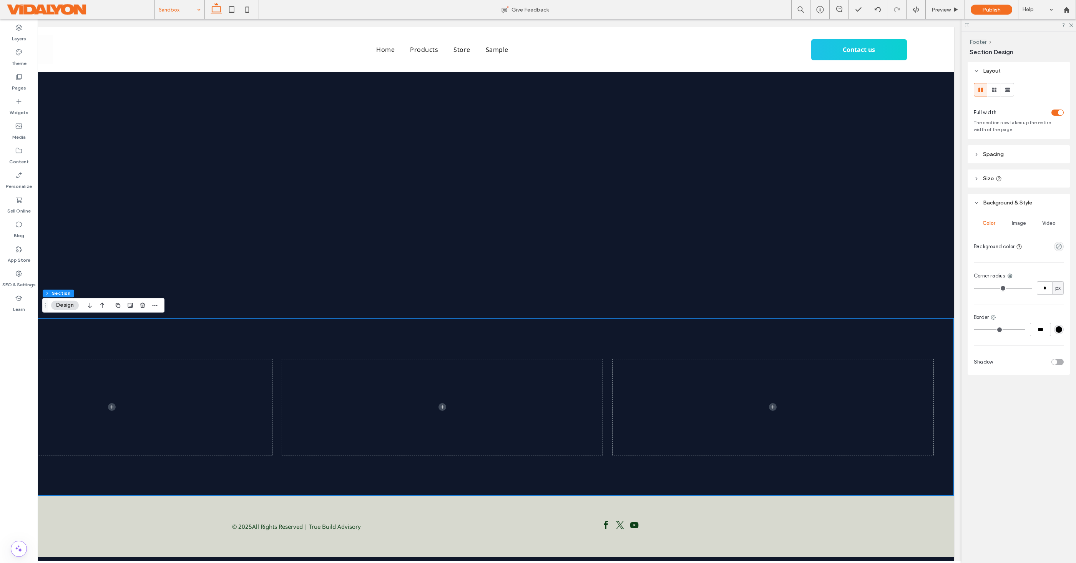
click at [1060, 114] on div "toggle" at bounding box center [1060, 112] width 5 height 5
click at [1060, 114] on div "toggle" at bounding box center [1057, 113] width 12 height 6
click at [1060, 114] on div "toggle" at bounding box center [1060, 112] width 5 height 5
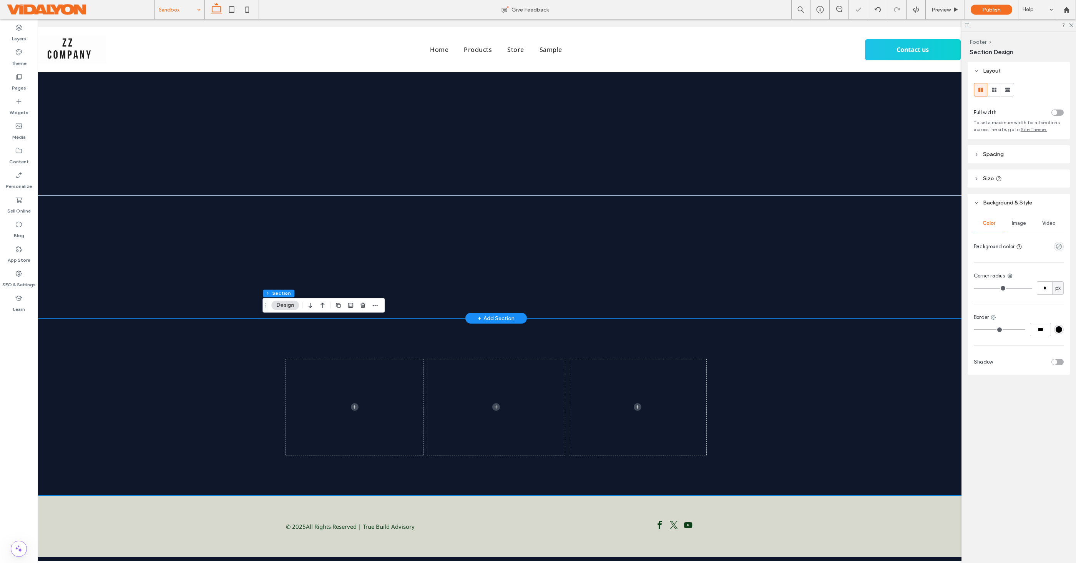
scroll to position [0, 63]
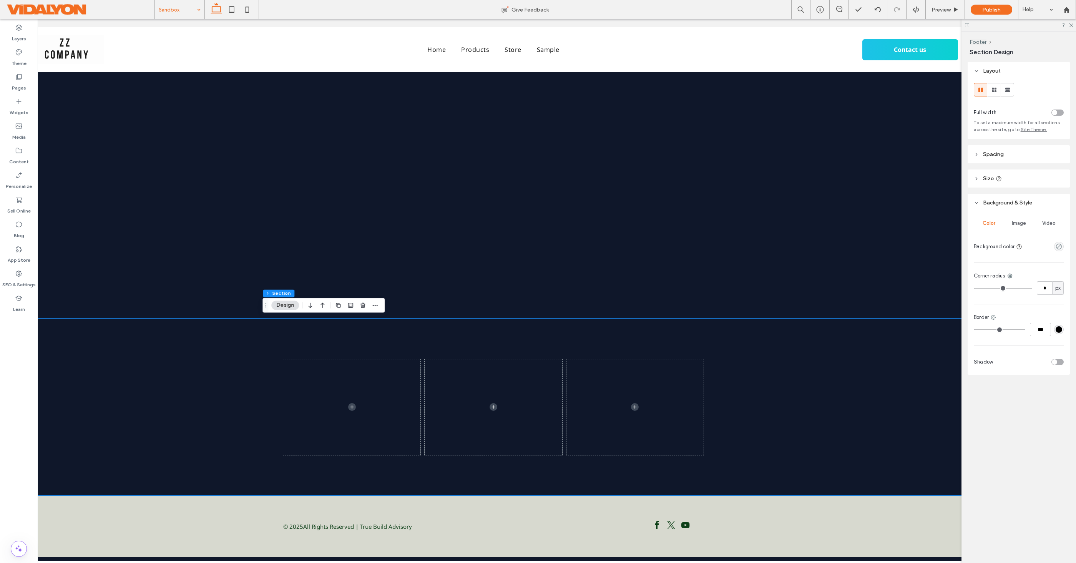
click at [1022, 154] on header "Spacing" at bounding box center [1018, 154] width 102 height 18
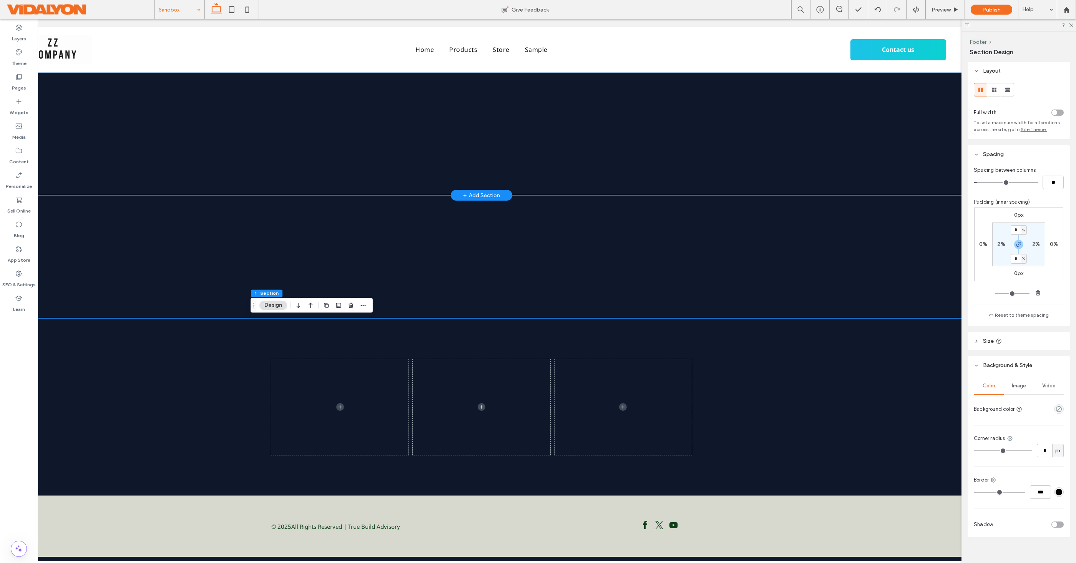
scroll to position [0, 79]
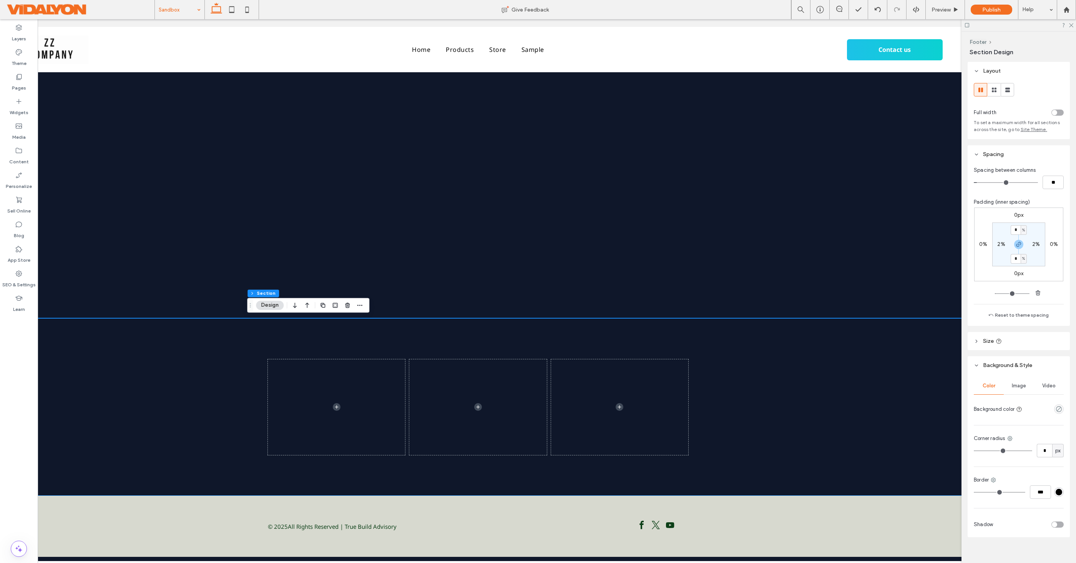
click at [1054, 112] on div "toggle" at bounding box center [1054, 112] width 5 height 5
